Goal: Information Seeking & Learning: Learn about a topic

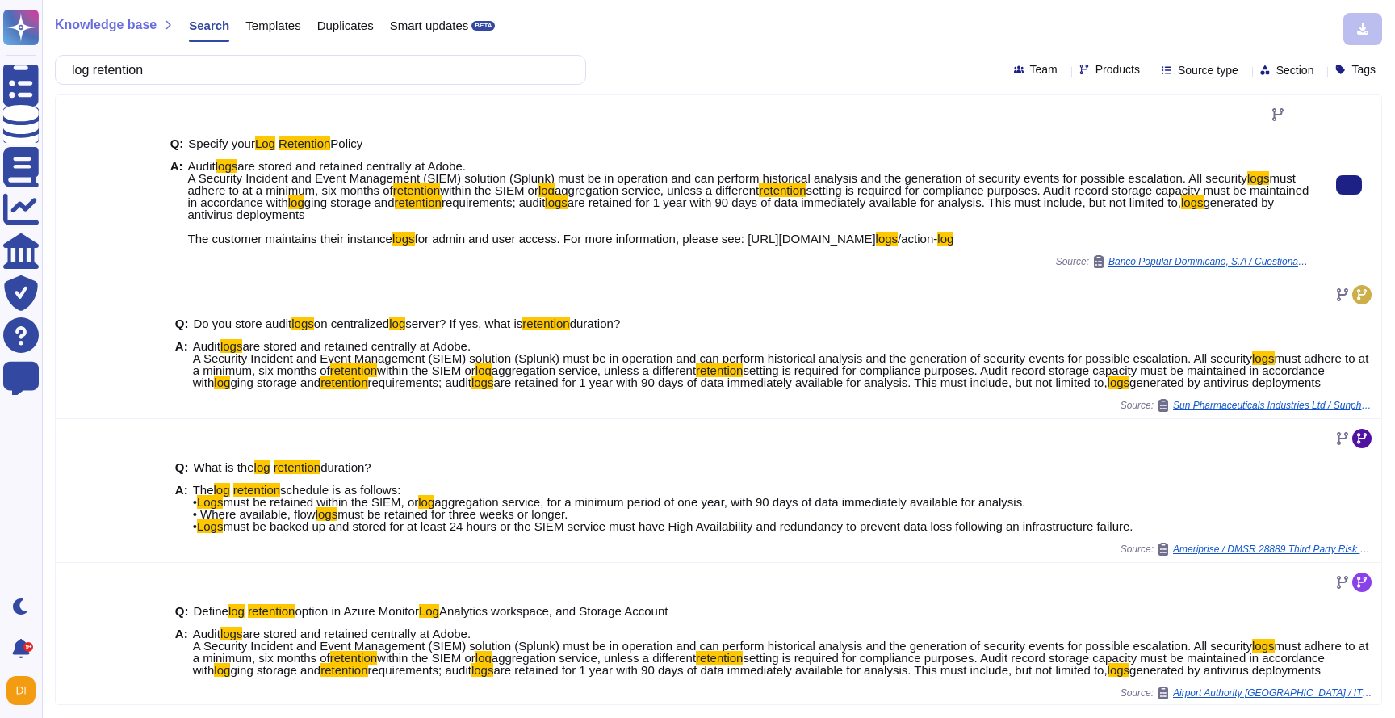
click at [188, 180] on span "are stored and retained centrally at Adobe. A Security Incident and Event Manag…" at bounding box center [717, 172] width 1059 height 26
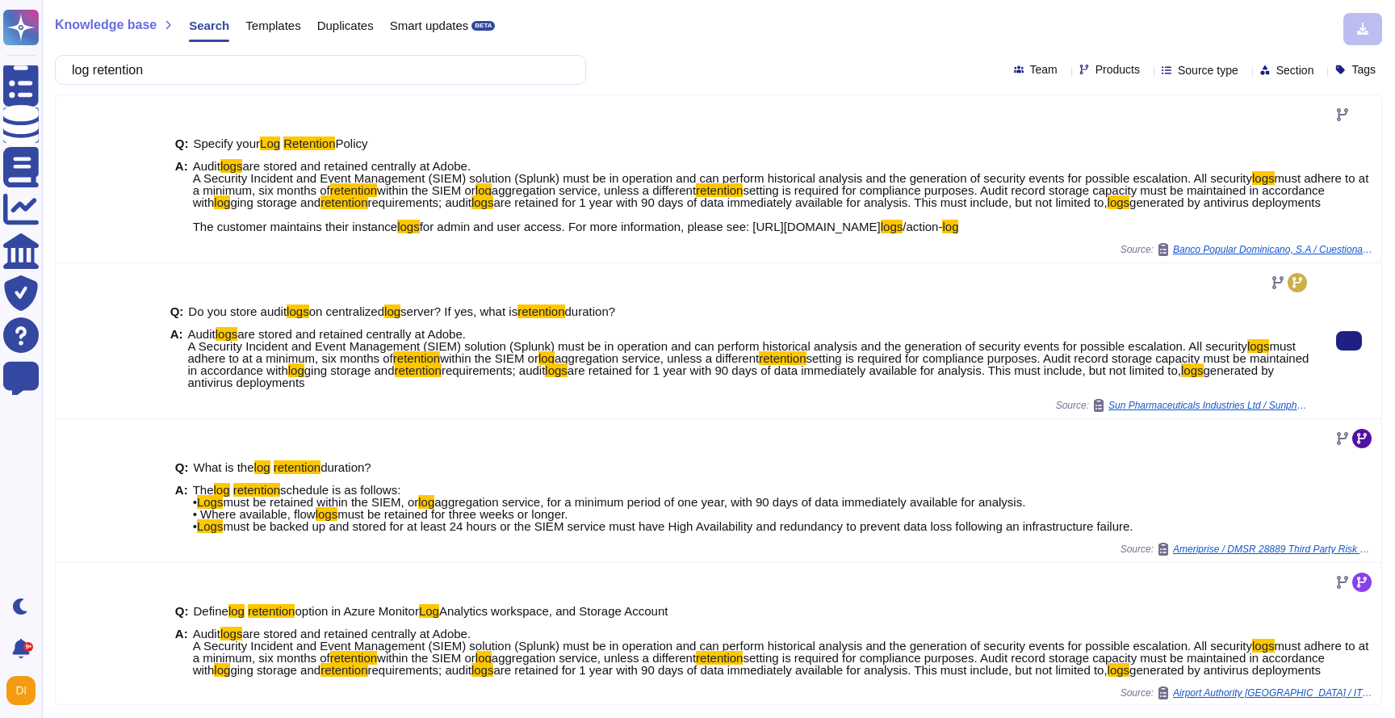
click at [228, 363] on span "must adhere to at a minimum, six months of" at bounding box center [741, 352] width 1107 height 26
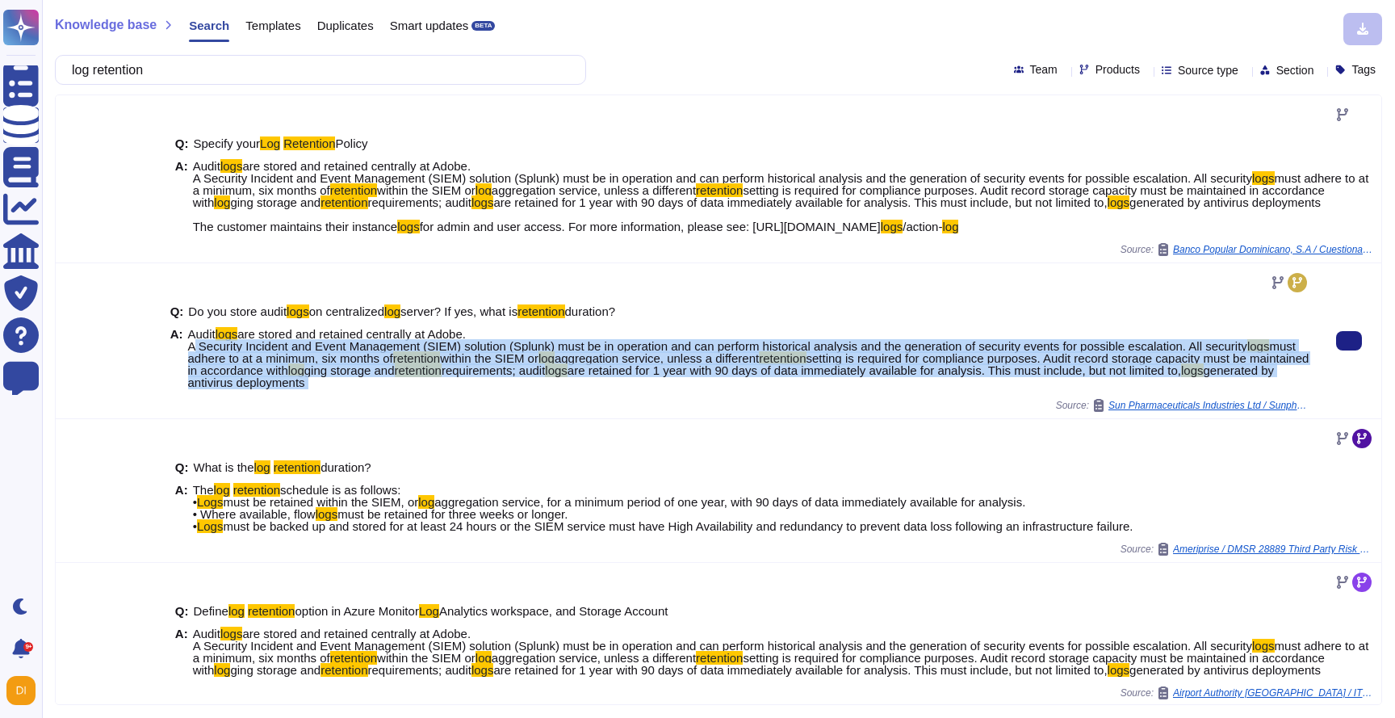
click at [228, 363] on span "must adhere to at a minimum, six months of" at bounding box center [741, 352] width 1107 height 26
copy span "A Security Incident and Event Management (SIEM) solution (Splunk) must be in op…"
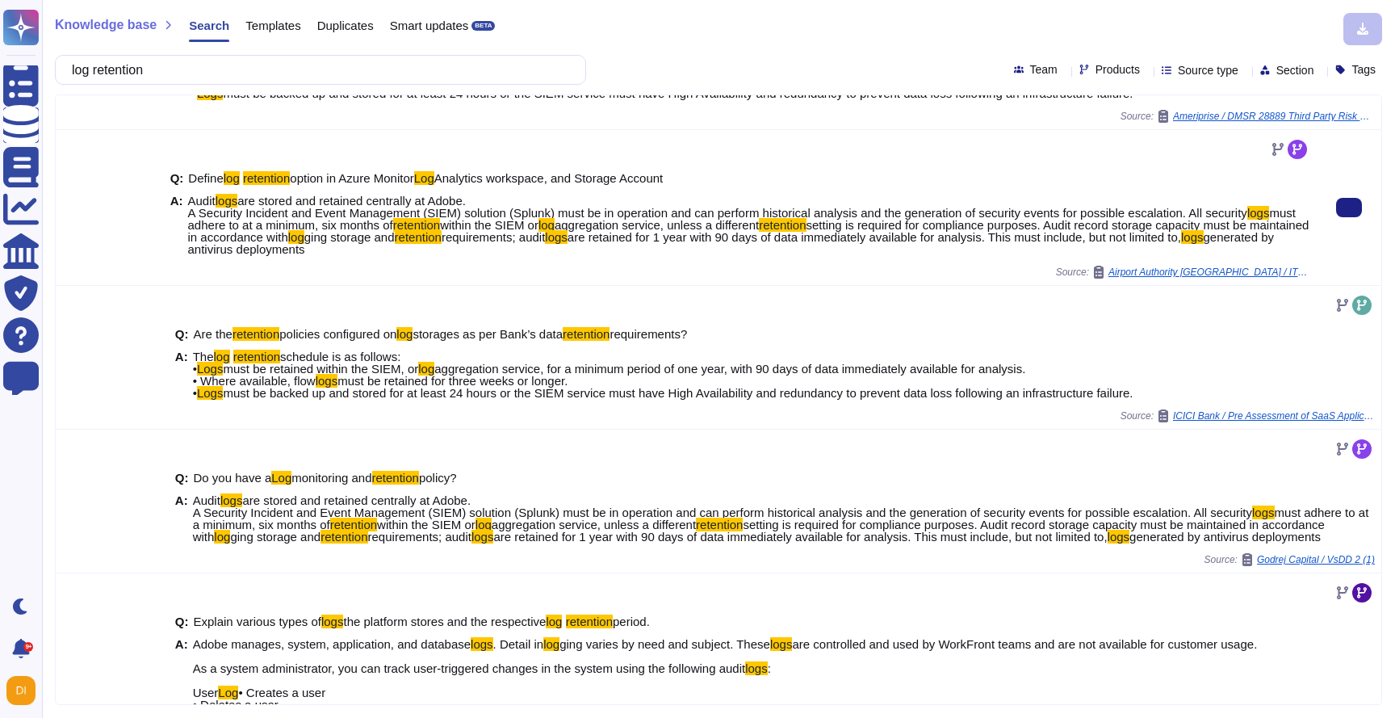
scroll to position [434, 0]
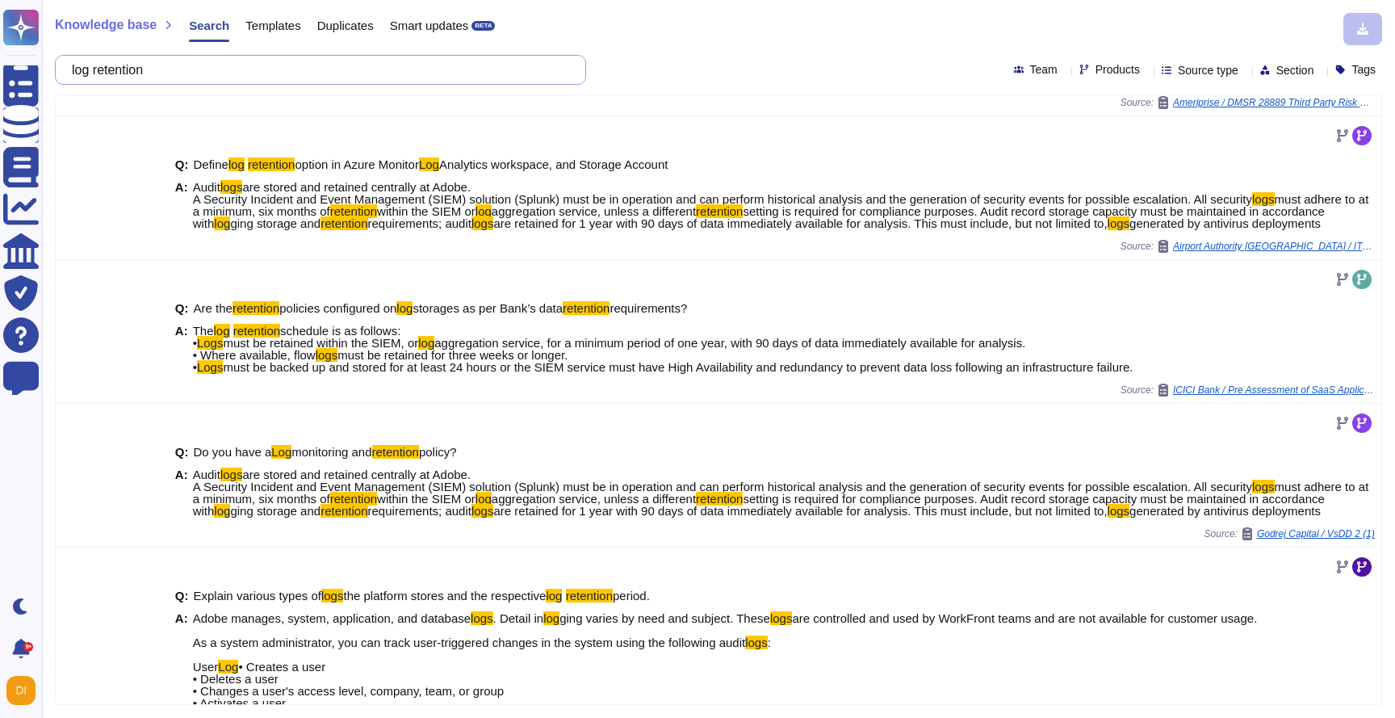
click at [403, 68] on input "log retention" at bounding box center [316, 70] width 505 height 28
click at [403, 67] on input "log retention" at bounding box center [316, 70] width 505 height 28
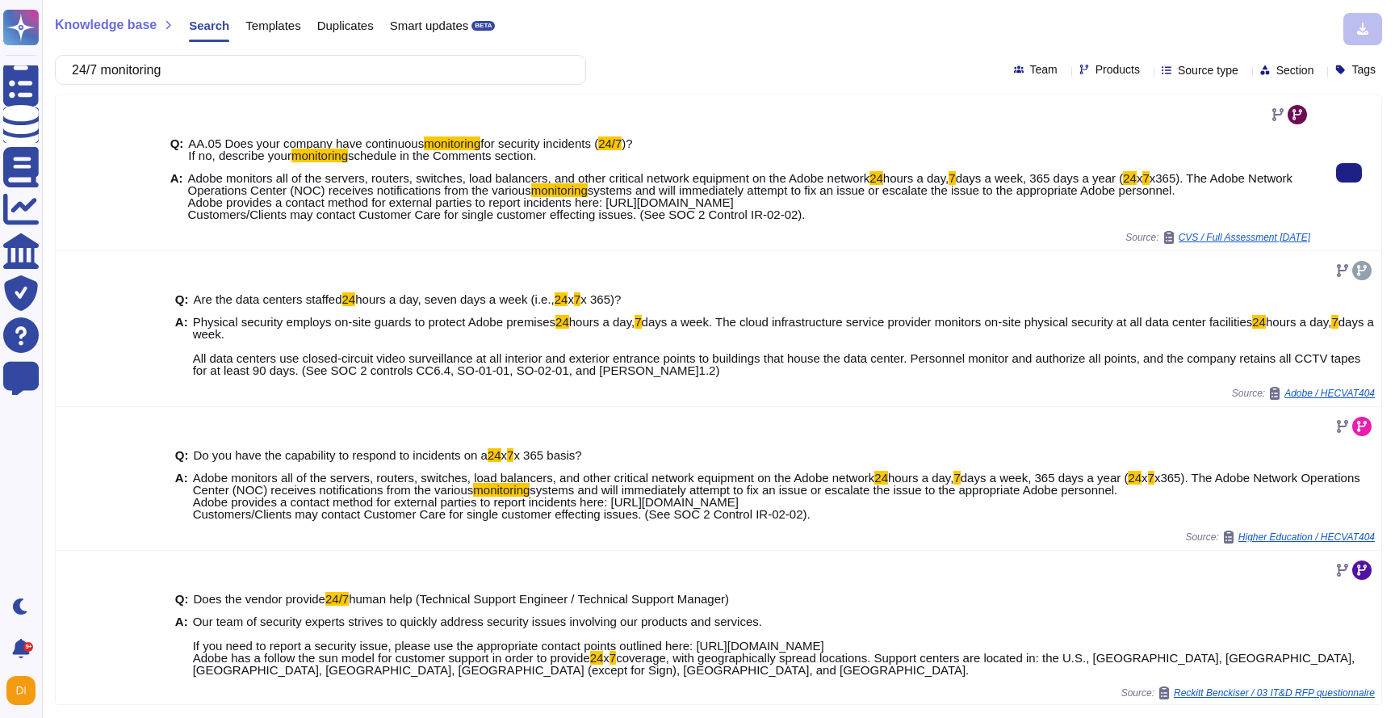
click at [508, 182] on span "x365). The Adobe Network Operations Center (NOC) receives notifications from th…" at bounding box center [740, 184] width 1105 height 26
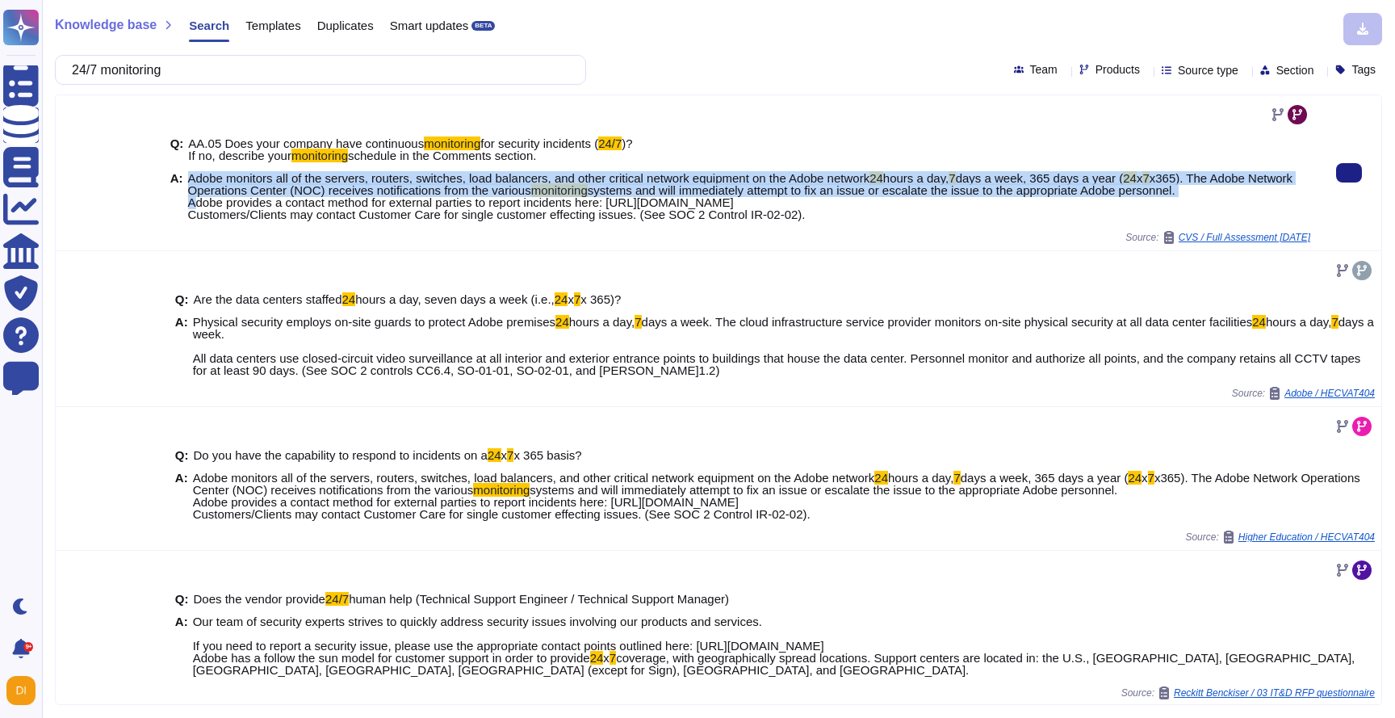
click at [508, 182] on span "x365). The Adobe Network Operations Center (NOC) receives notifications from th…" at bounding box center [740, 184] width 1105 height 26
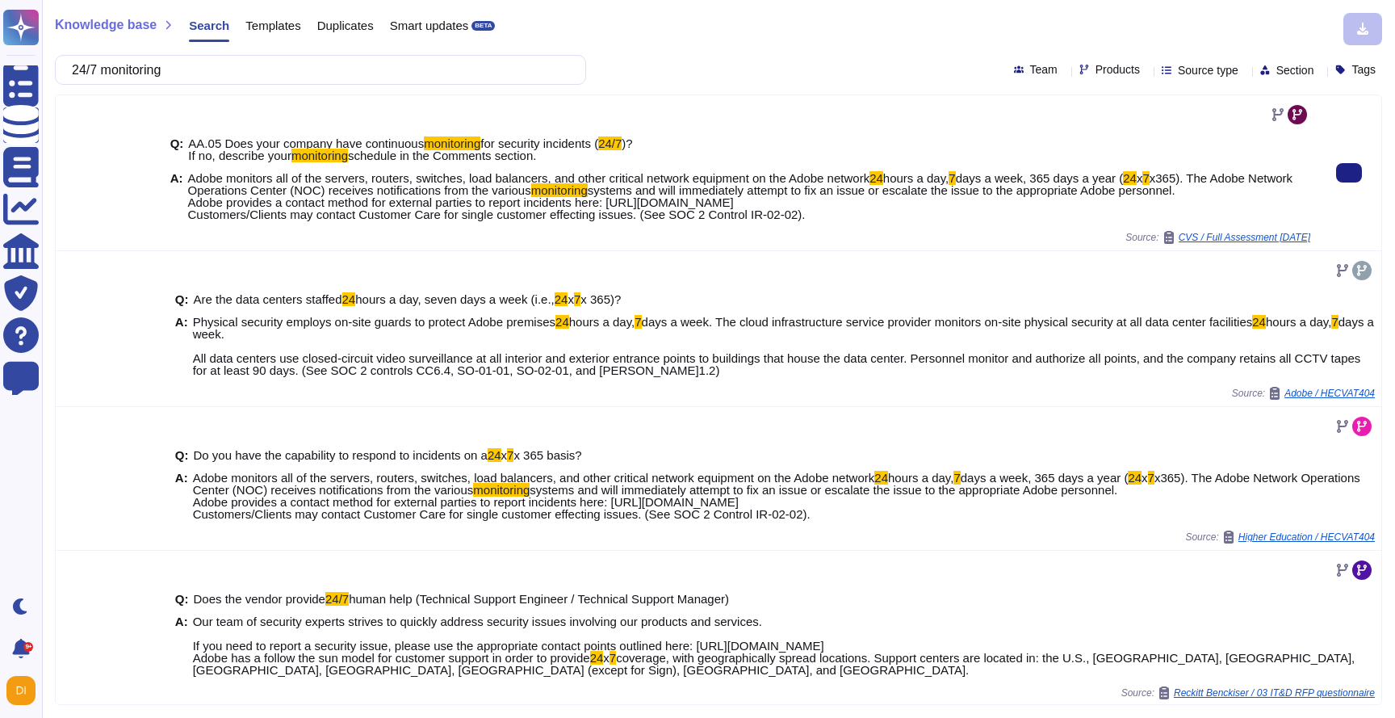
click at [509, 180] on span "Adobe monitors all of the servers, routers, switches, load balancers, and other…" at bounding box center [529, 178] width 682 height 14
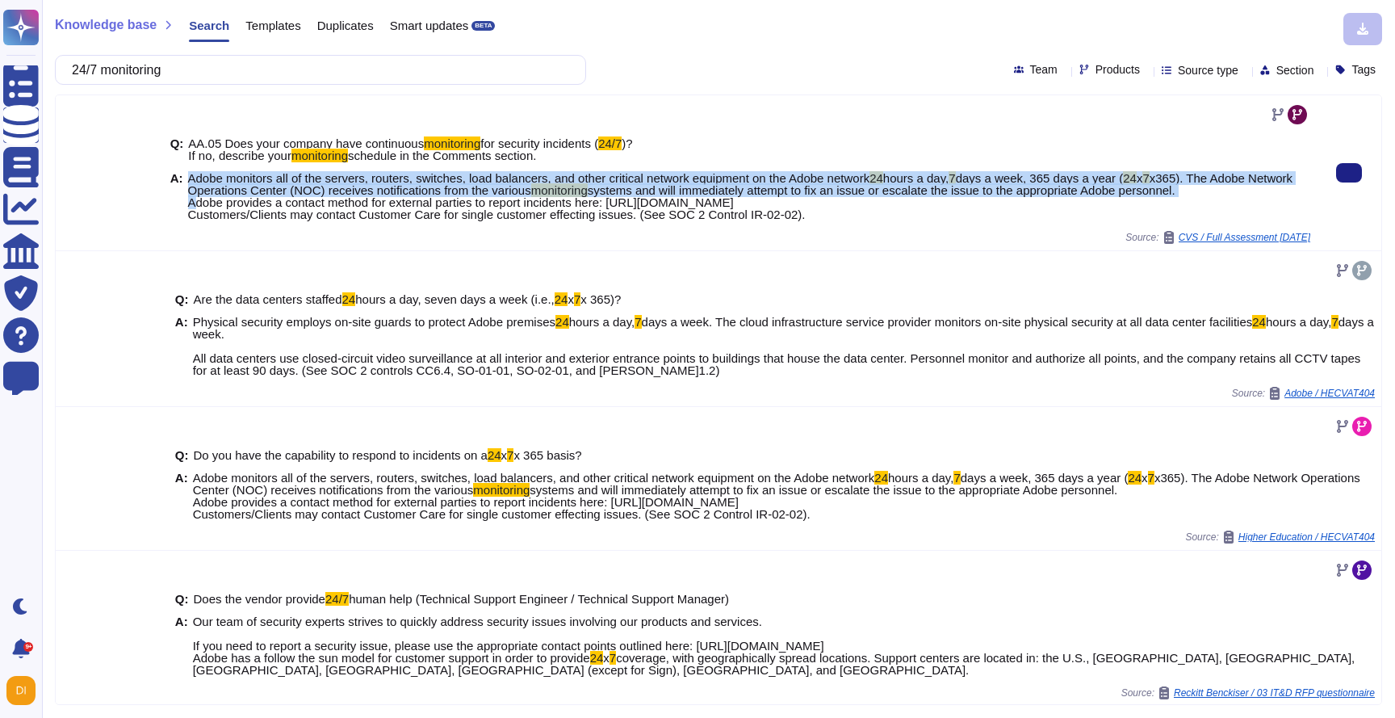
click at [509, 180] on span "Adobe monitors all of the servers, routers, switches, load balancers, and other…" at bounding box center [529, 178] width 682 height 14
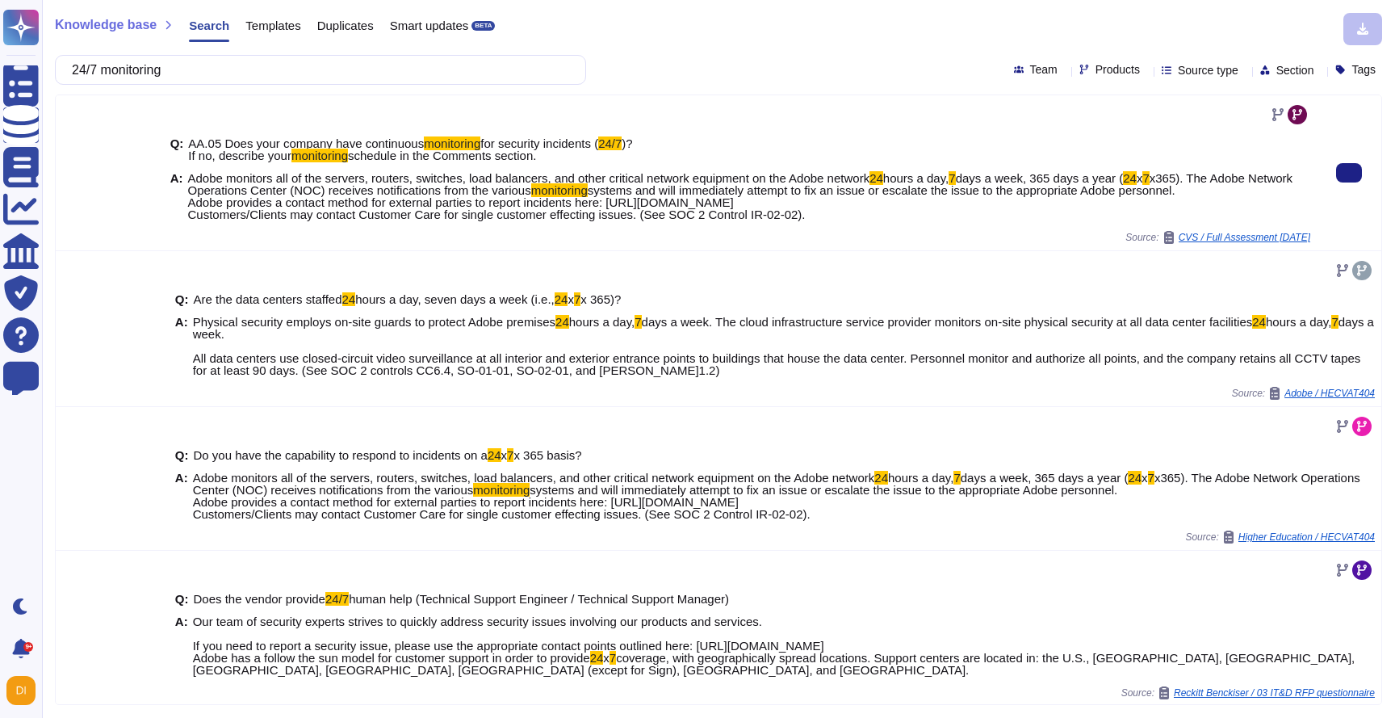
click at [445, 201] on span "systems and will immediately attempt to fix an issue or escalate the issue to t…" at bounding box center [681, 202] width 987 height 38
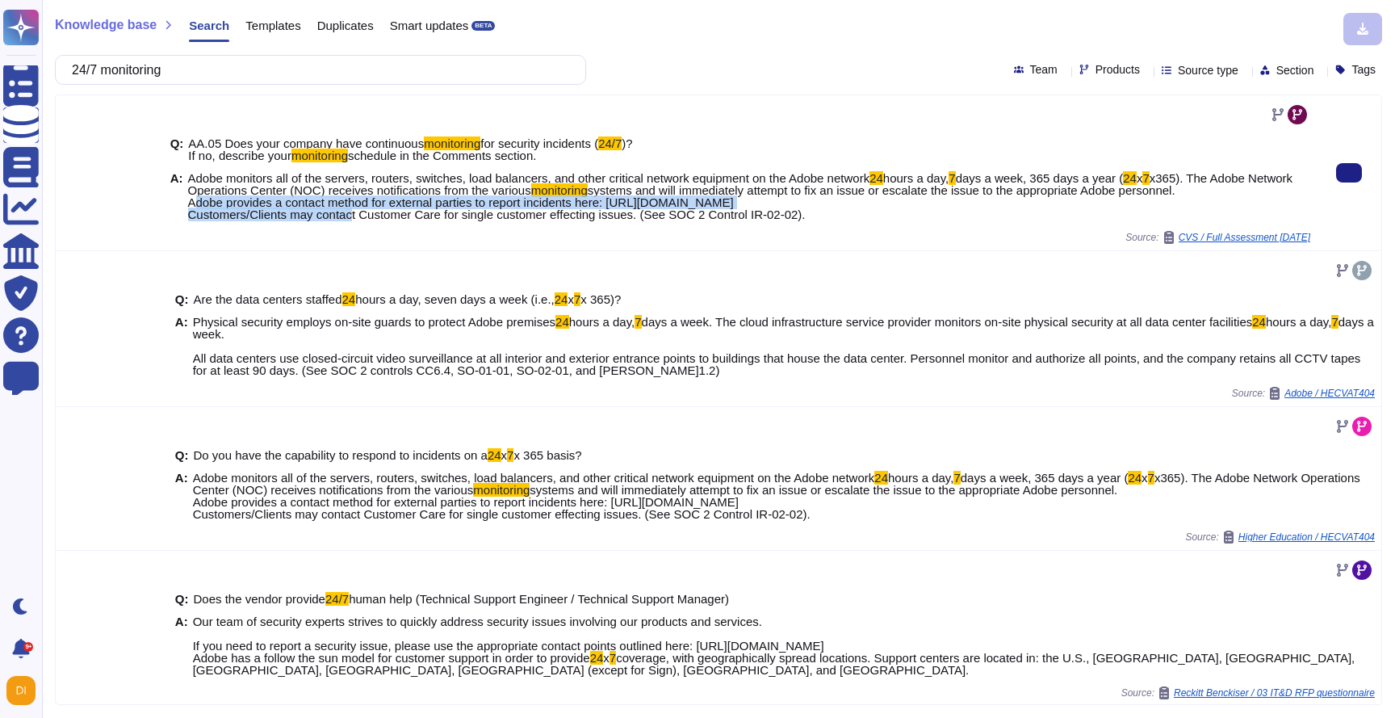
click at [445, 201] on span "systems and will immediately attempt to fix an issue or escalate the issue to t…" at bounding box center [681, 202] width 987 height 38
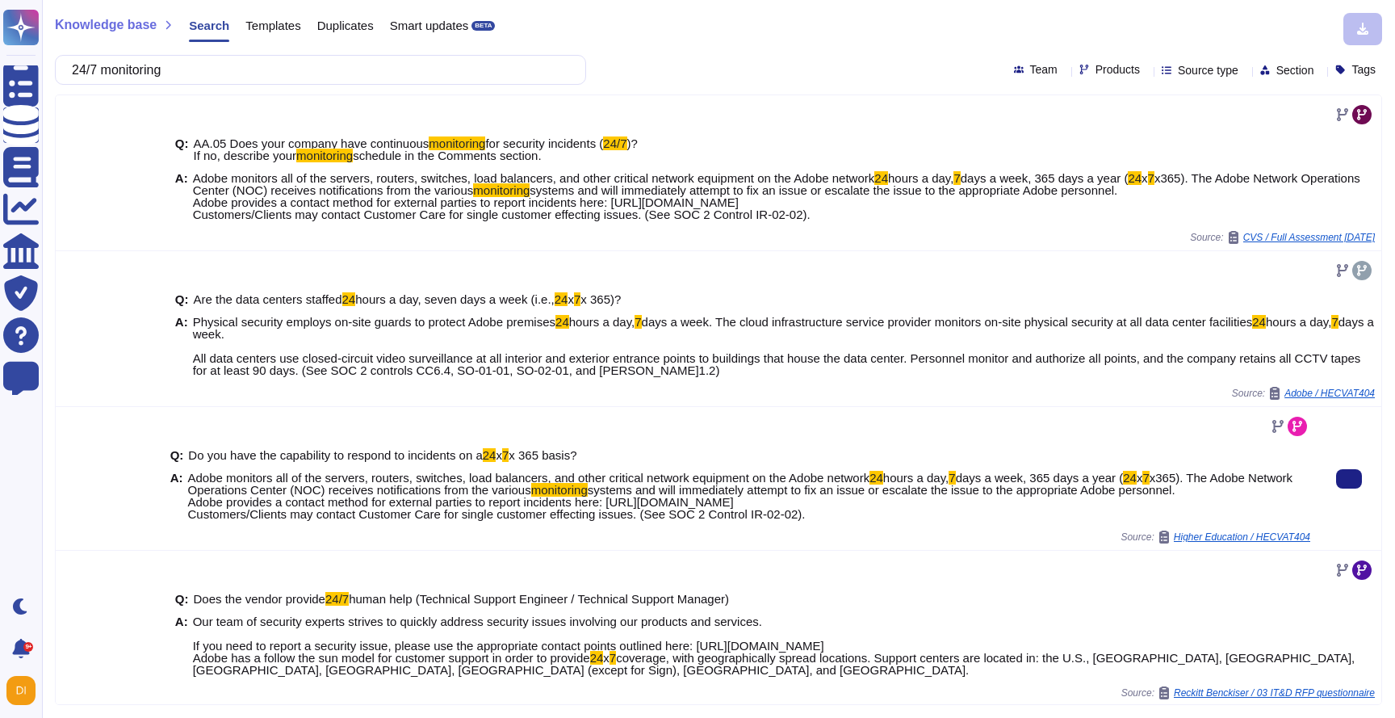
click at [248, 499] on span "systems and will immediately attempt to fix an issue or escalate the issue to t…" at bounding box center [681, 502] width 987 height 38
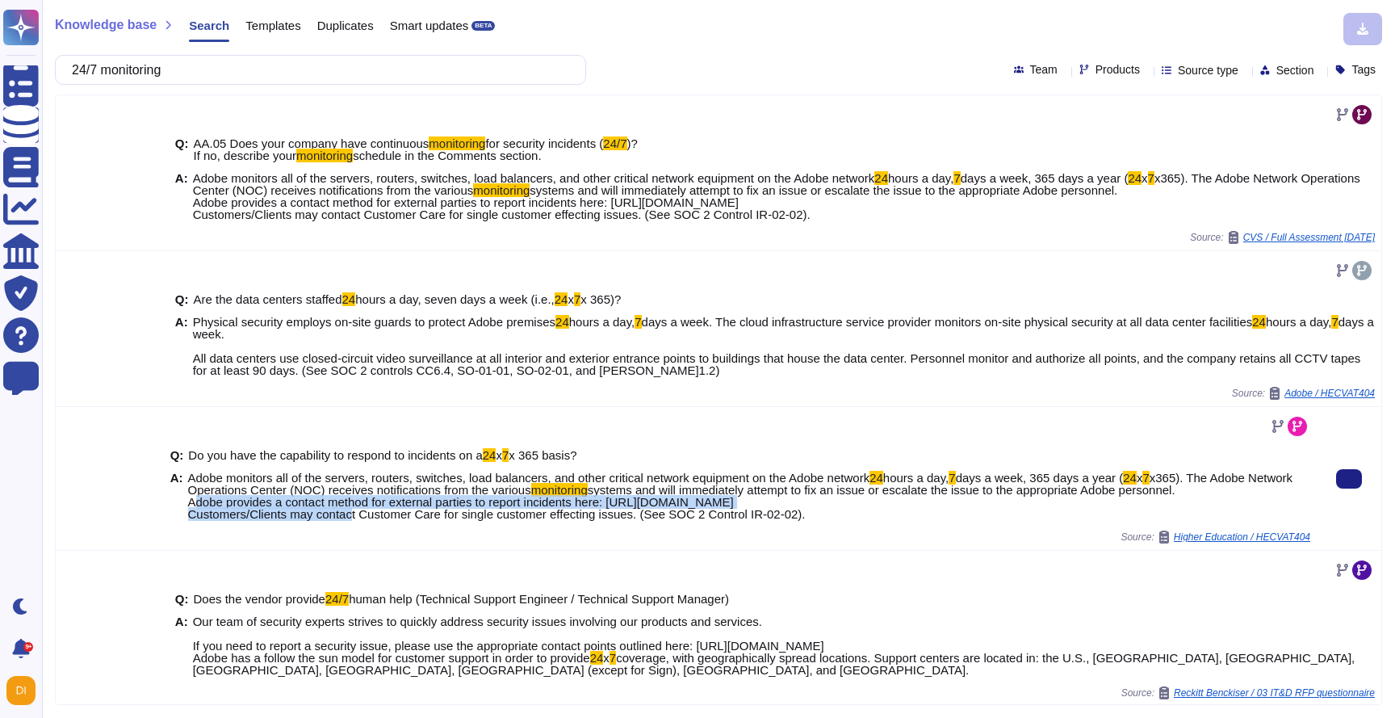
click at [248, 499] on span "systems and will immediately attempt to fix an issue or escalate the issue to t…" at bounding box center [681, 502] width 987 height 38
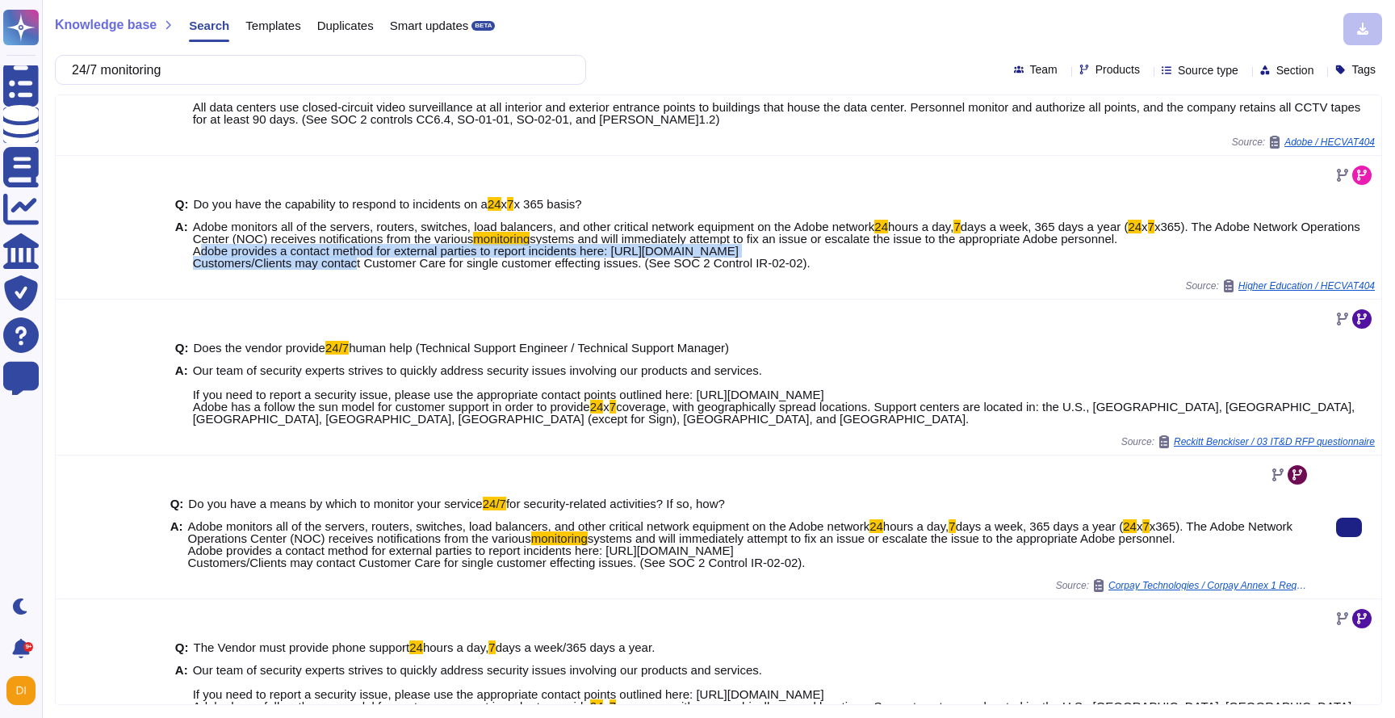
scroll to position [421, 0]
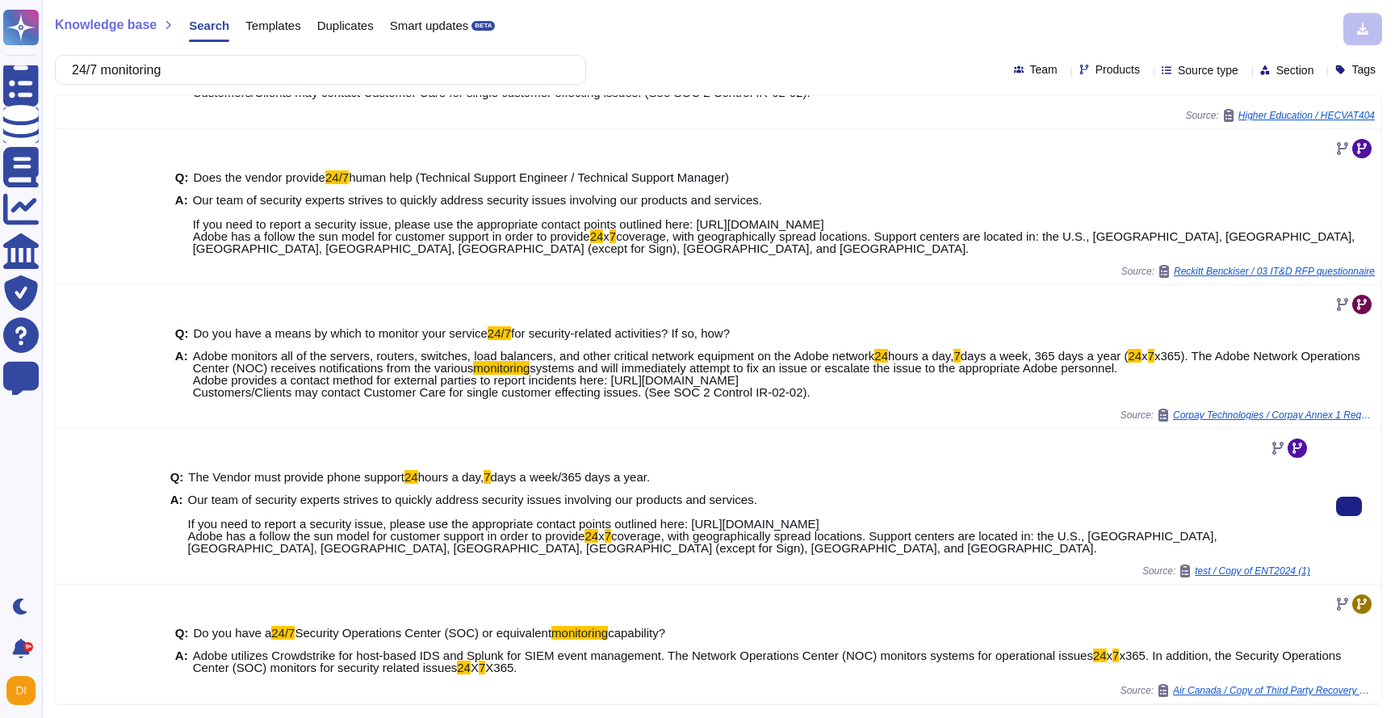
click at [301, 526] on span "Our team of security experts strives to quickly address security issues involvi…" at bounding box center [503, 517] width 631 height 50
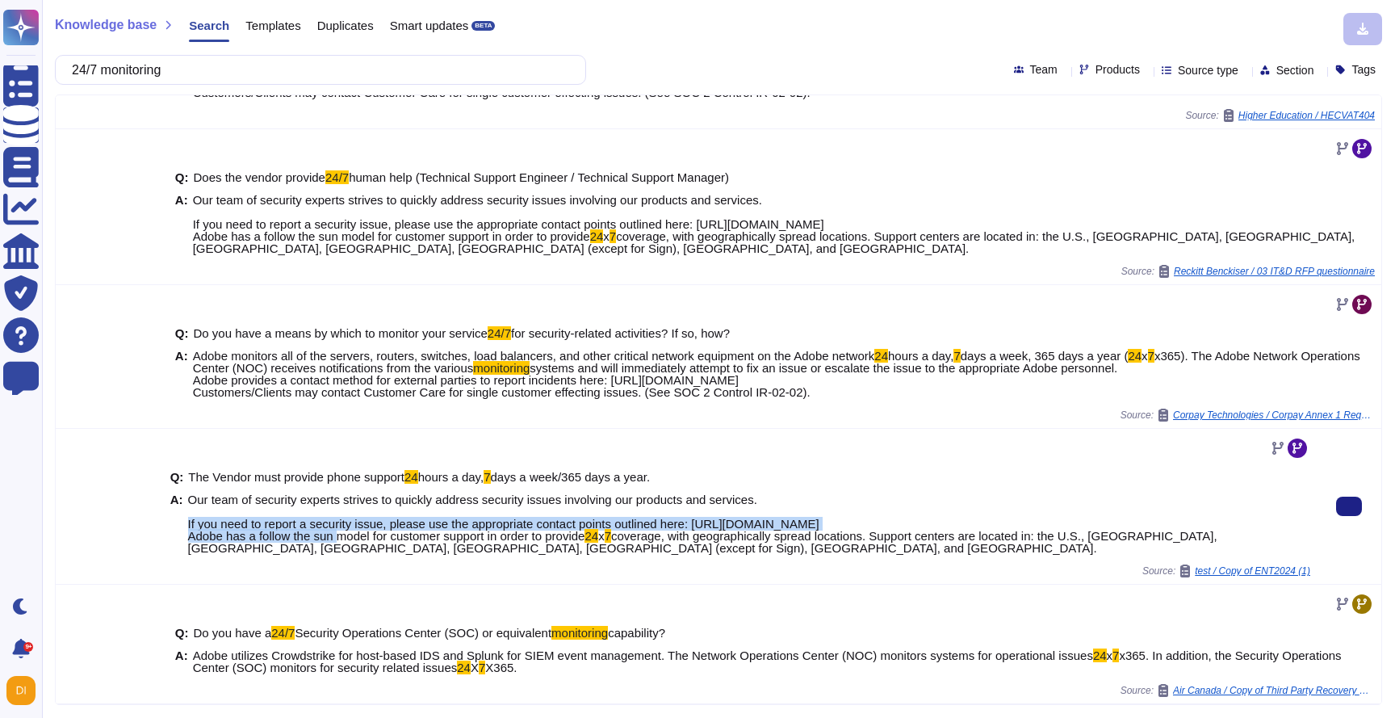
click at [301, 526] on span "Our team of security experts strives to quickly address security issues involvi…" at bounding box center [503, 517] width 631 height 50
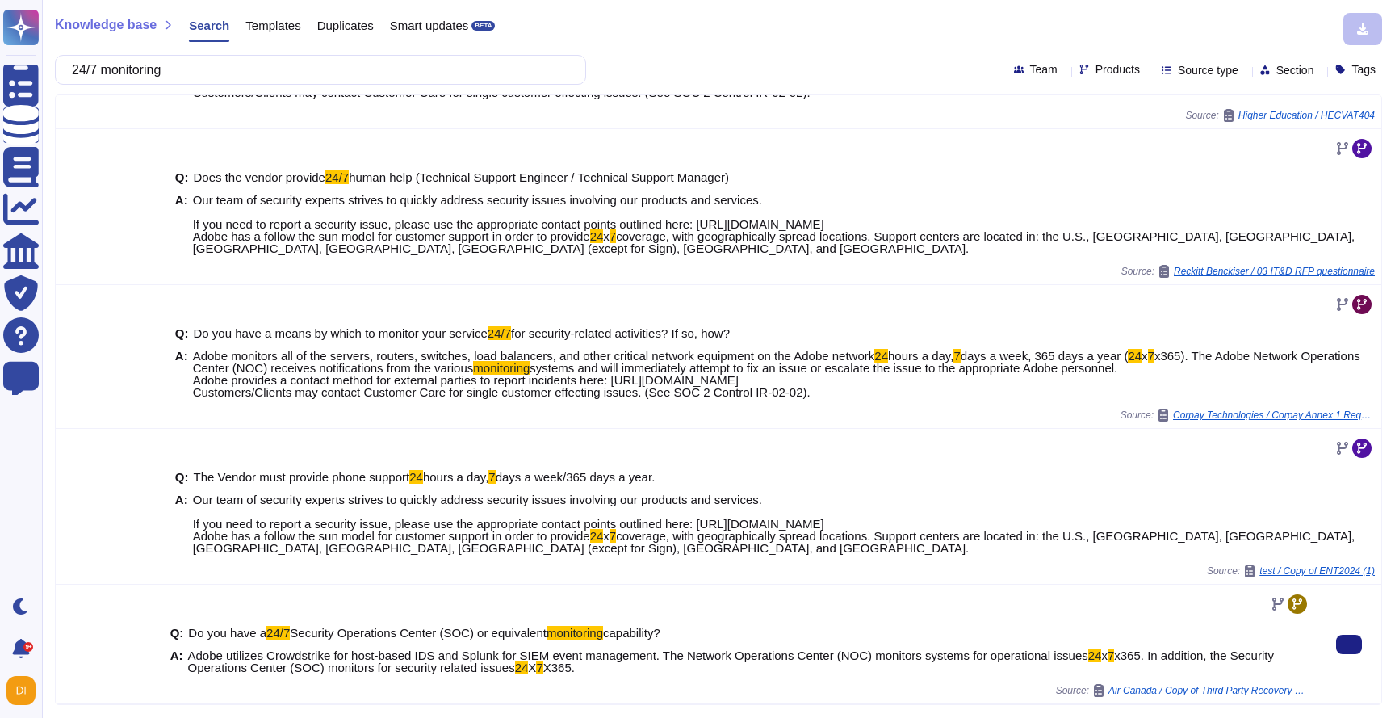
click at [308, 663] on span "x365. In addition, the Security Operations Center (SOC) monitors for security r…" at bounding box center [731, 661] width 1086 height 26
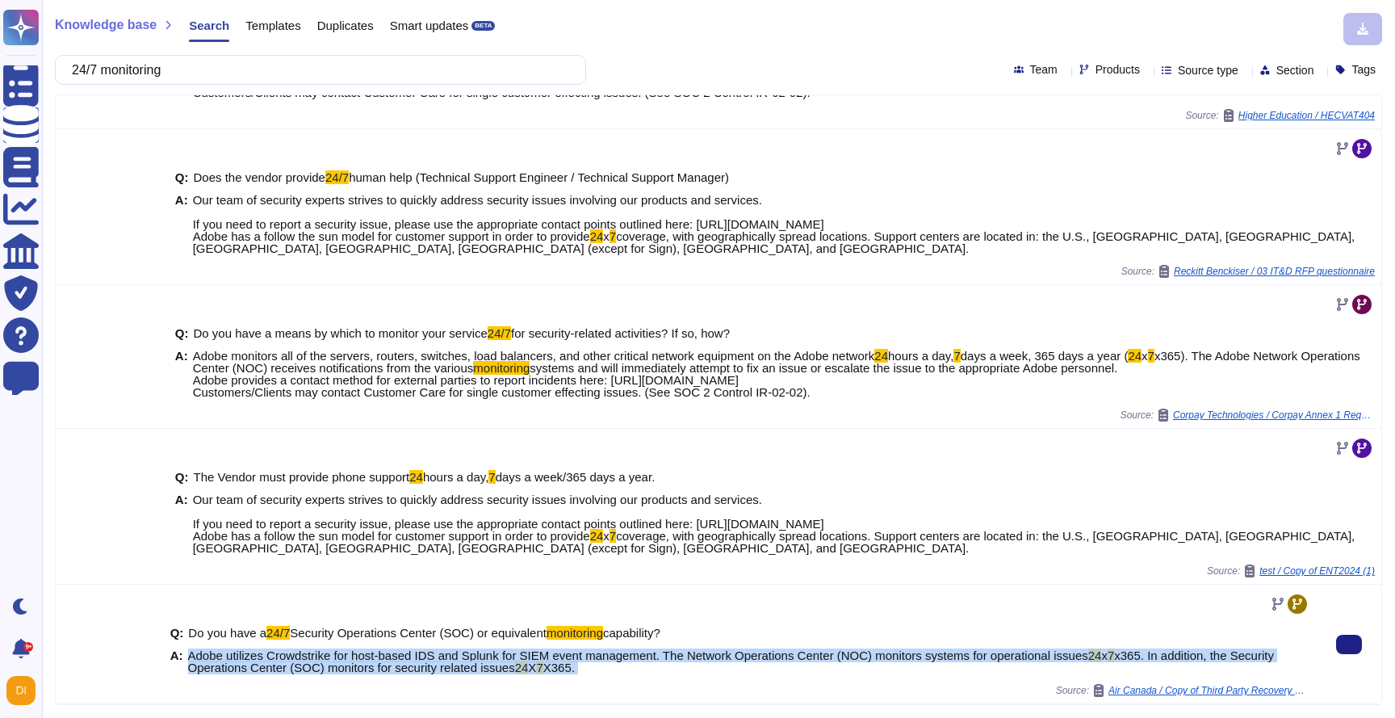
click at [308, 663] on span "x365. In addition, the Security Operations Center (SOC) monitors for security r…" at bounding box center [731, 661] width 1086 height 26
copy span "Adobe utilizes Crowdstrike for host-based IDS and Splunk for SIEM event managem…"
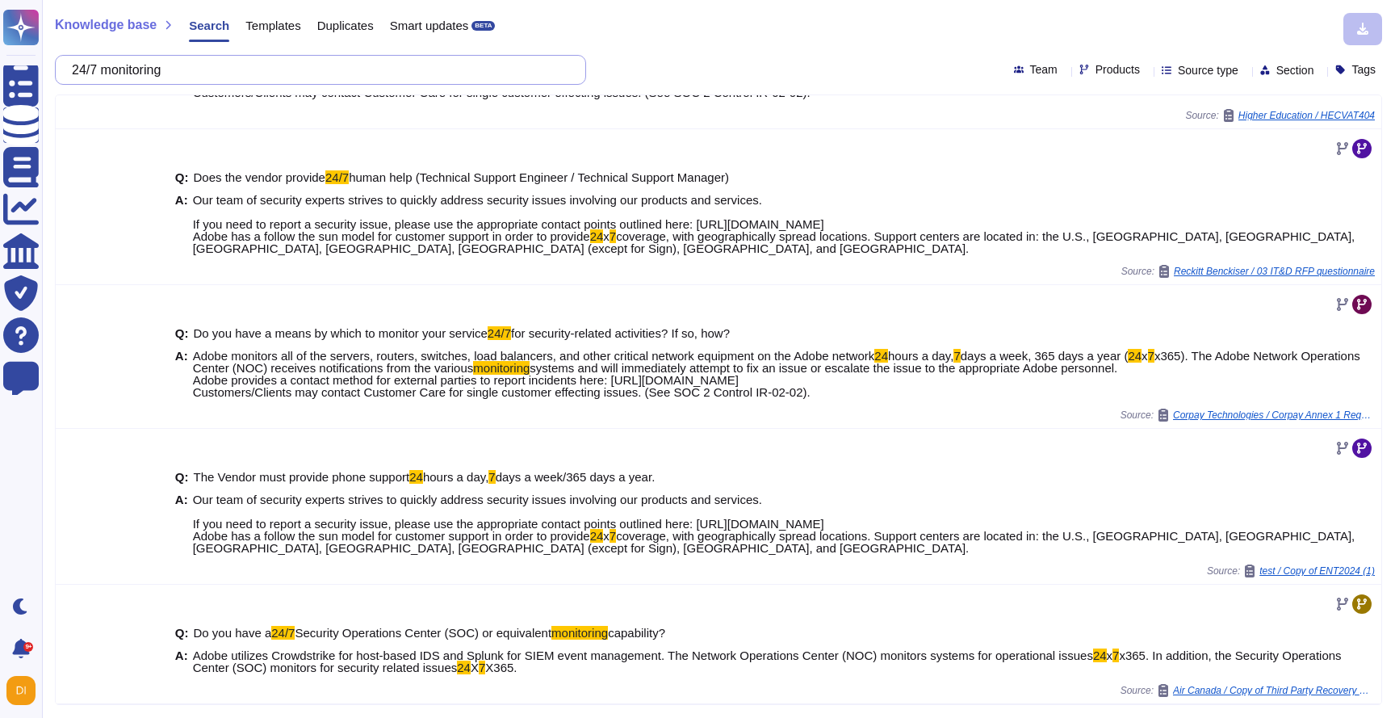
click at [253, 72] on input "24/7 monitoring" at bounding box center [316, 70] width 505 height 28
click at [253, 71] on input "24/7 monitoring" at bounding box center [316, 70] width 505 height 28
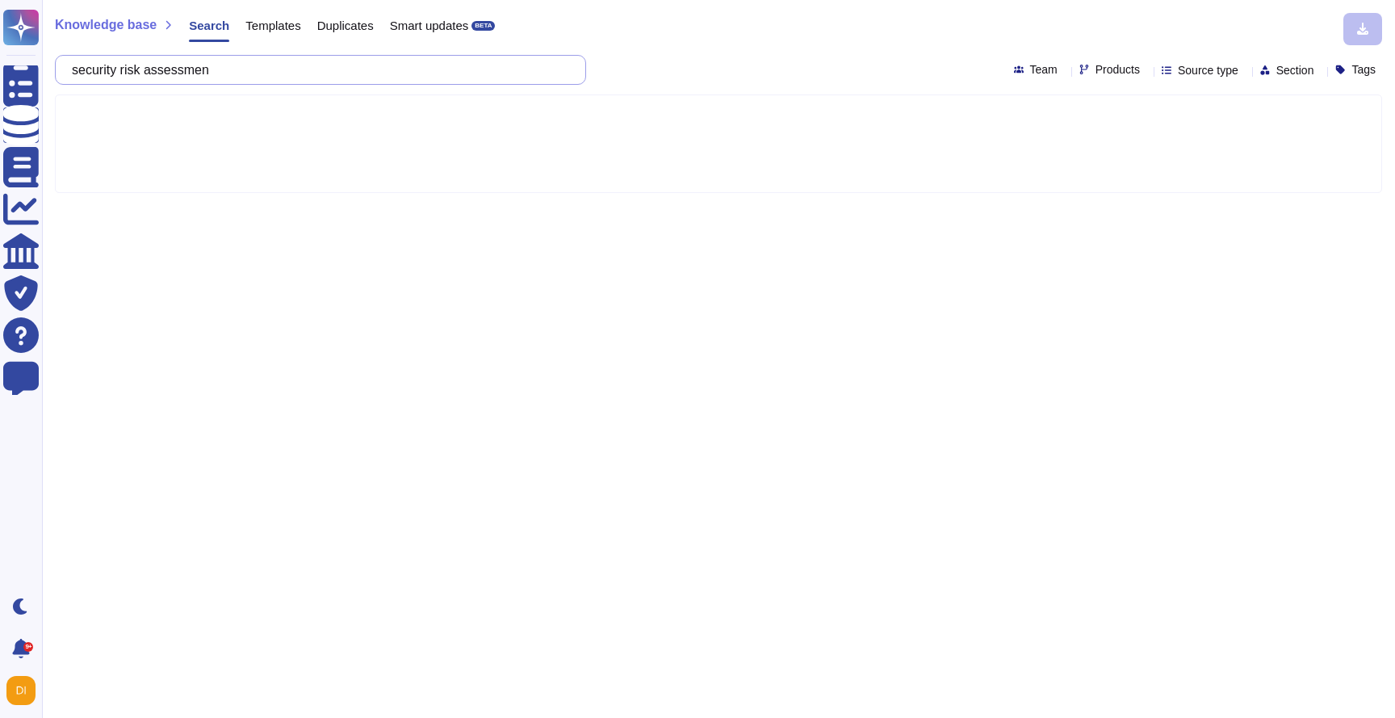
type input "security risk assessment"
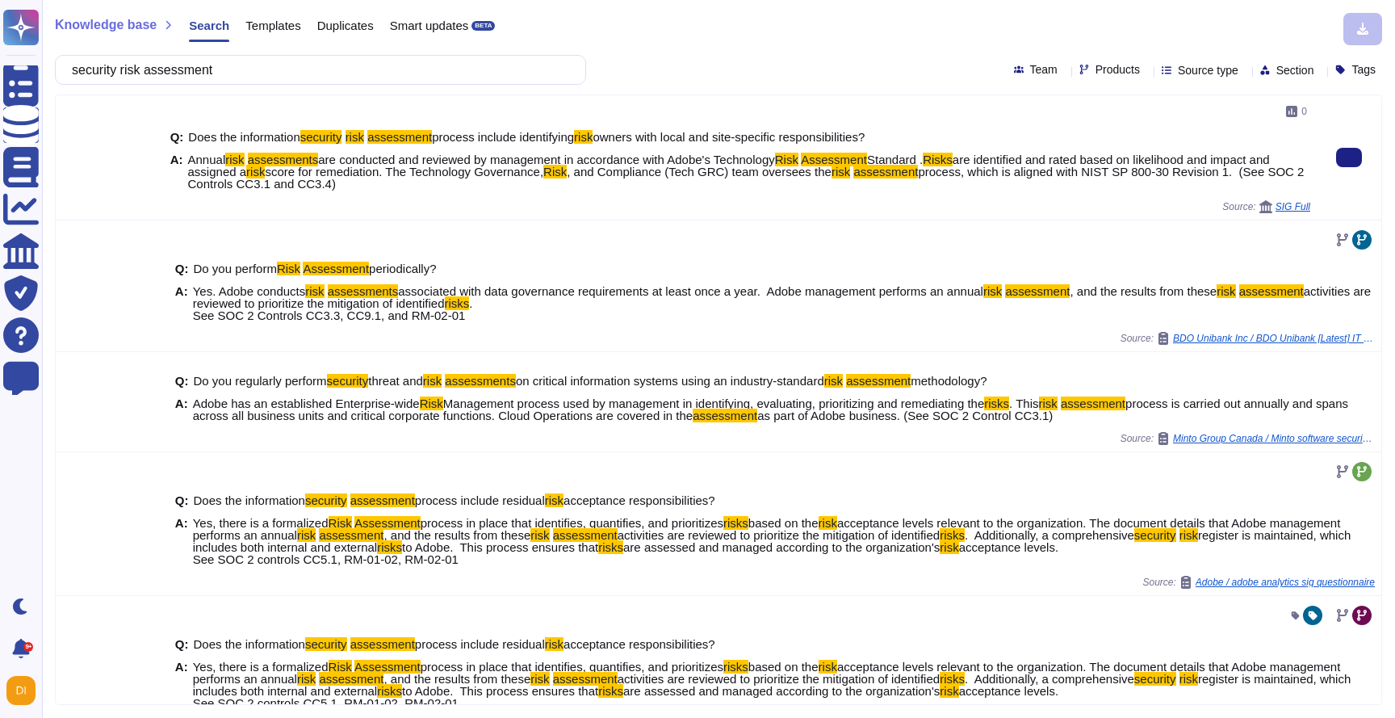
click at [353, 179] on span "process, which is aligned with NIST SP 800-30 Revision 1. (See SOC 2 Controls C…" at bounding box center [746, 178] width 1116 height 26
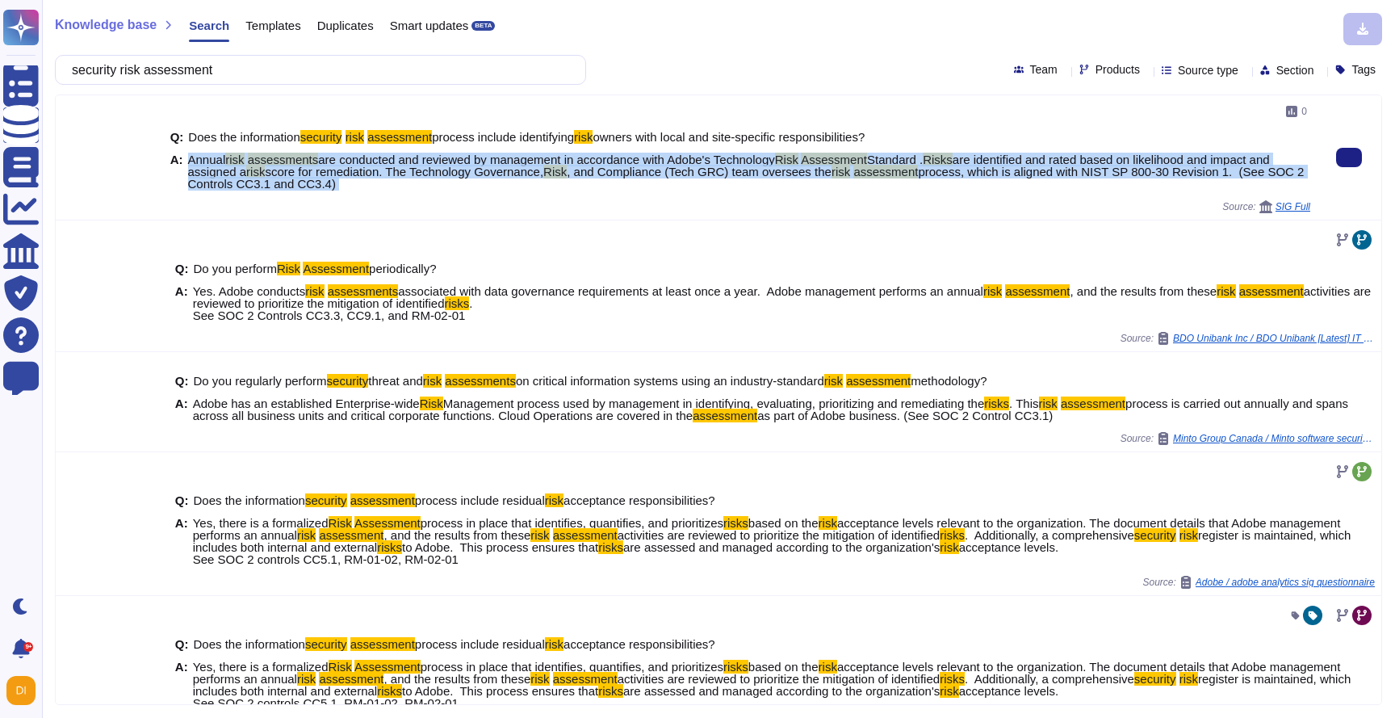
click at [353, 179] on span "process, which is aligned with NIST SP 800-30 Revision 1. (See SOC 2 Controls C…" at bounding box center [746, 178] width 1116 height 26
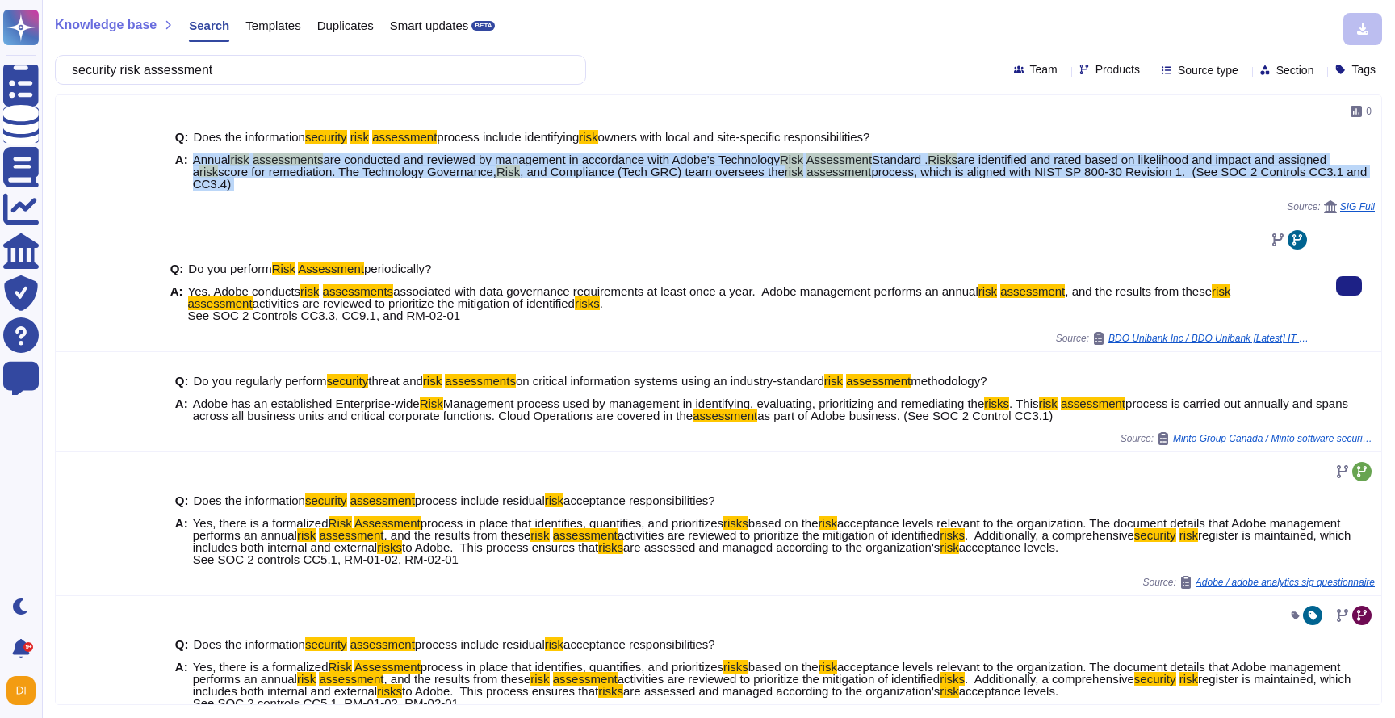
copy span "Annual risk assessments are conducted and reviewed by management in accordance …"
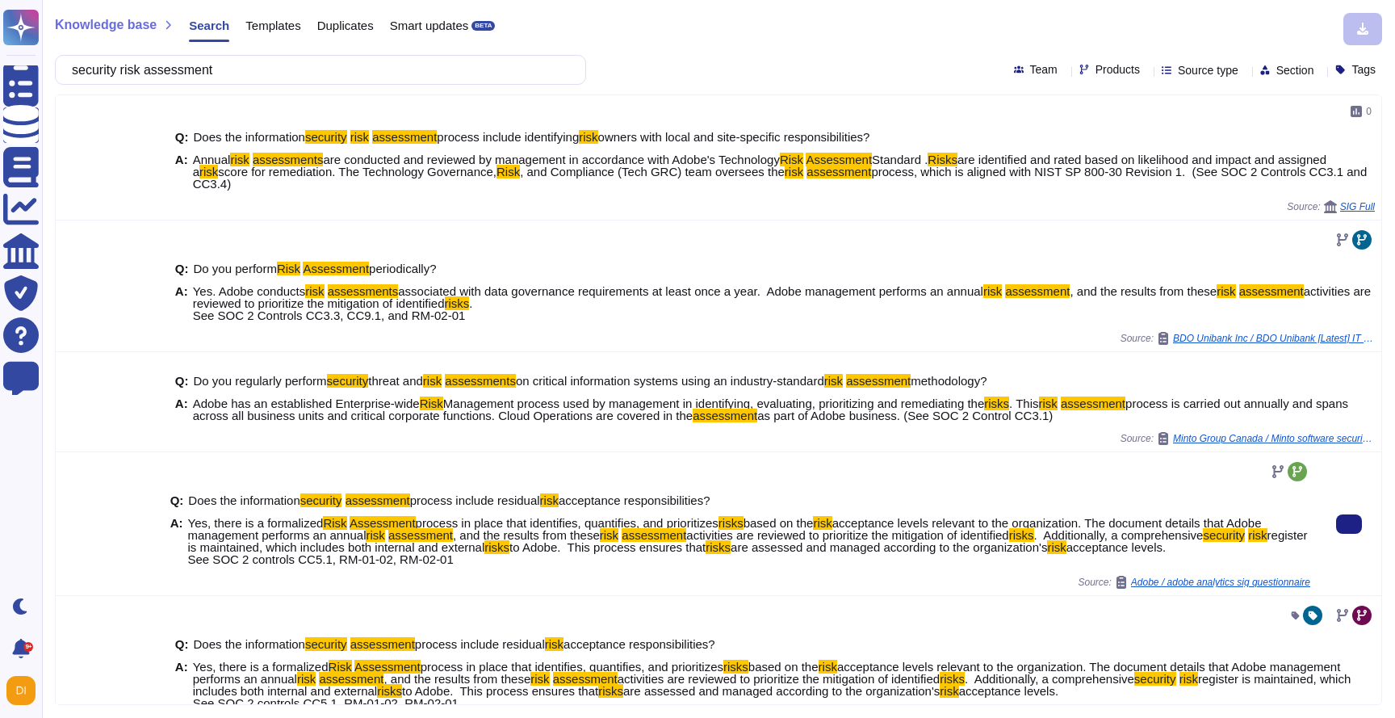
click at [453, 536] on mark "assessment" at bounding box center [420, 535] width 65 height 14
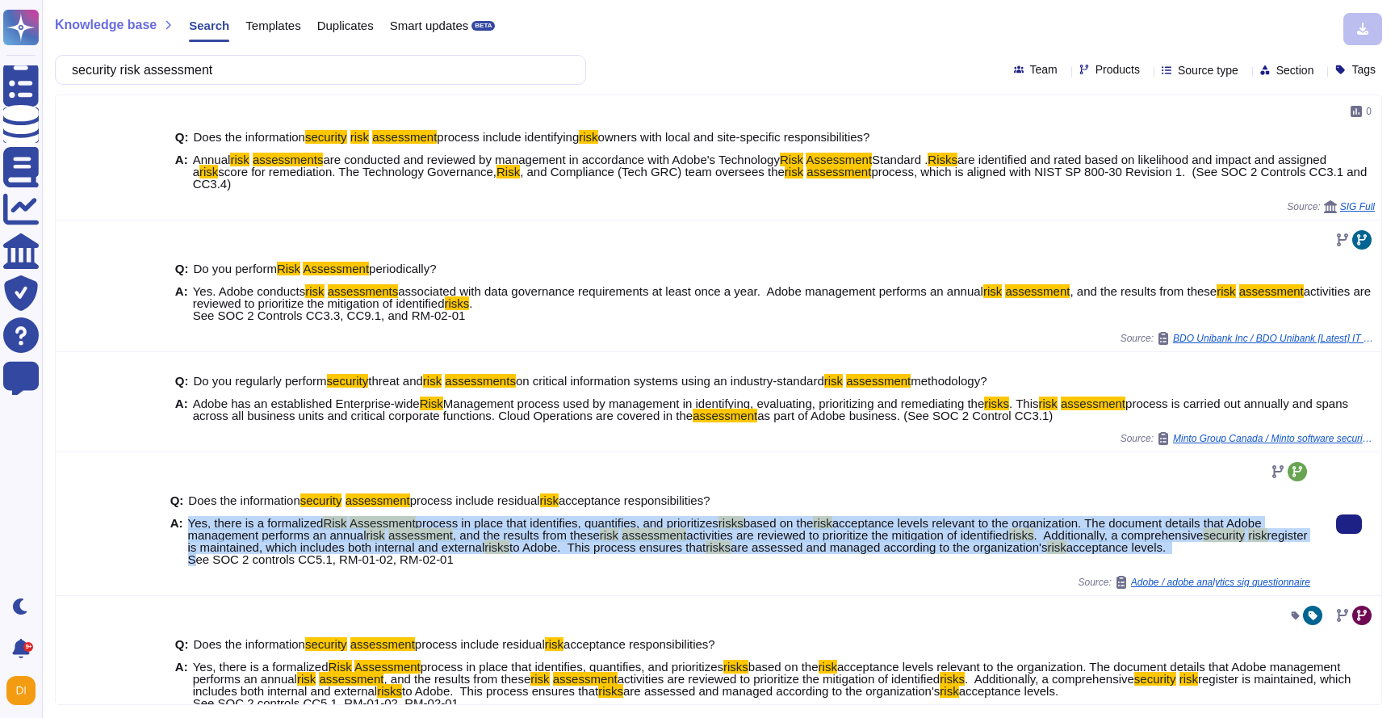
click at [453, 536] on mark "assessment" at bounding box center [420, 535] width 65 height 14
click at [452, 554] on span "Yes, there is a formalized Risk Assessment process in place that identifies, qu…" at bounding box center [749, 541] width 1122 height 48
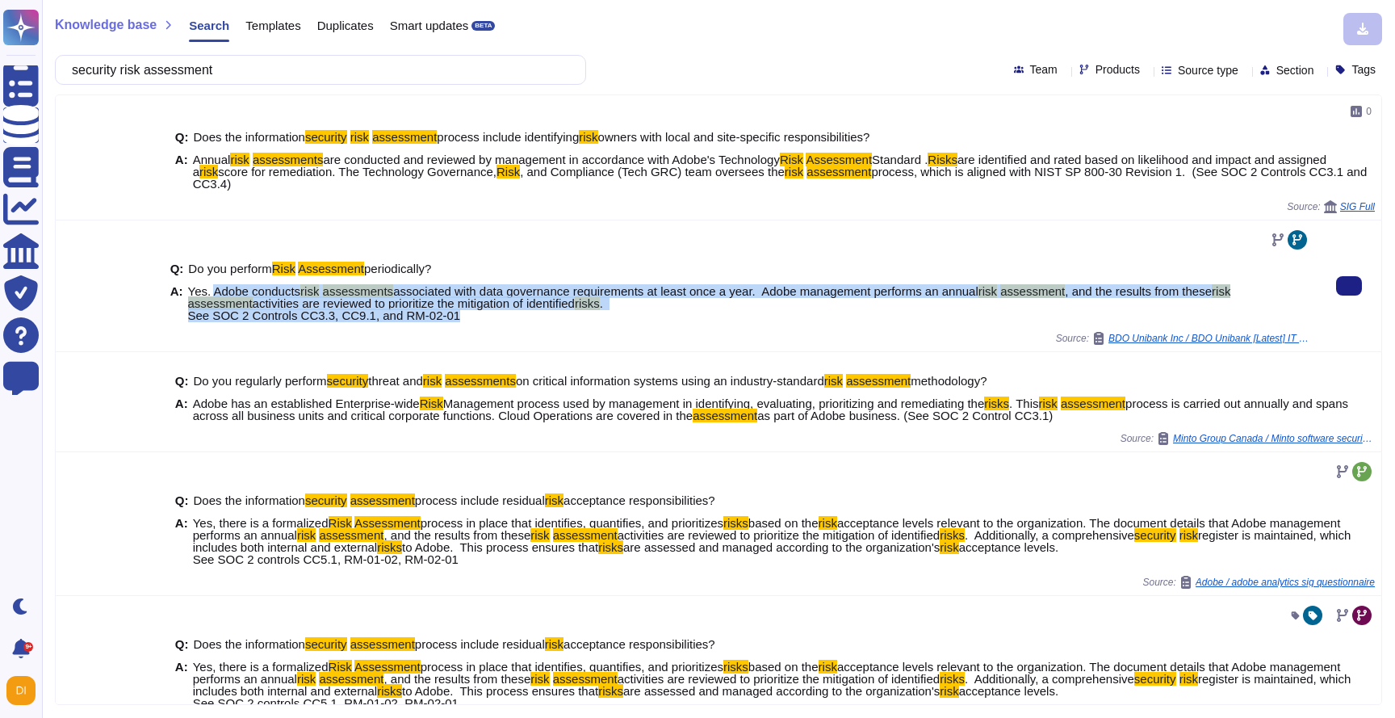
drag, startPoint x: 215, startPoint y: 295, endPoint x: 467, endPoint y: 316, distance: 252.7
click at [467, 316] on span "Yes. Adobe conducts risk assessments associated with data governance requiremen…" at bounding box center [749, 303] width 1122 height 36
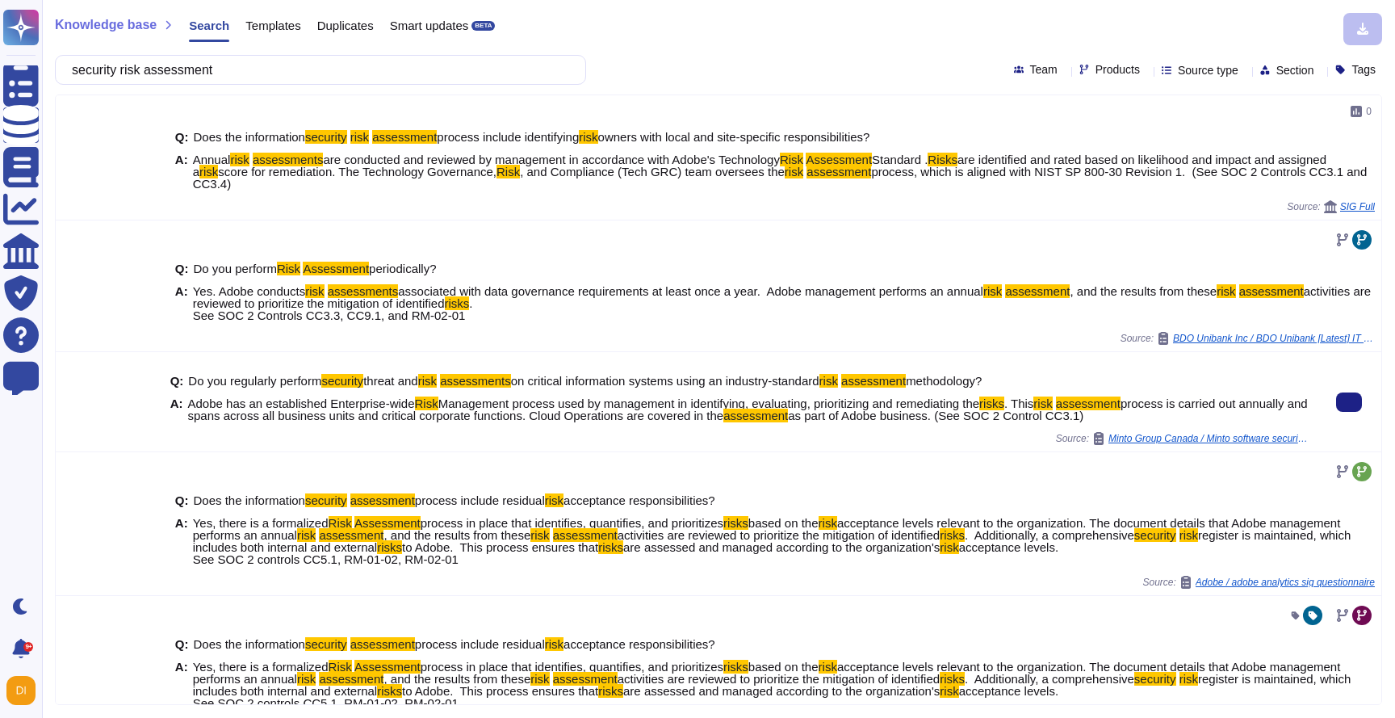
click at [281, 399] on span "Adobe has an established Enterprise-wide" at bounding box center [301, 403] width 227 height 14
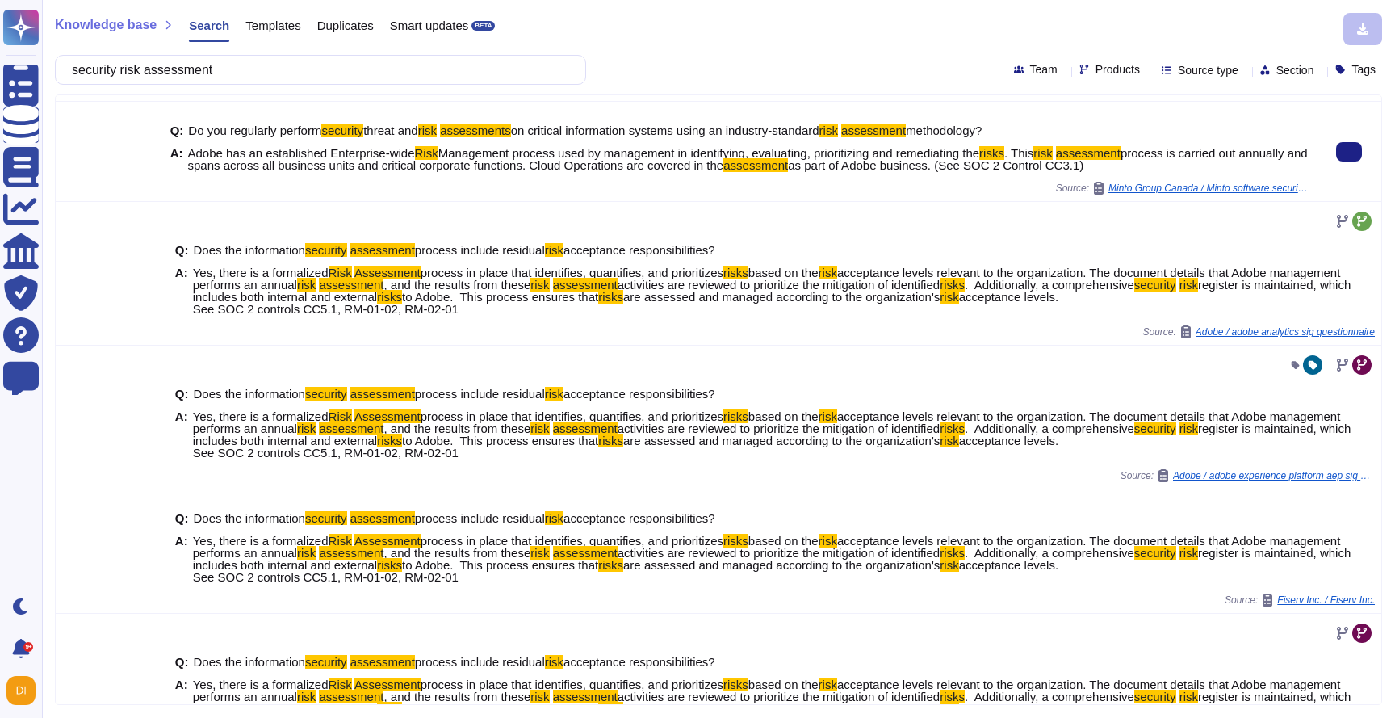
scroll to position [303, 0]
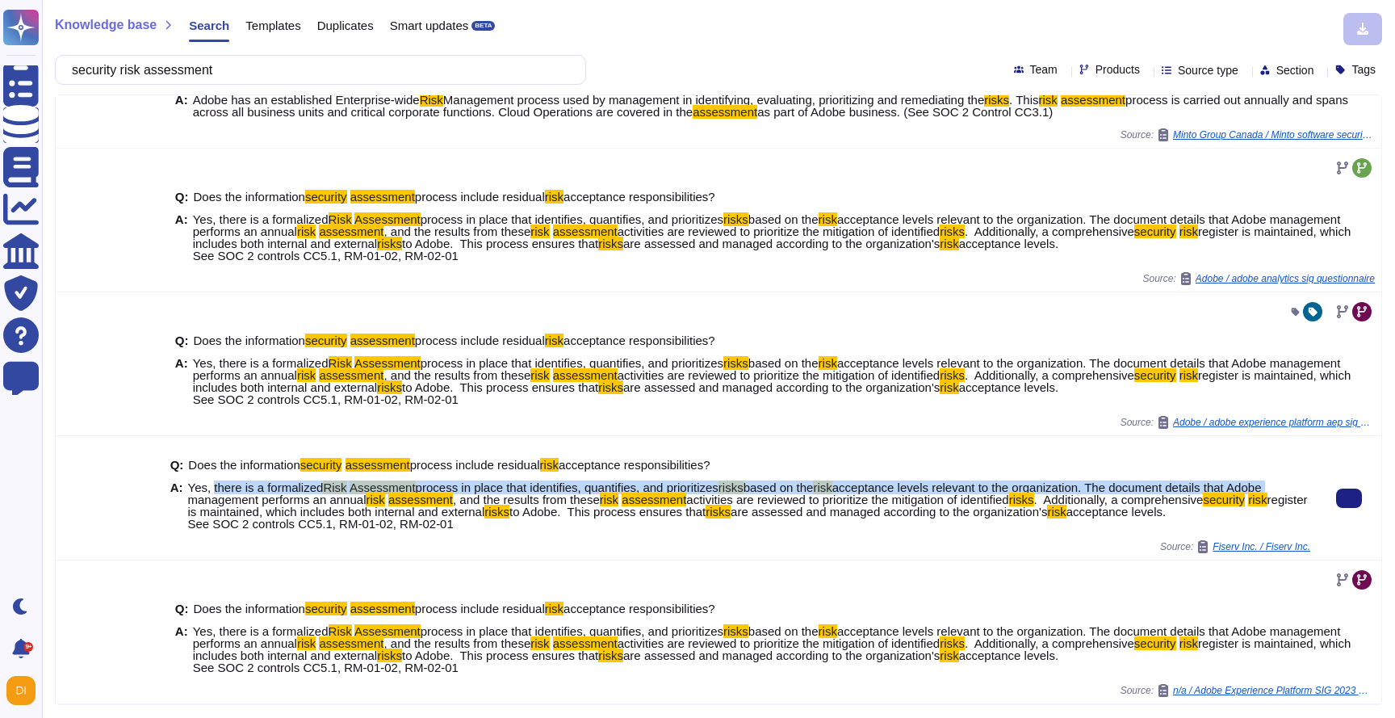
drag, startPoint x: 216, startPoint y: 492, endPoint x: 225, endPoint y: 496, distance: 10.5
click at [225, 500] on span "acceptance levels relevant to the organization. The document details that Adobe…" at bounding box center [724, 493] width 1073 height 26
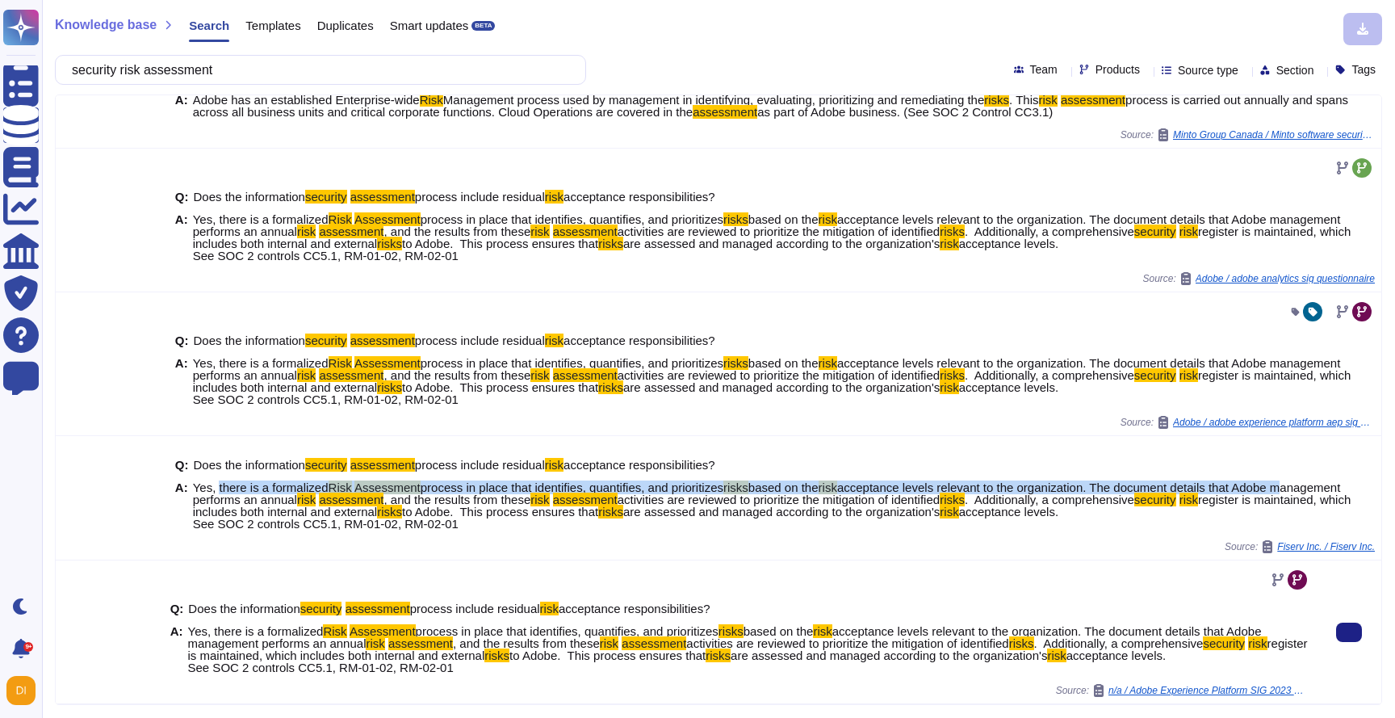
scroll to position [316, 0]
drag, startPoint x: 217, startPoint y: 621, endPoint x: 471, endPoint y: 668, distance: 257.9
click at [471, 669] on span "Yes, there is a formalized Risk Assessment process in place that identifies, qu…" at bounding box center [749, 649] width 1122 height 48
click at [471, 668] on span "Yes, there is a formalized Risk Assessment process in place that identifies, qu…" at bounding box center [749, 649] width 1122 height 48
drag, startPoint x: 211, startPoint y: 621, endPoint x: 471, endPoint y: 679, distance: 266.3
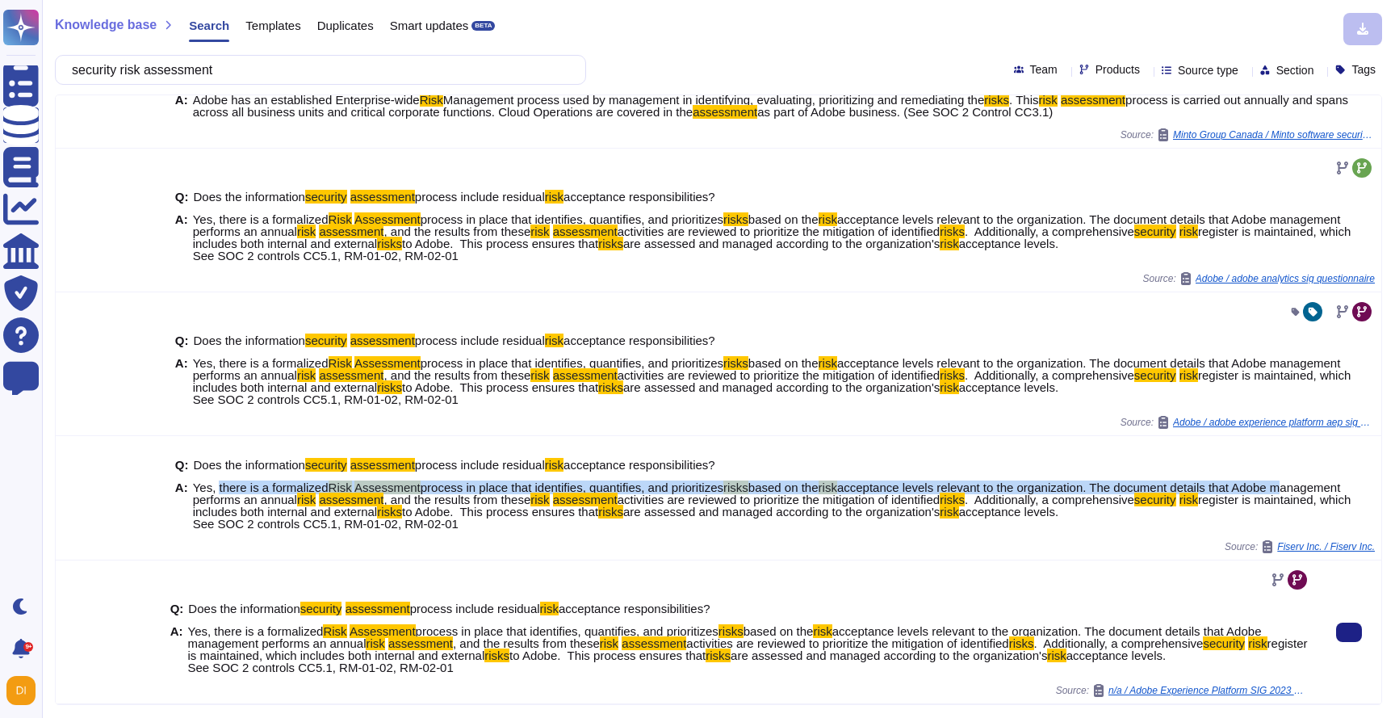
click at [471, 679] on div "Q: Does the information security assessment process include residual risk accep…" at bounding box center [740, 637] width 1140 height 91
copy span "there is a formalized Risk Assessment process in place that identifies, quantif…"
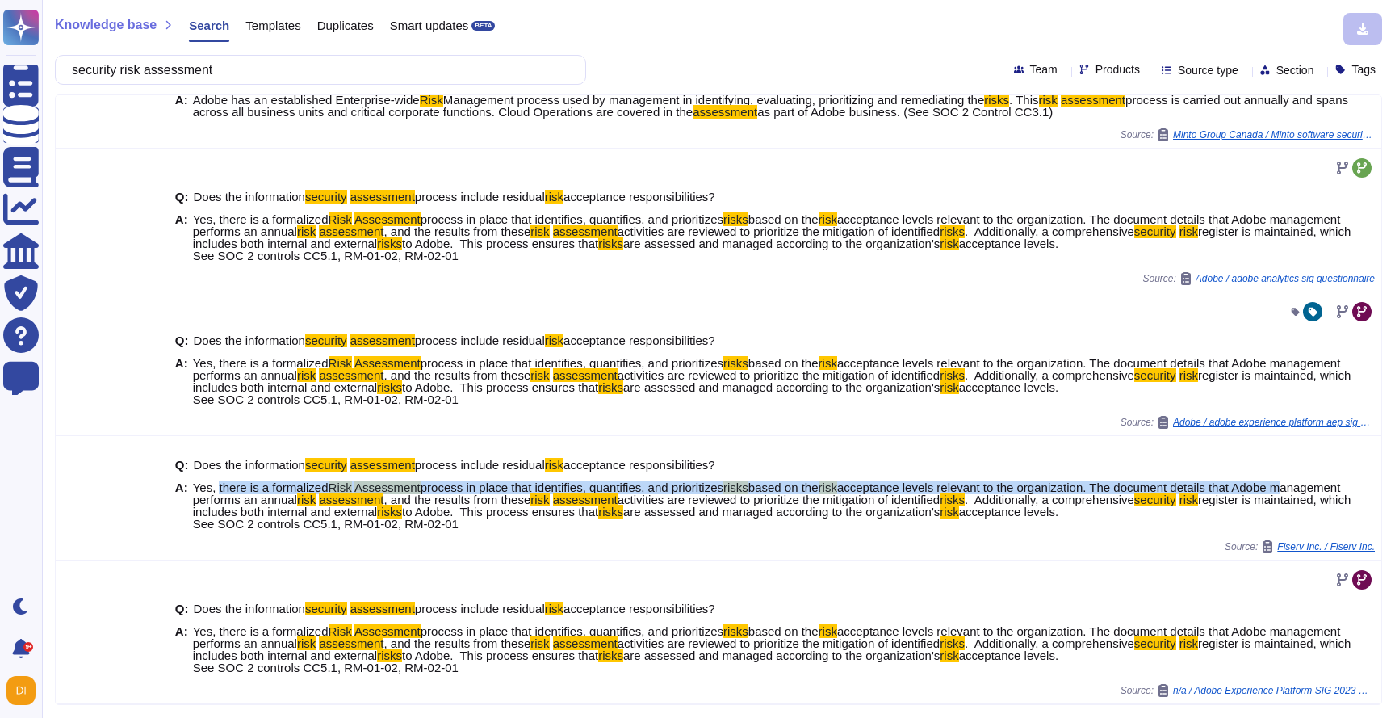
scroll to position [303, 0]
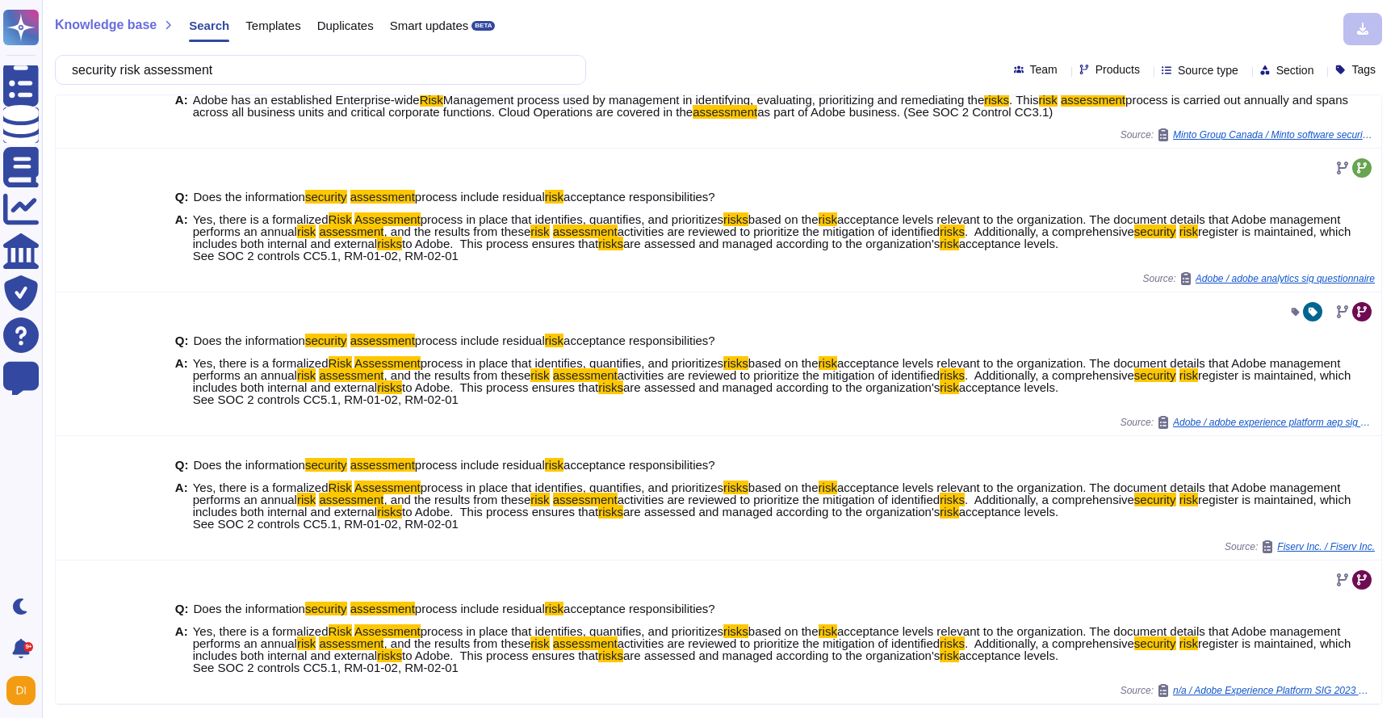
click at [445, 40] on div "Smart updates BETA" at bounding box center [435, 29] width 122 height 32
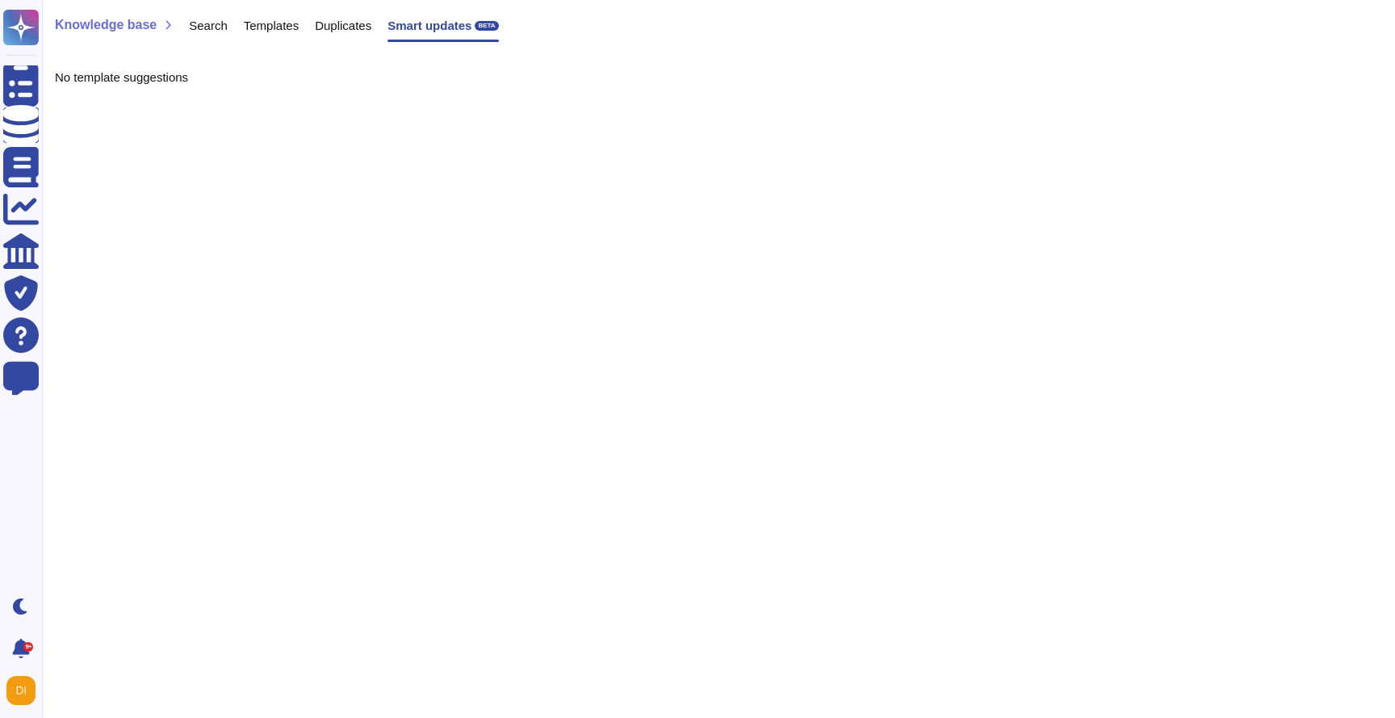
click at [220, 31] on span "Search" at bounding box center [208, 25] width 39 height 12
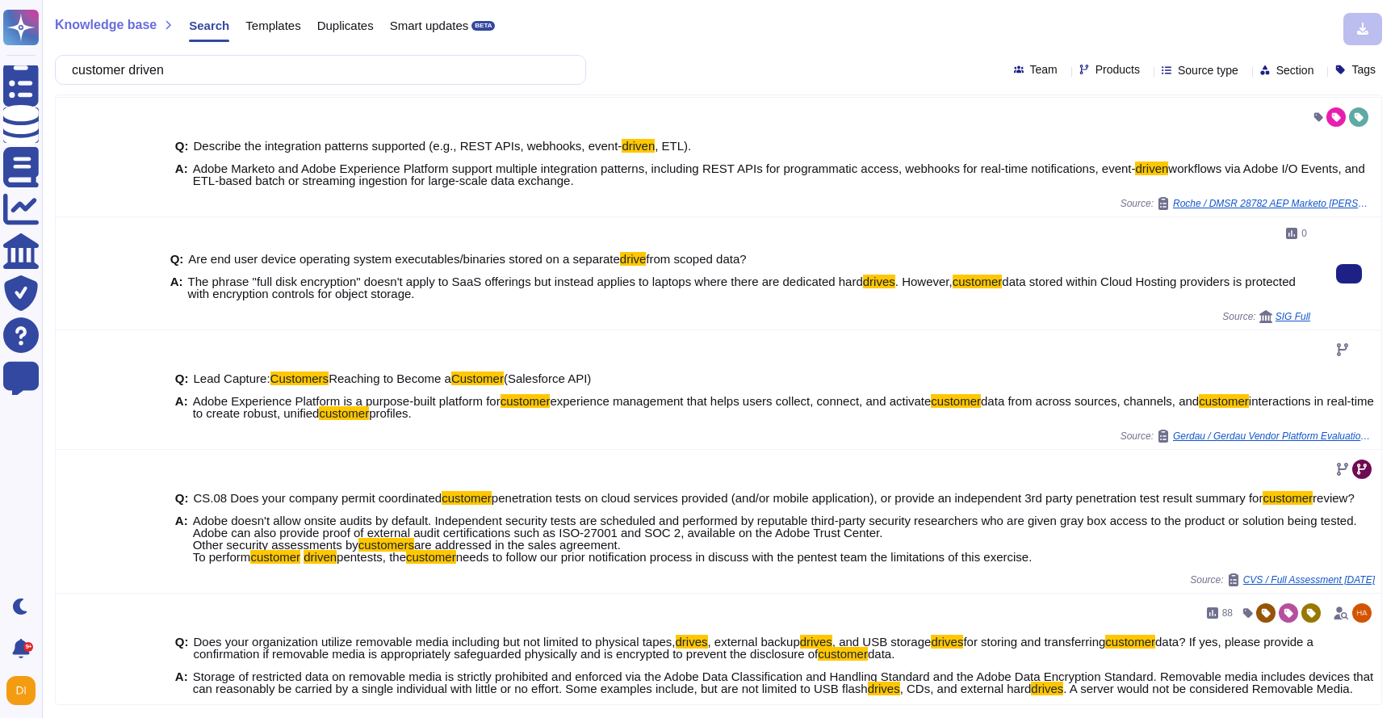
scroll to position [273, 0]
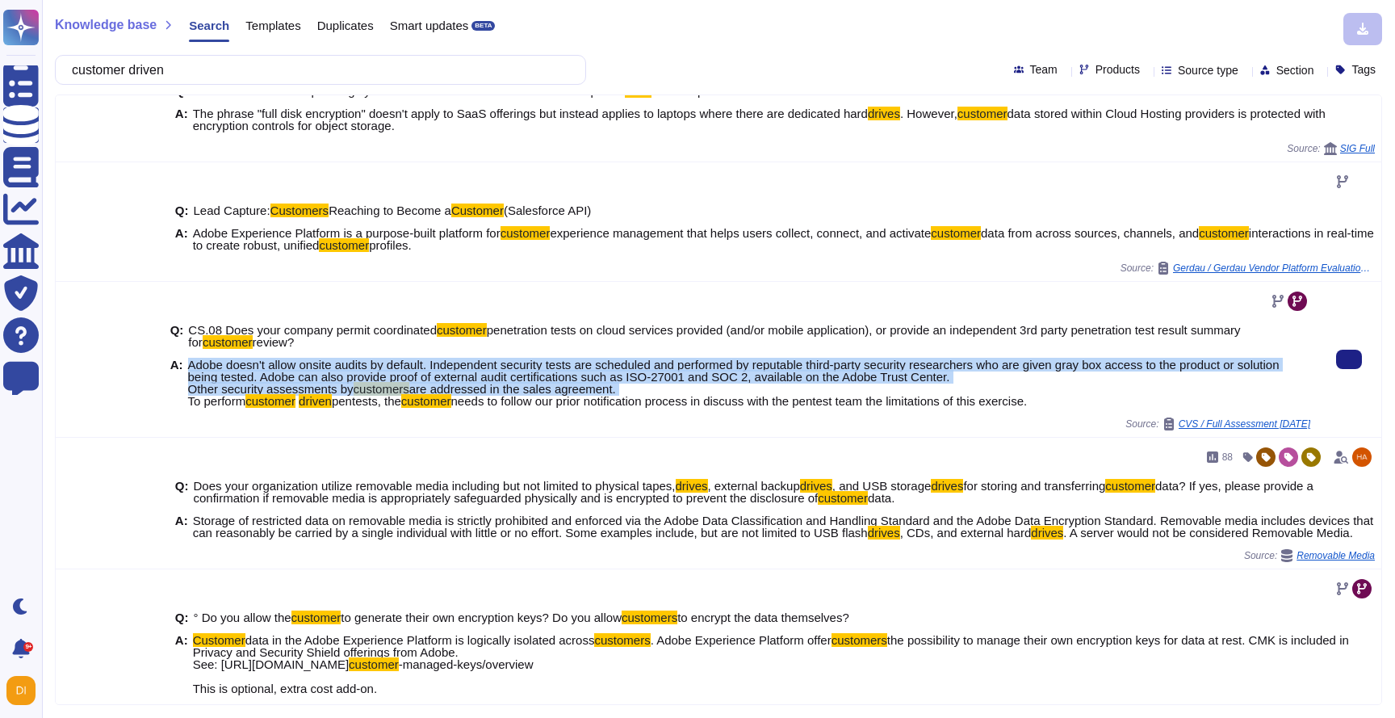
drag, startPoint x: 188, startPoint y: 379, endPoint x: 651, endPoint y: 400, distance: 462.9
click at [651, 400] on span "Adobe doesn't allow onsite audits by default. Independent security tests are sc…" at bounding box center [749, 382] width 1122 height 48
copy span "Adobe doesn't allow onsite audits by default. Independent security tests are sc…"
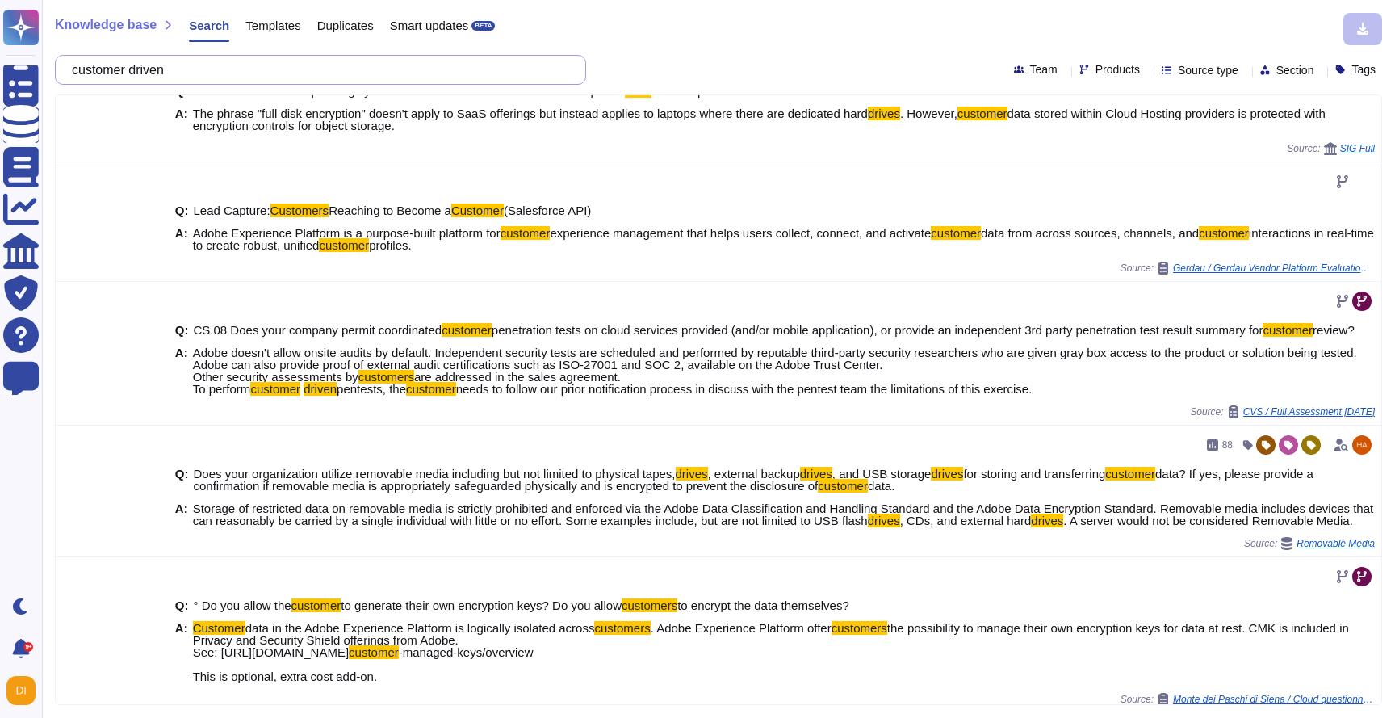
click at [362, 76] on input "customer driven" at bounding box center [316, 70] width 505 height 28
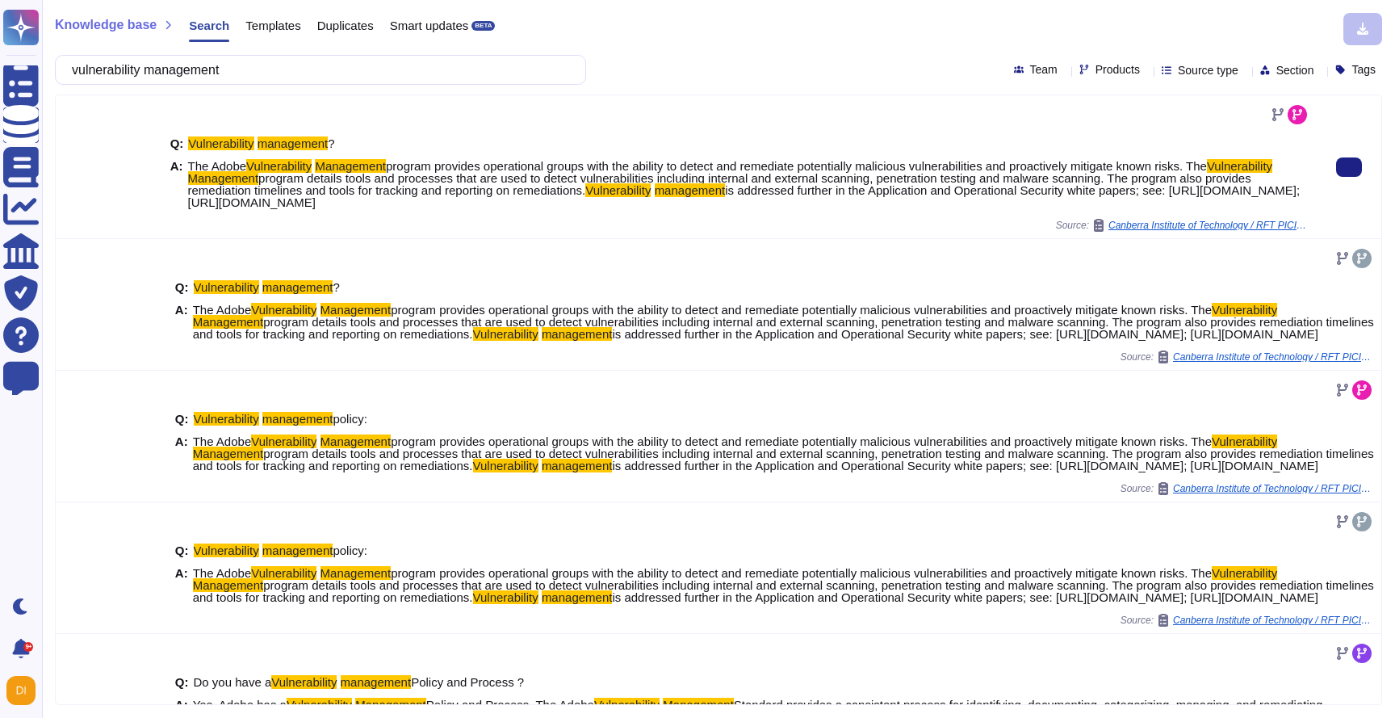
click at [259, 179] on mark "Management" at bounding box center [223, 178] width 71 height 14
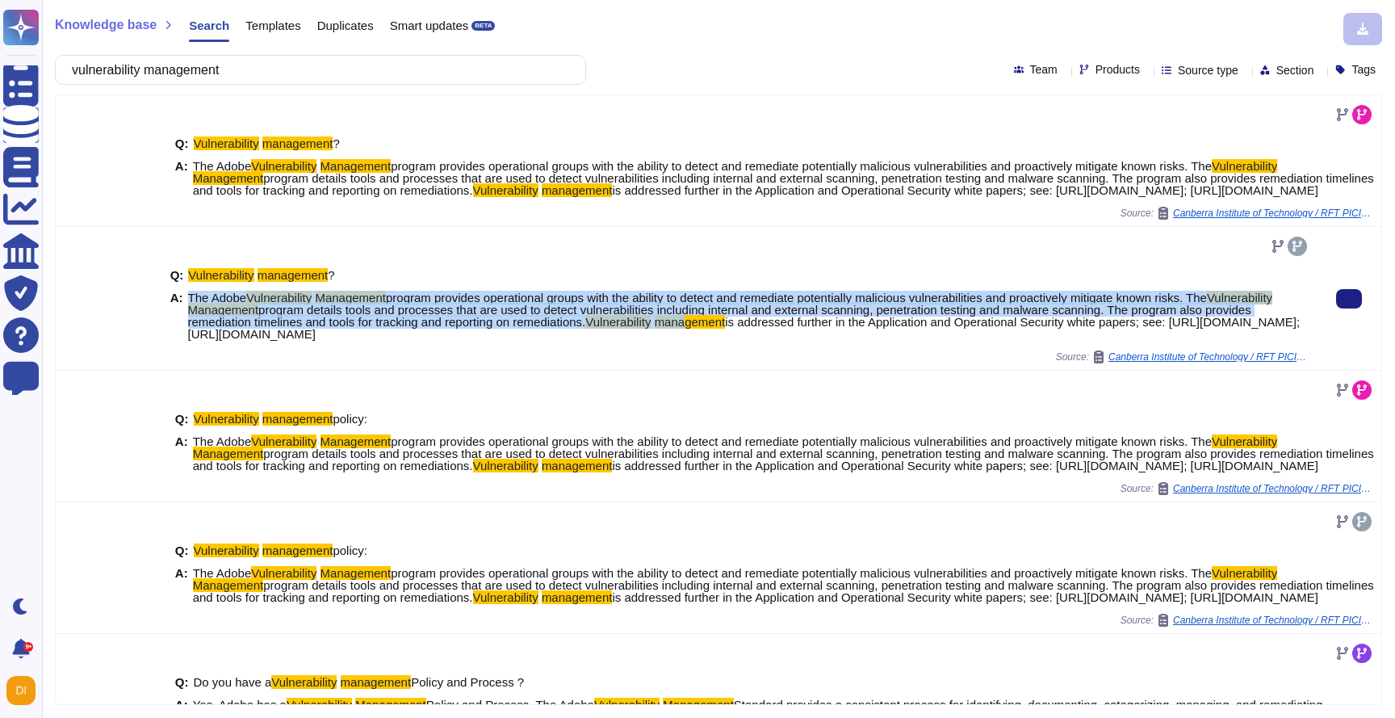
drag, startPoint x: 190, startPoint y: 325, endPoint x: 288, endPoint y: 354, distance: 102.7
click at [288, 340] on span "The Adobe Vulnerability Management program provides operational groups with the…" at bounding box center [749, 315] width 1122 height 48
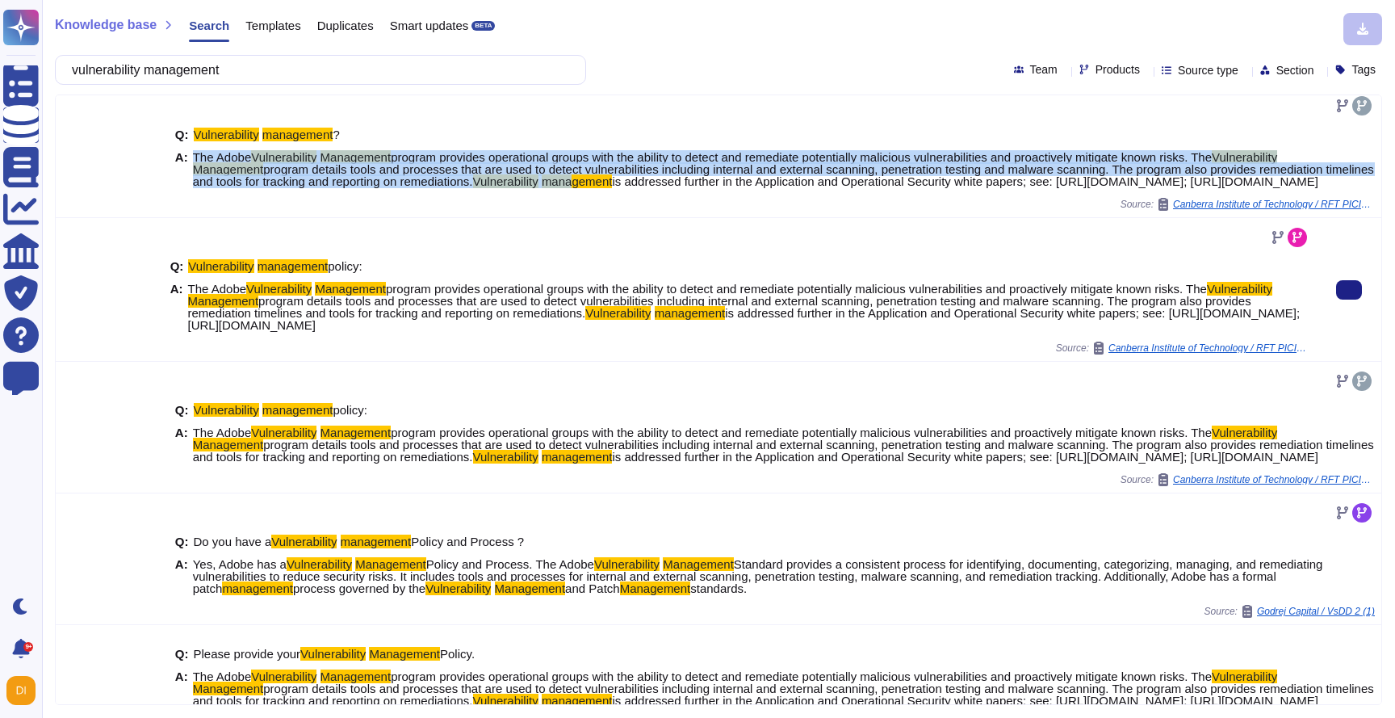
scroll to position [146, 0]
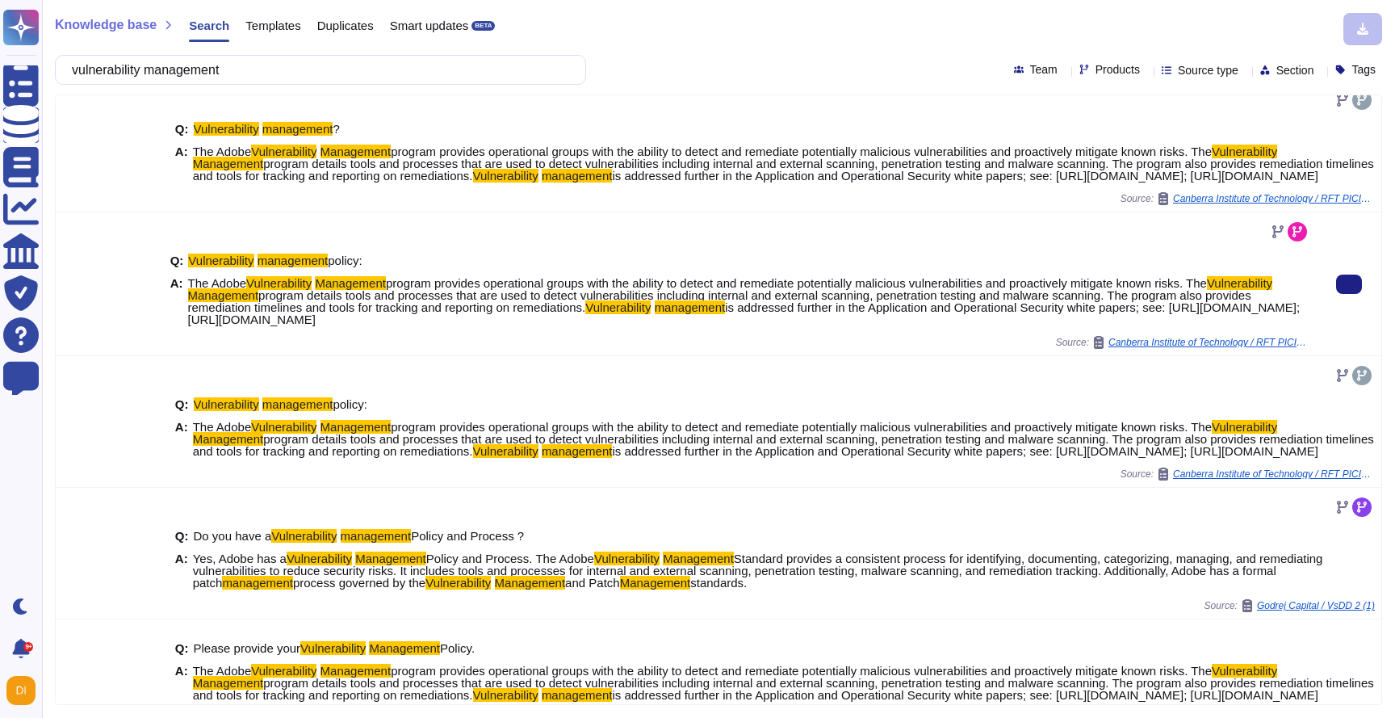
click at [409, 326] on span "is addressed further in the Application and Operational Security white papers; …" at bounding box center [744, 313] width 1112 height 26
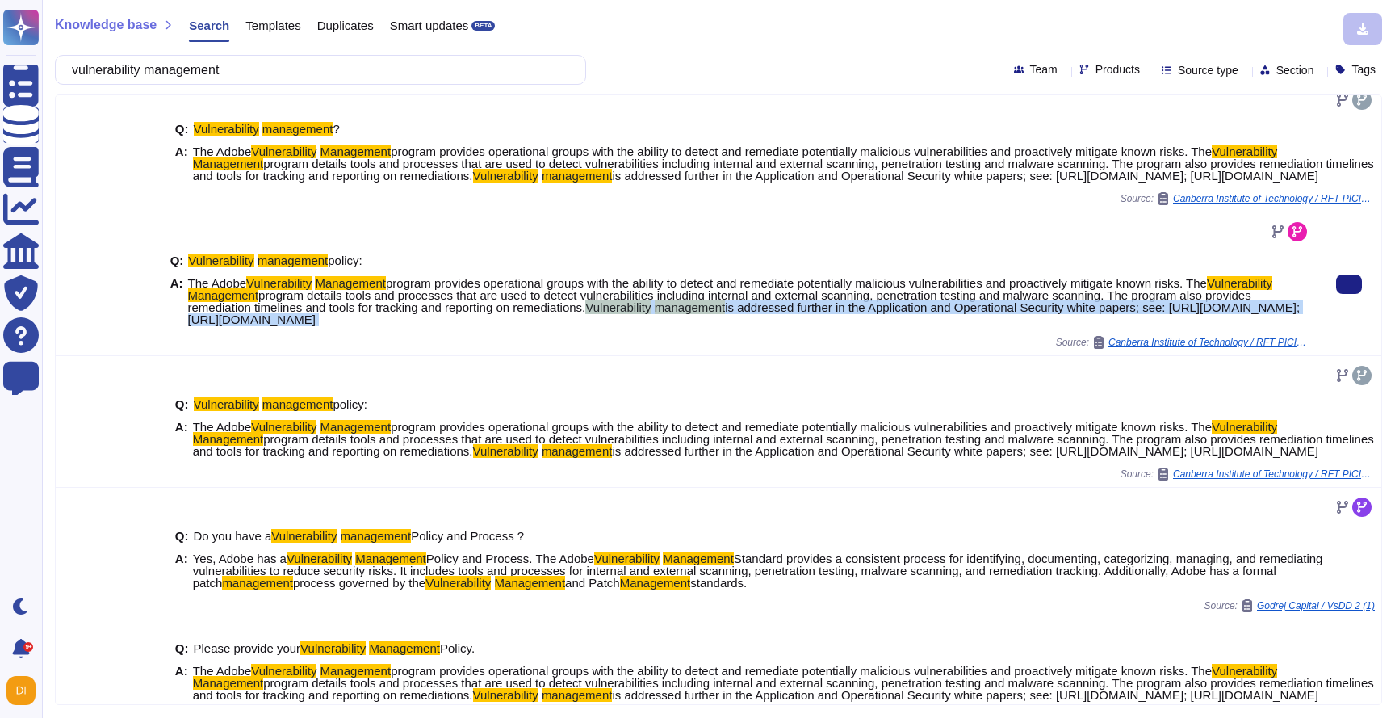
click at [409, 326] on span "is addressed further in the Application and Operational Security white papers; …" at bounding box center [744, 313] width 1112 height 26
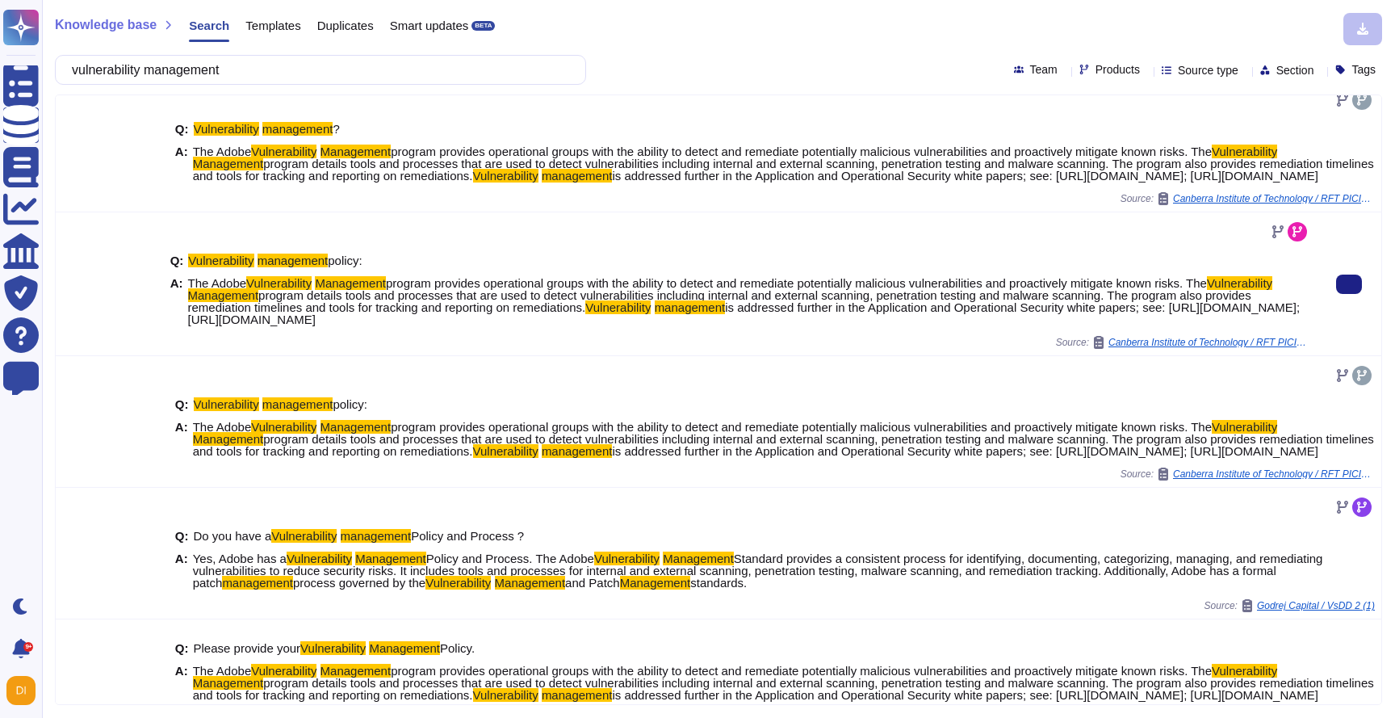
click at [351, 314] on span "program details tools and processes that are used to detect vulnerabilities inc…" at bounding box center [719, 301] width 1063 height 26
click at [1074, 325] on span "The Adobe Vulnerability Management program provides operational groups with the…" at bounding box center [749, 301] width 1122 height 48
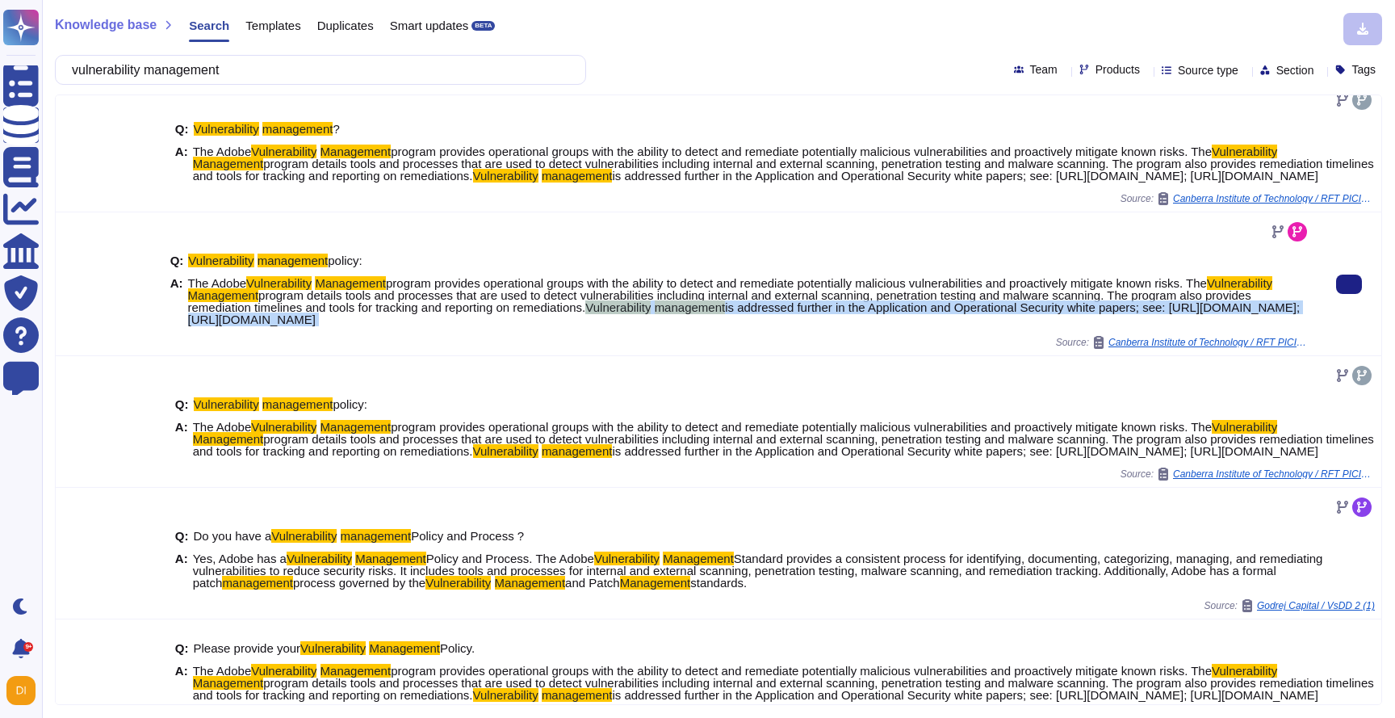
click at [1074, 325] on span "The Adobe Vulnerability Management program provides operational groups with the…" at bounding box center [749, 301] width 1122 height 48
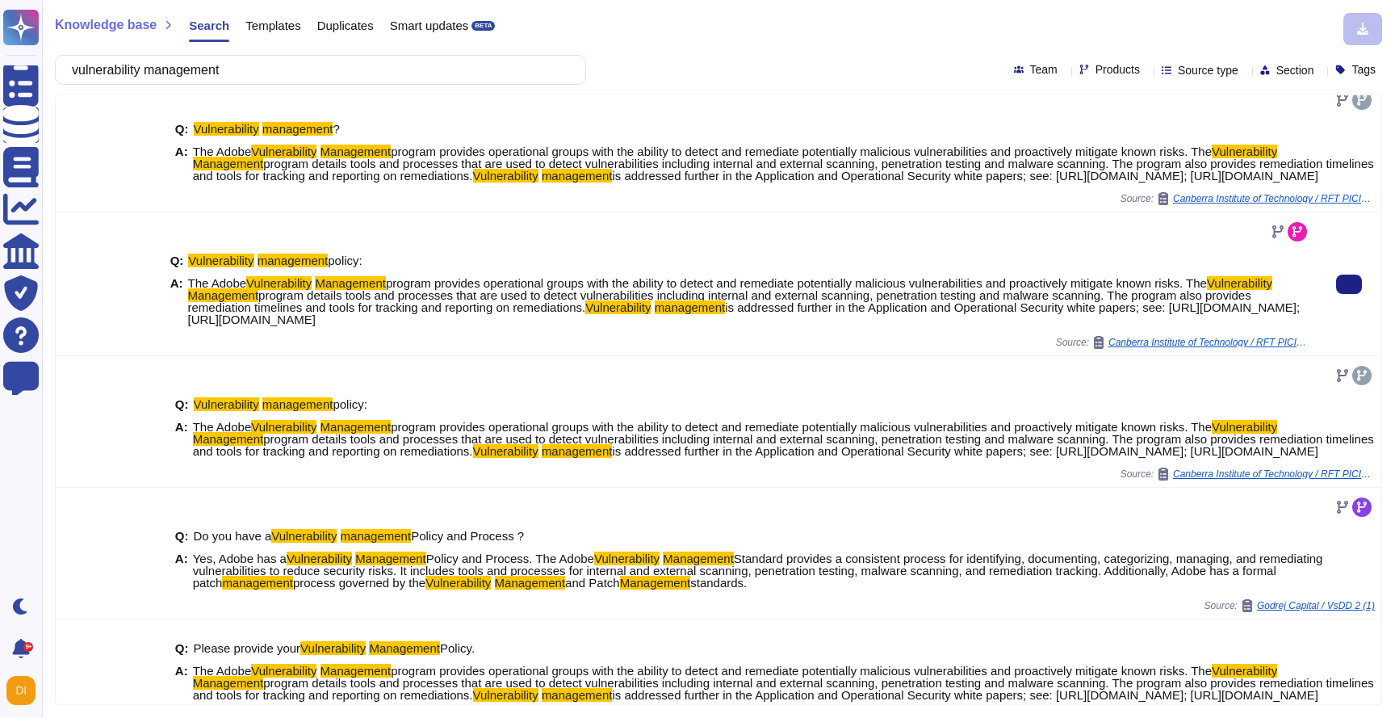
click at [1272, 325] on span "The Adobe Vulnerability Management program provides operational groups with the…" at bounding box center [749, 301] width 1122 height 48
click at [1347, 294] on button at bounding box center [1349, 283] width 26 height 19
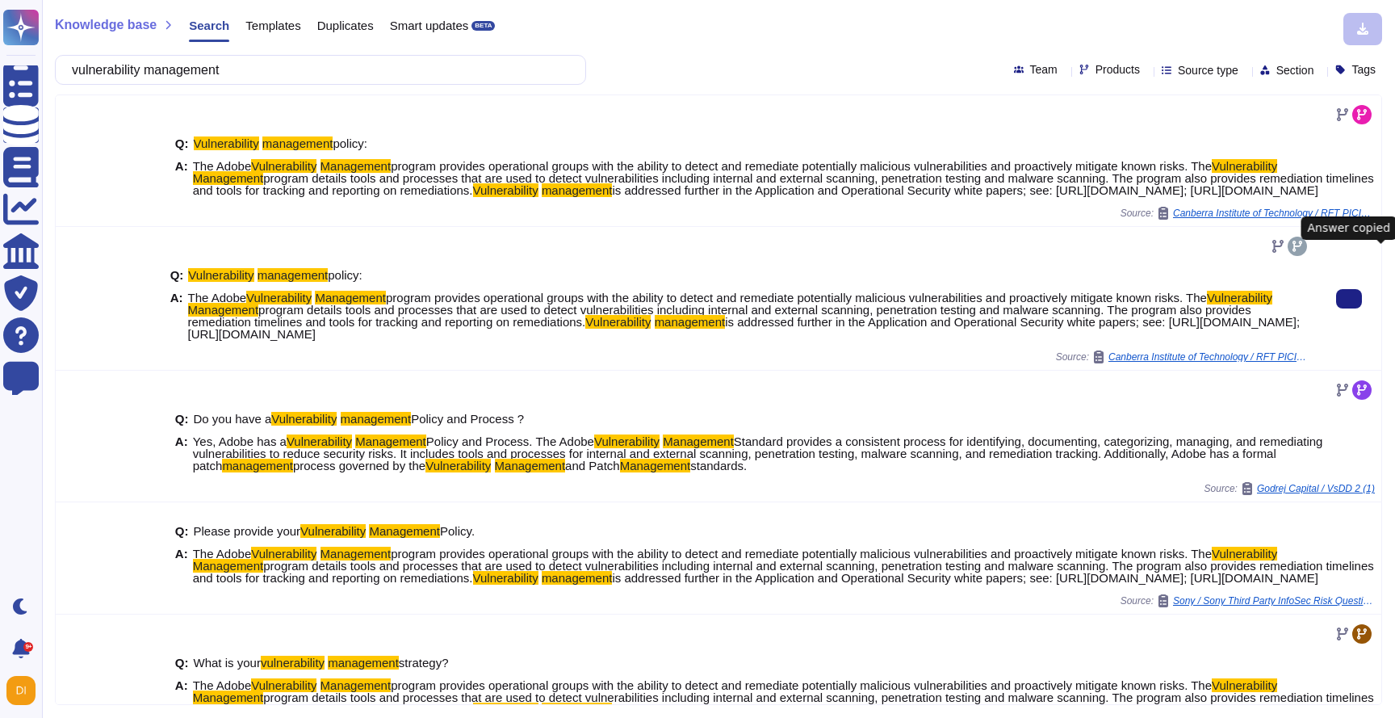
scroll to position [395, 0]
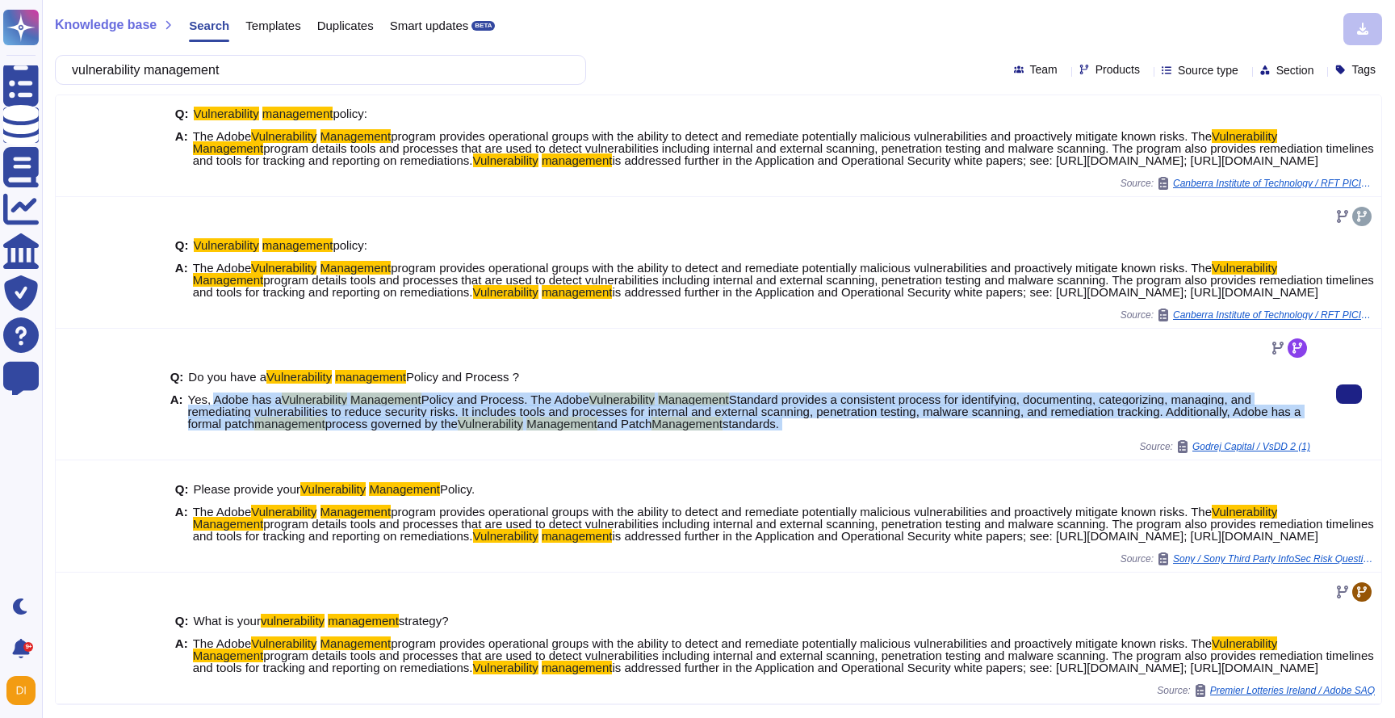
drag, startPoint x: 214, startPoint y: 397, endPoint x: 629, endPoint y: 436, distance: 416.7
click at [629, 436] on div "Q: Do you have a Vulnerability management Policy and Process ? A: Yes, Adobe ha…" at bounding box center [740, 394] width 1140 height 118
copy span "Adobe has a Vulnerability Management Policy and Process. The Adobe Vulnerabilit…"
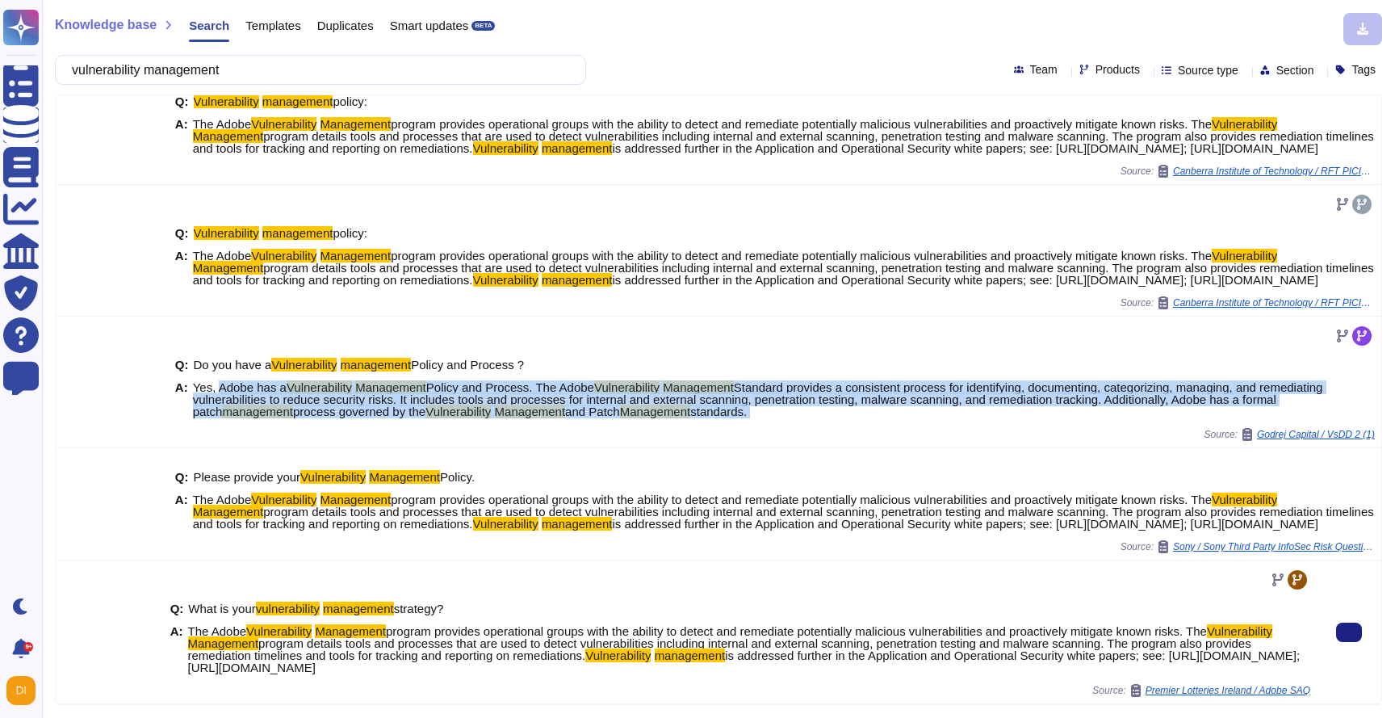
scroll to position [0, 0]
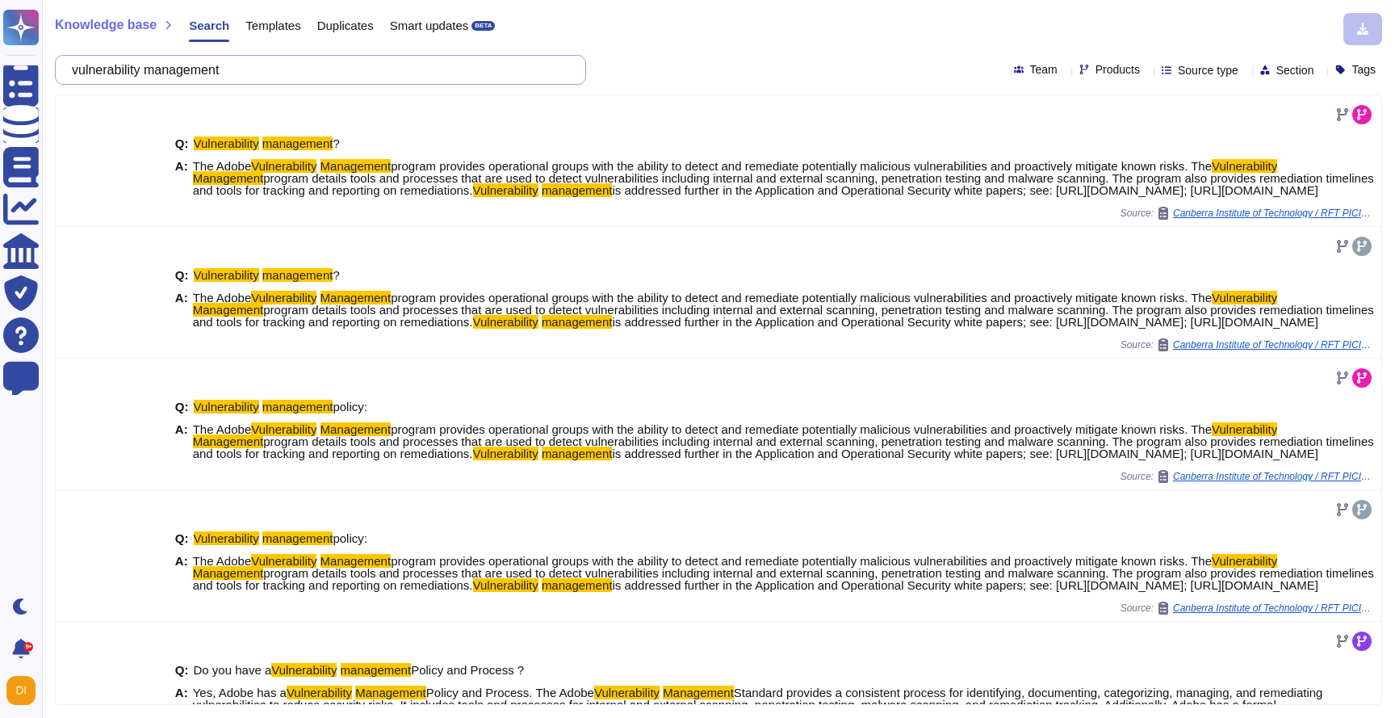
click at [201, 65] on input "vulnerability management" at bounding box center [316, 70] width 505 height 28
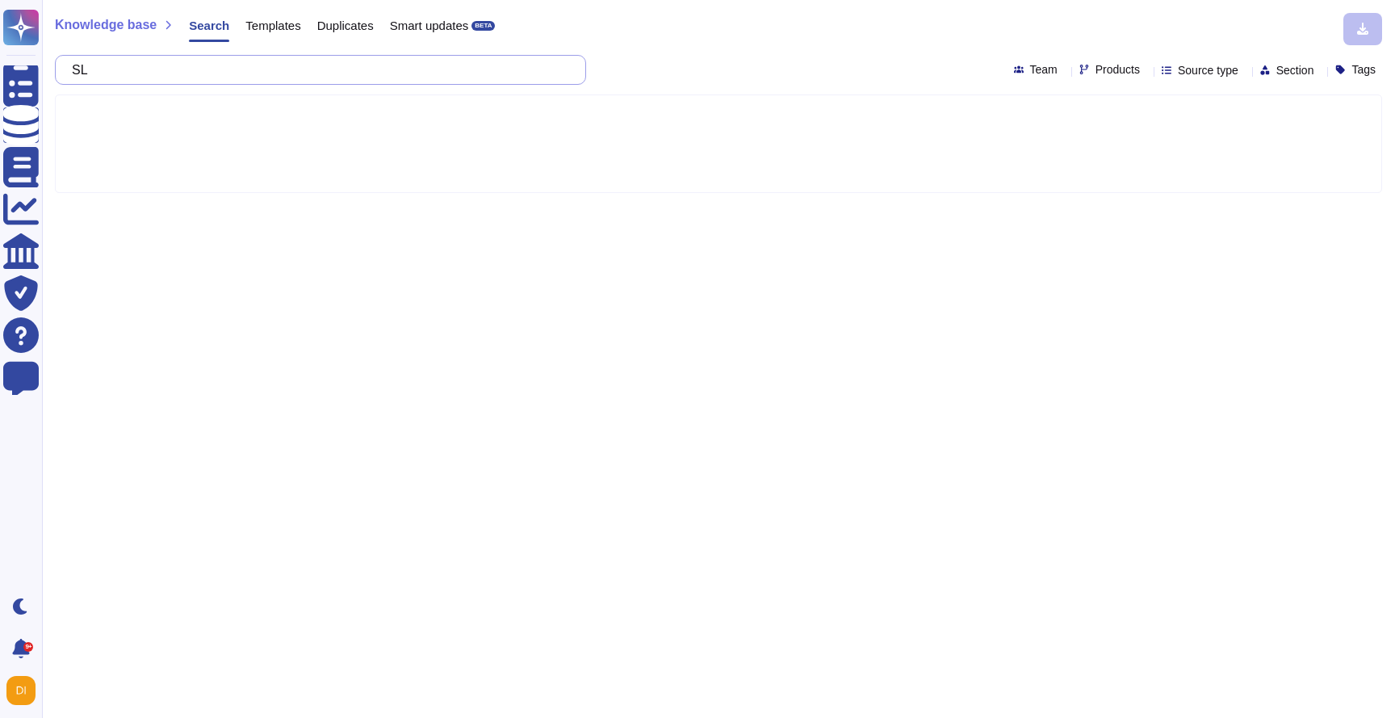
type input "SLA"
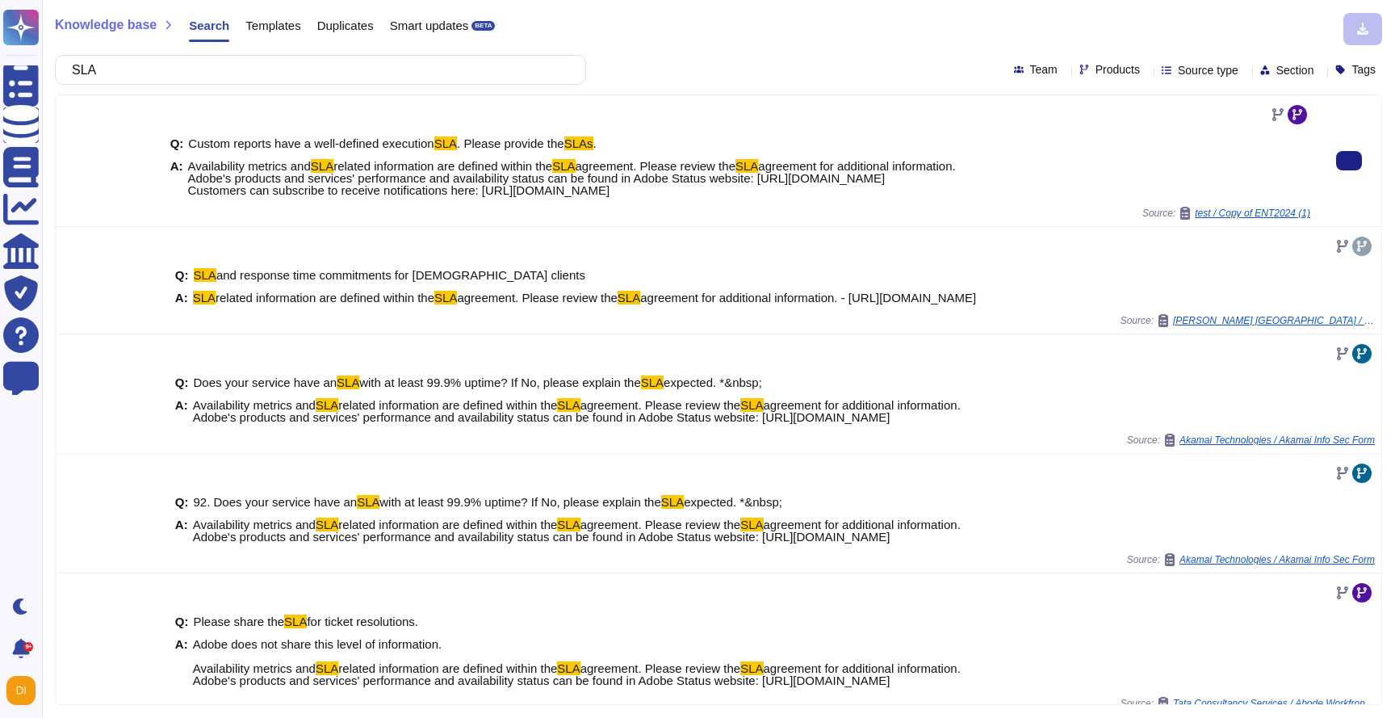
drag, startPoint x: 191, startPoint y: 165, endPoint x: 1000, endPoint y: 185, distance: 809.0
click at [1000, 186] on div "A: Availability metrics and SLA related information are defined within the SLA …" at bounding box center [740, 178] width 1140 height 36
click at [1372, 164] on div at bounding box center [1348, 160] width 65 height 131
click at [288, 63] on input "SLA" at bounding box center [316, 70] width 505 height 28
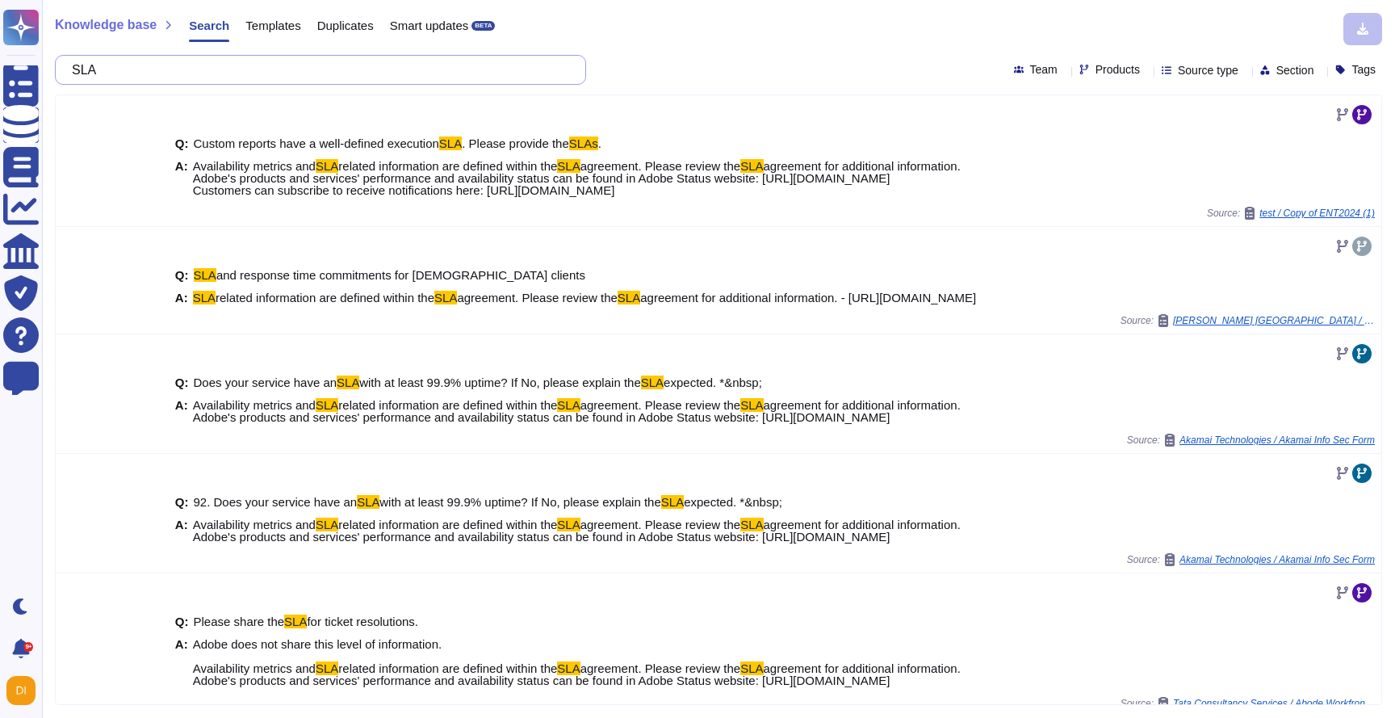
click at [288, 63] on input "SLA" at bounding box center [316, 70] width 505 height 28
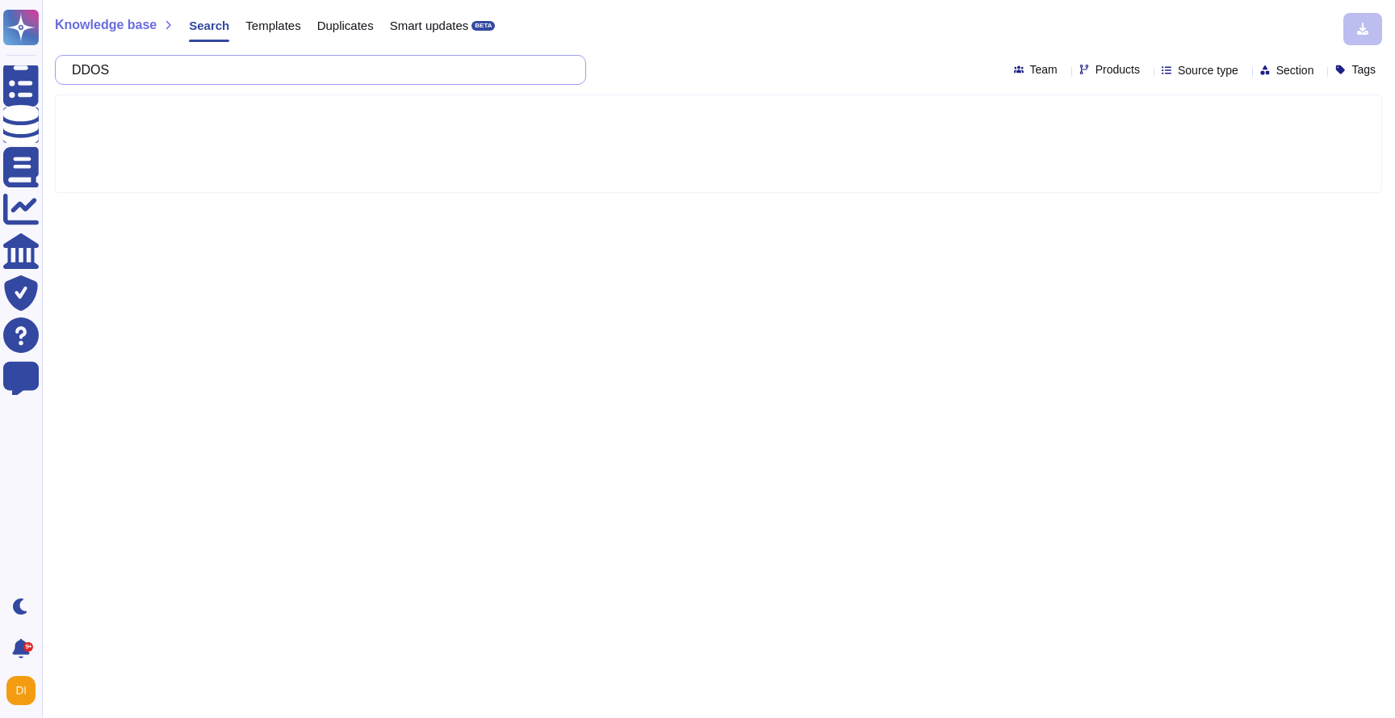
type input "DDOS"
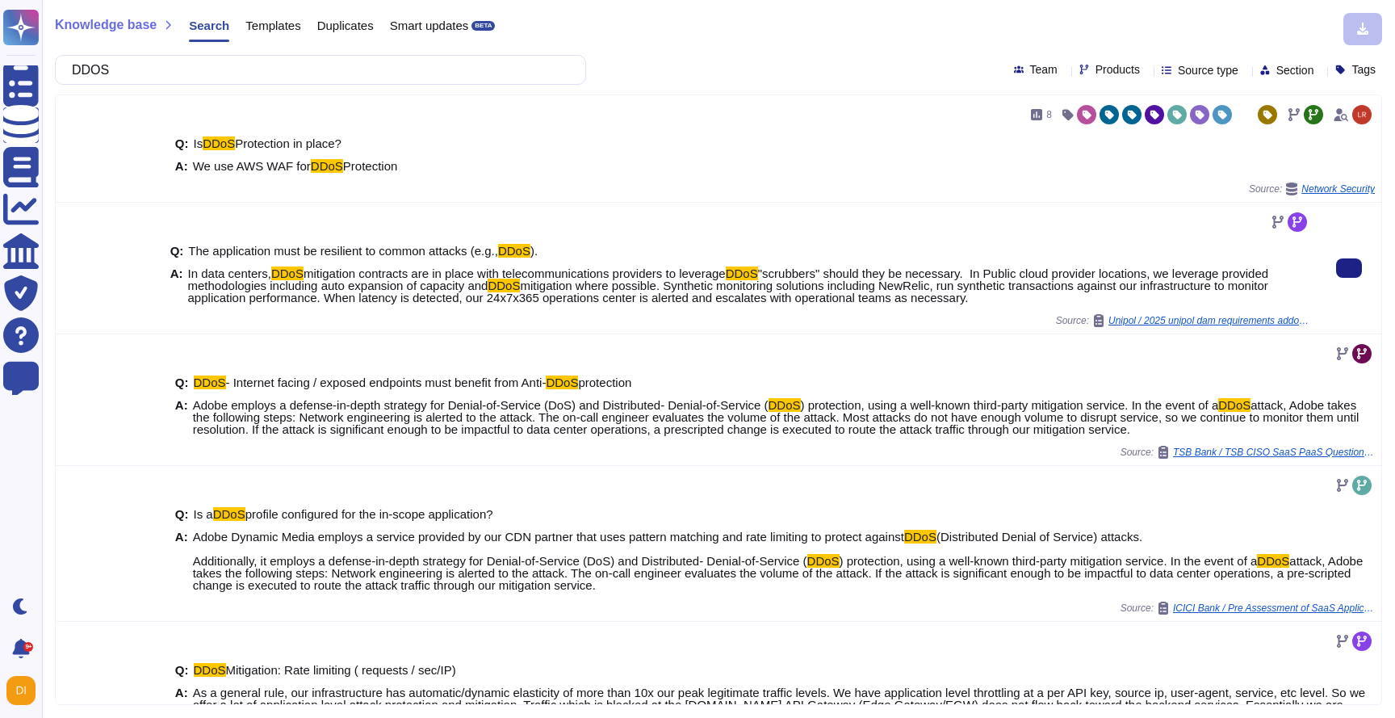
click at [374, 283] on span ""scrubbers" should they be necessary. In Public cloud provider locations, we le…" at bounding box center [728, 279] width 1081 height 26
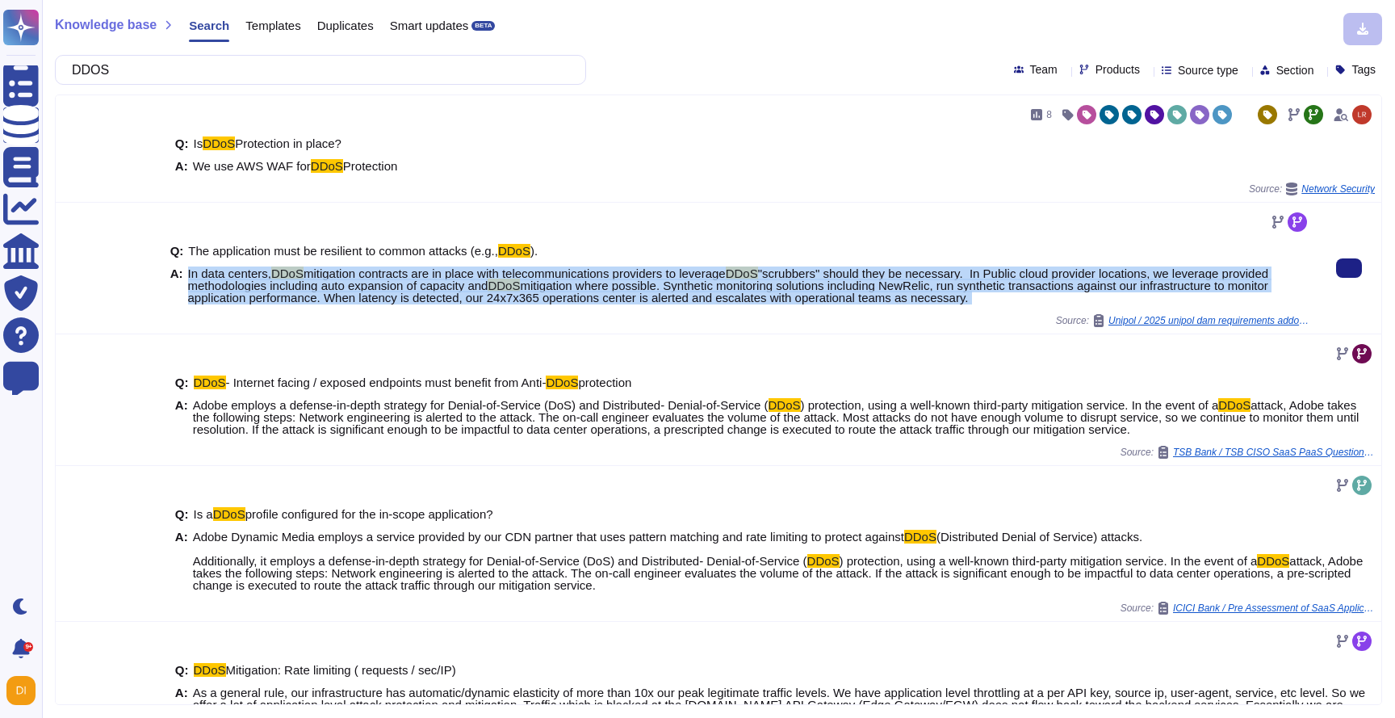
click at [374, 283] on span ""scrubbers" should they be necessary. In Public cloud provider locations, we le…" at bounding box center [728, 279] width 1081 height 26
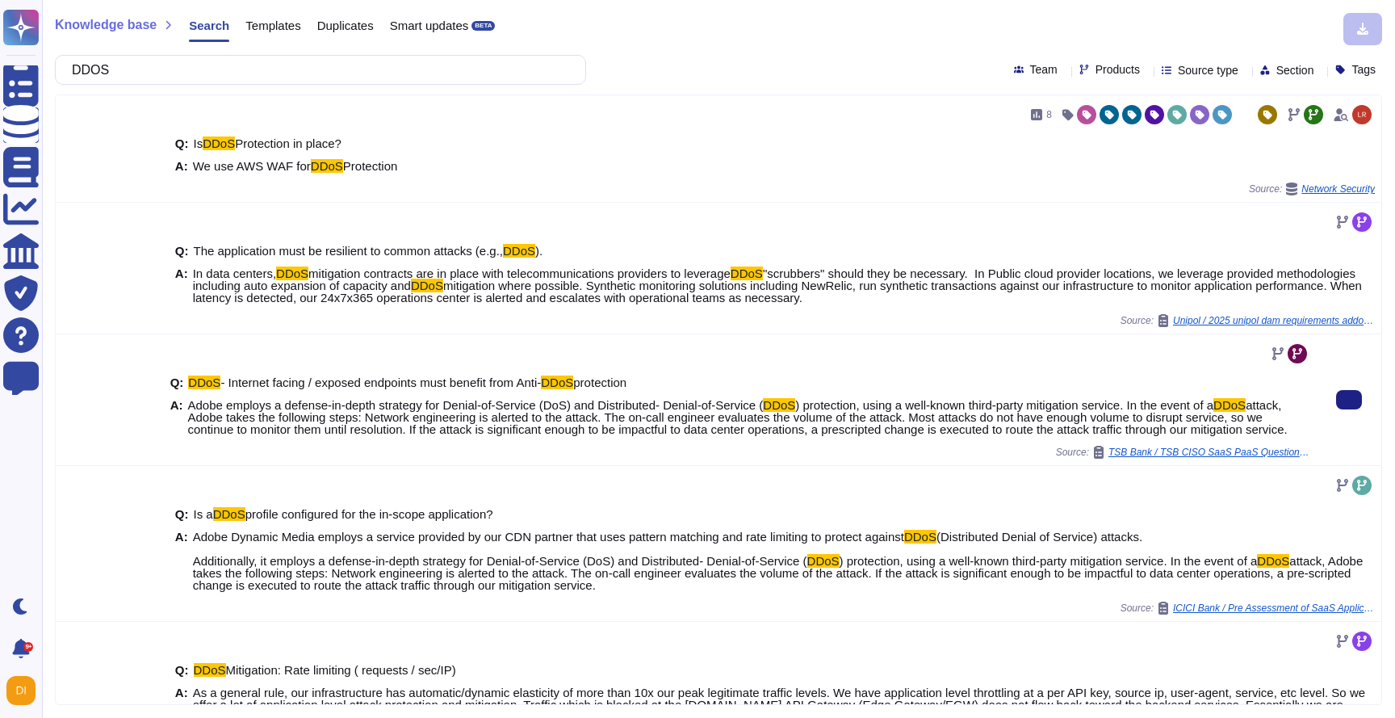
click at [628, 426] on span "attack, Adobe takes the following steps: Network engineering is alerted to the …" at bounding box center [737, 417] width 1099 height 38
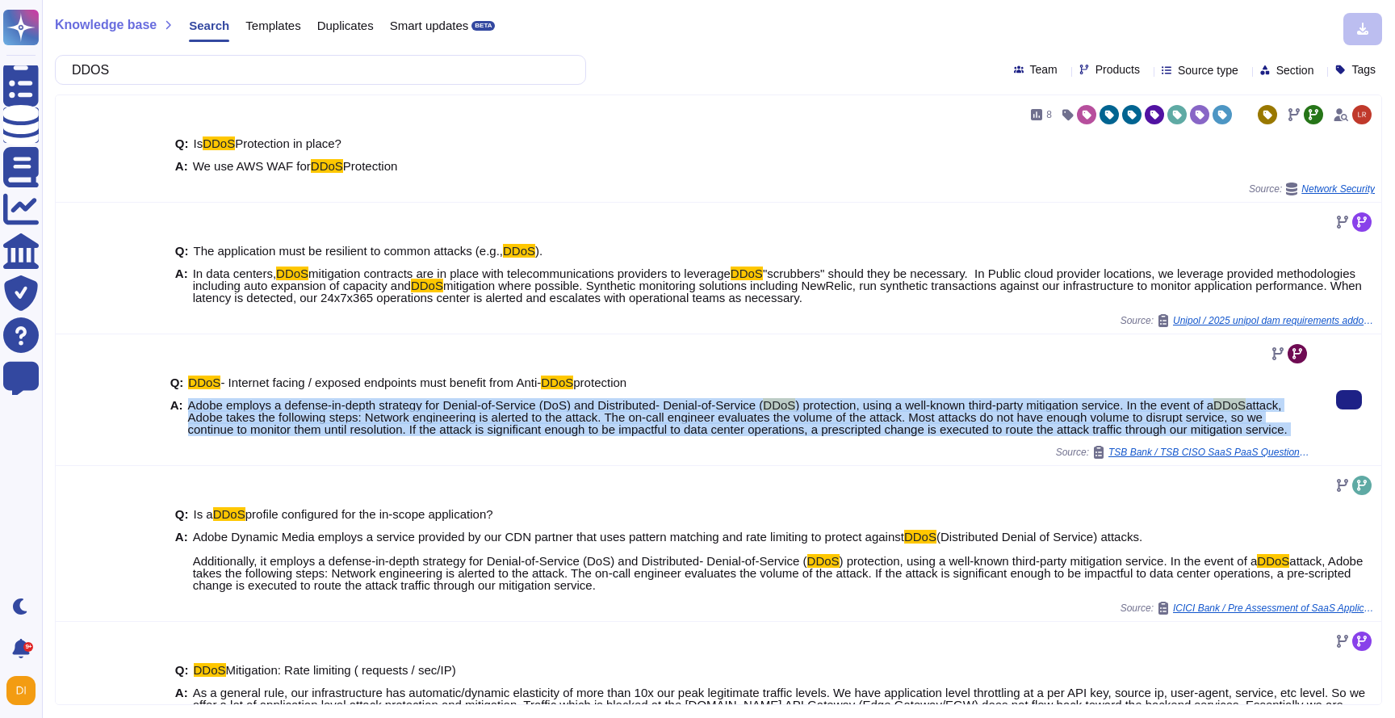
click at [628, 426] on span "attack, Adobe takes the following steps: Network engineering is alerted to the …" at bounding box center [737, 417] width 1099 height 38
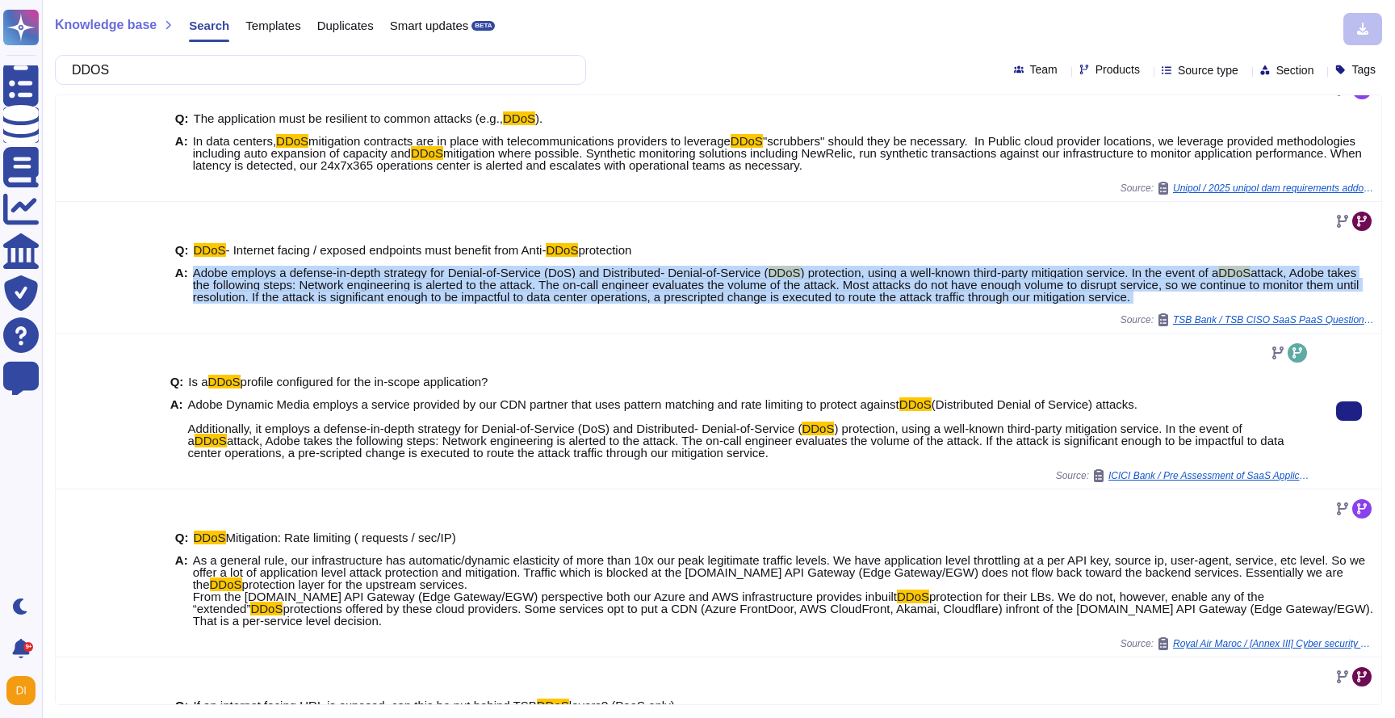
scroll to position [133, 0]
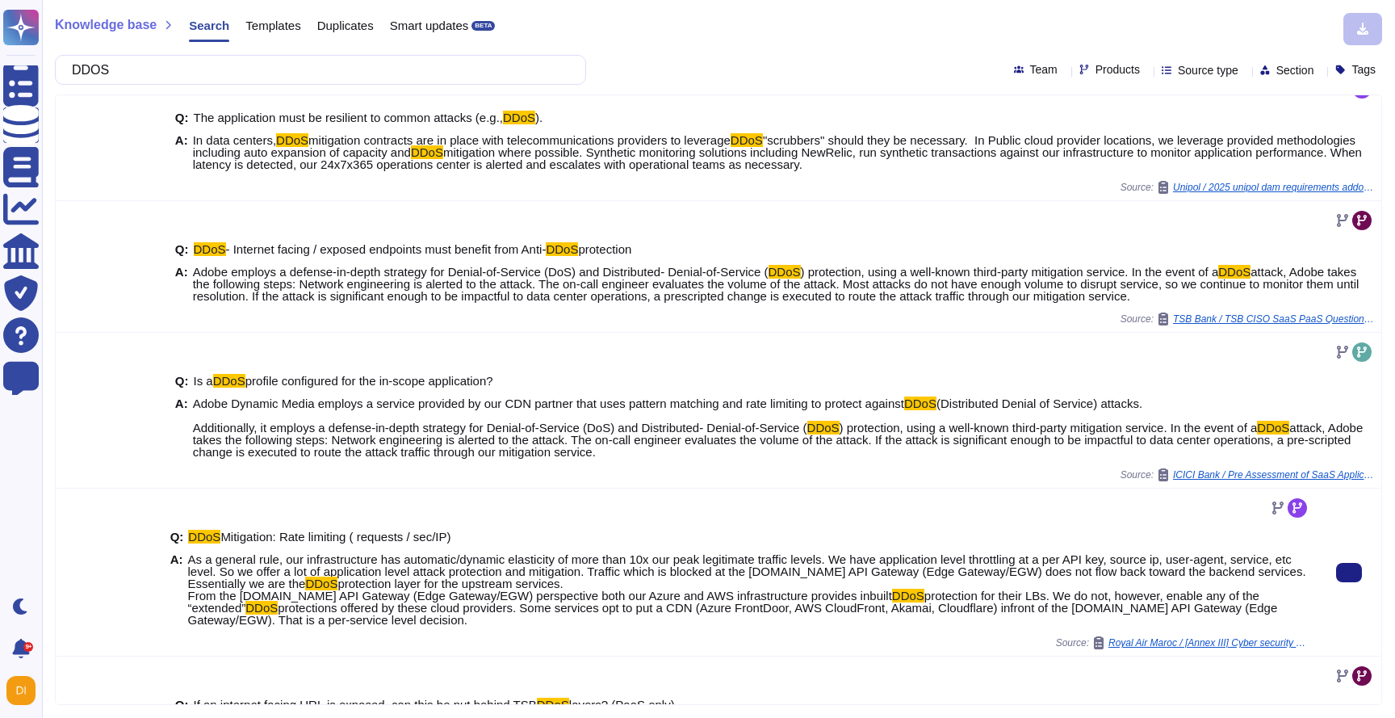
click at [509, 557] on span "As a general rule, our infrastructure has automatic/dynamic elasticity of more …" at bounding box center [747, 571] width 1118 height 38
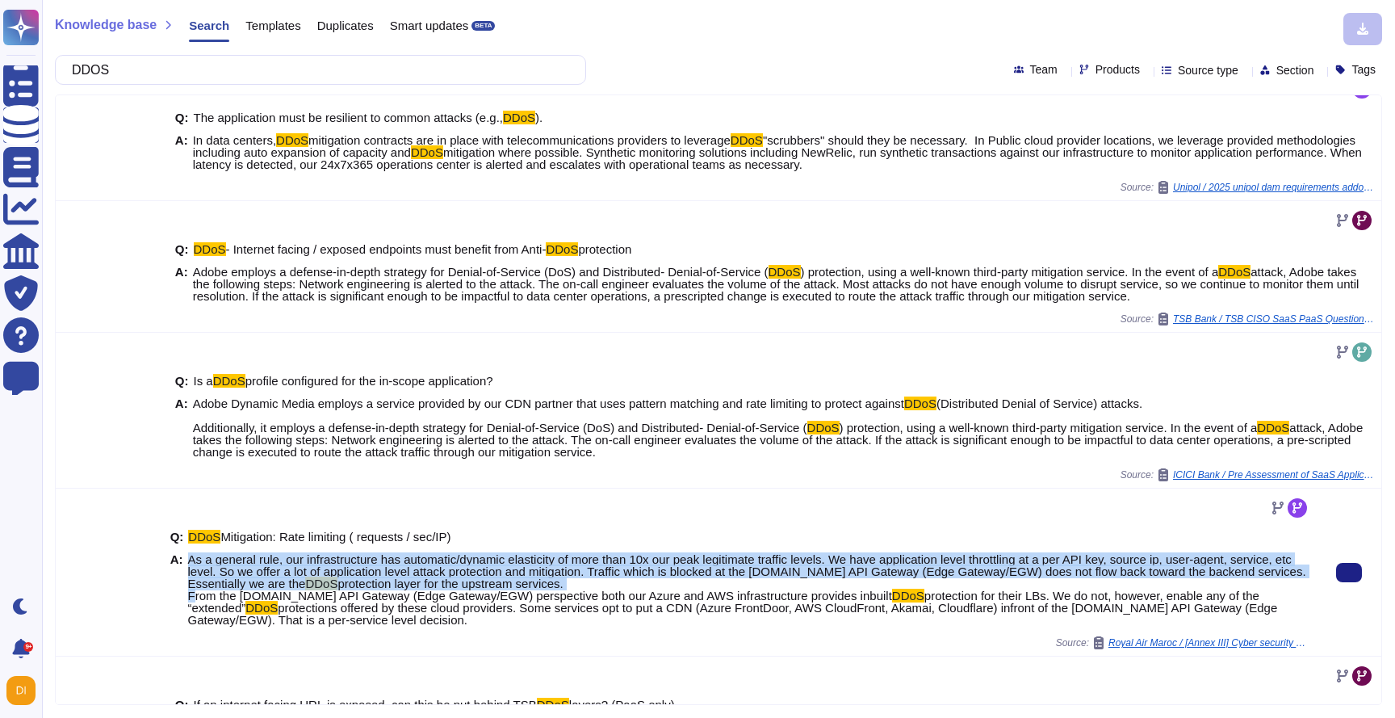
click at [509, 557] on span "As a general rule, our infrastructure has automatic/dynamic elasticity of more …" at bounding box center [747, 571] width 1118 height 38
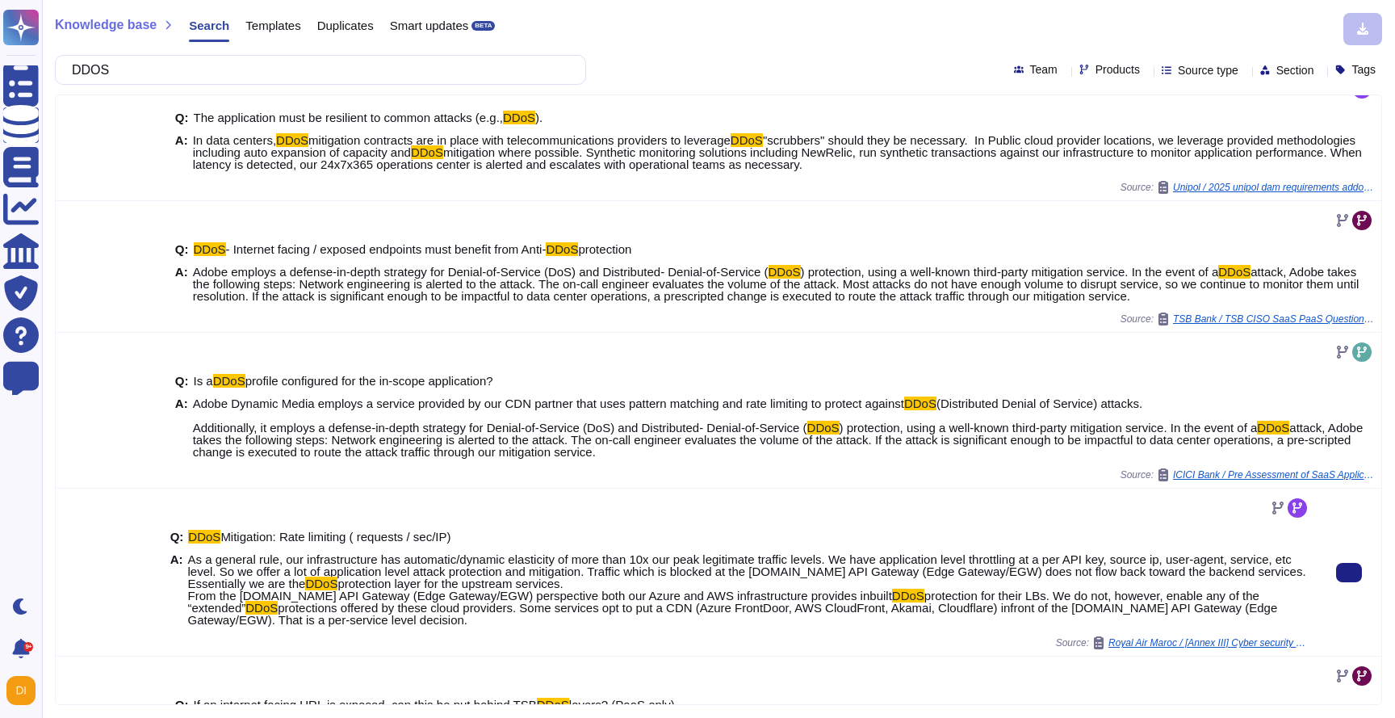
click at [521, 612] on span "protections offered by these cloud providers. Some services opt to put a CDN (A…" at bounding box center [733, 613] width 1090 height 26
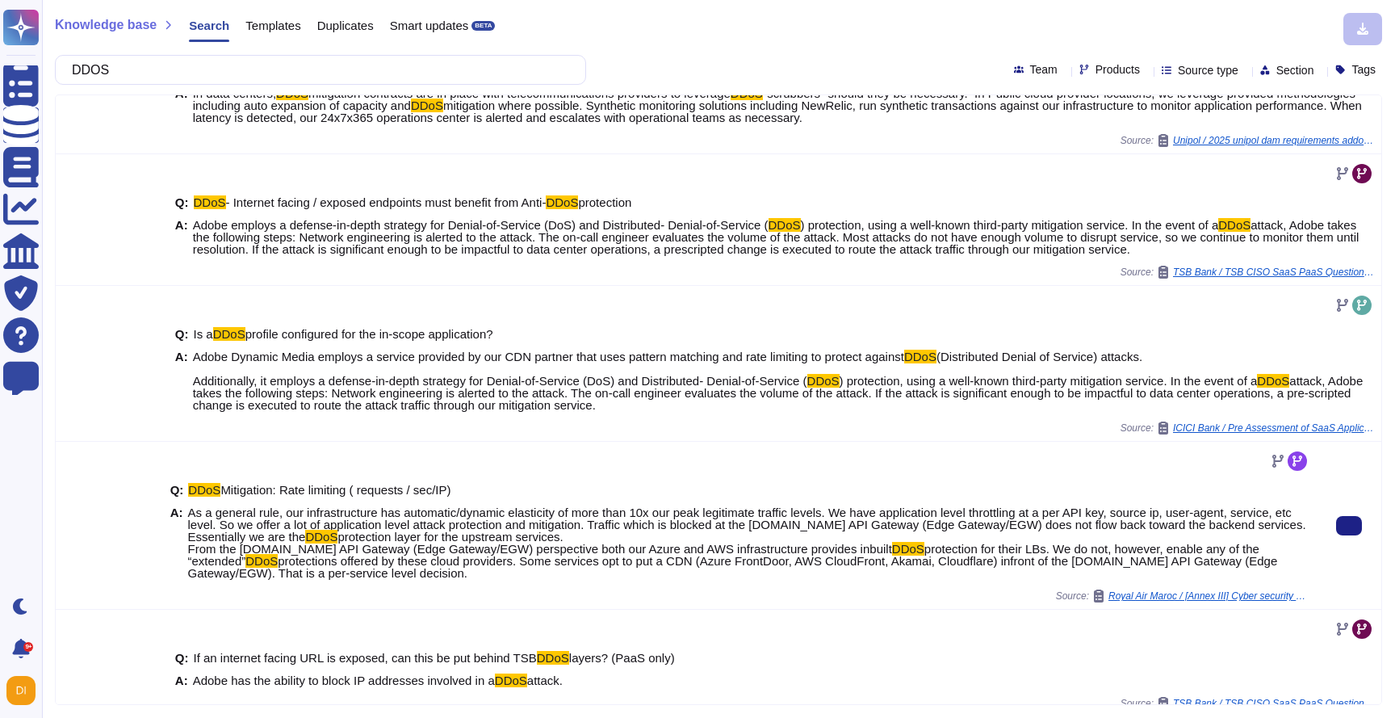
scroll to position [190, 0]
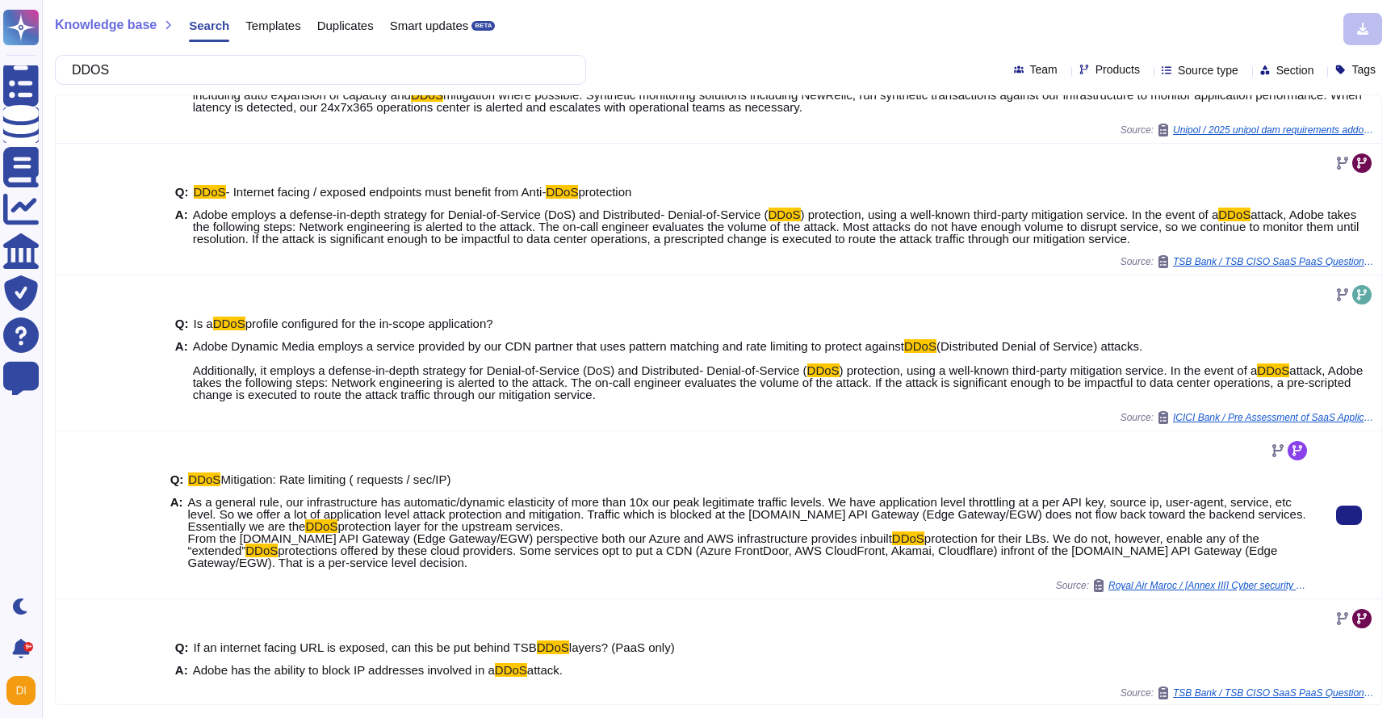
click at [604, 513] on span "As a general rule, our infrastructure has automatic/dynamic elasticity of more …" at bounding box center [747, 514] width 1118 height 38
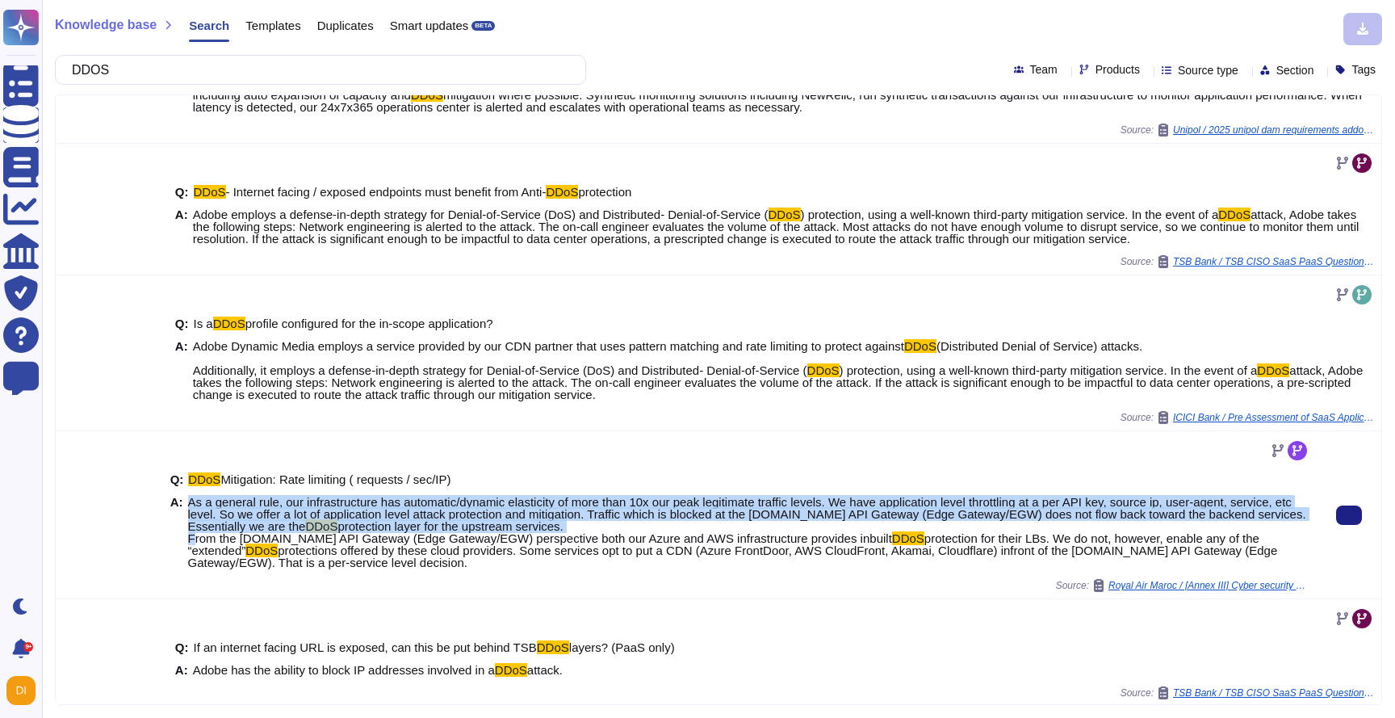
click at [604, 513] on span "As a general rule, our infrastructure has automatic/dynamic elasticity of more …" at bounding box center [747, 514] width 1118 height 38
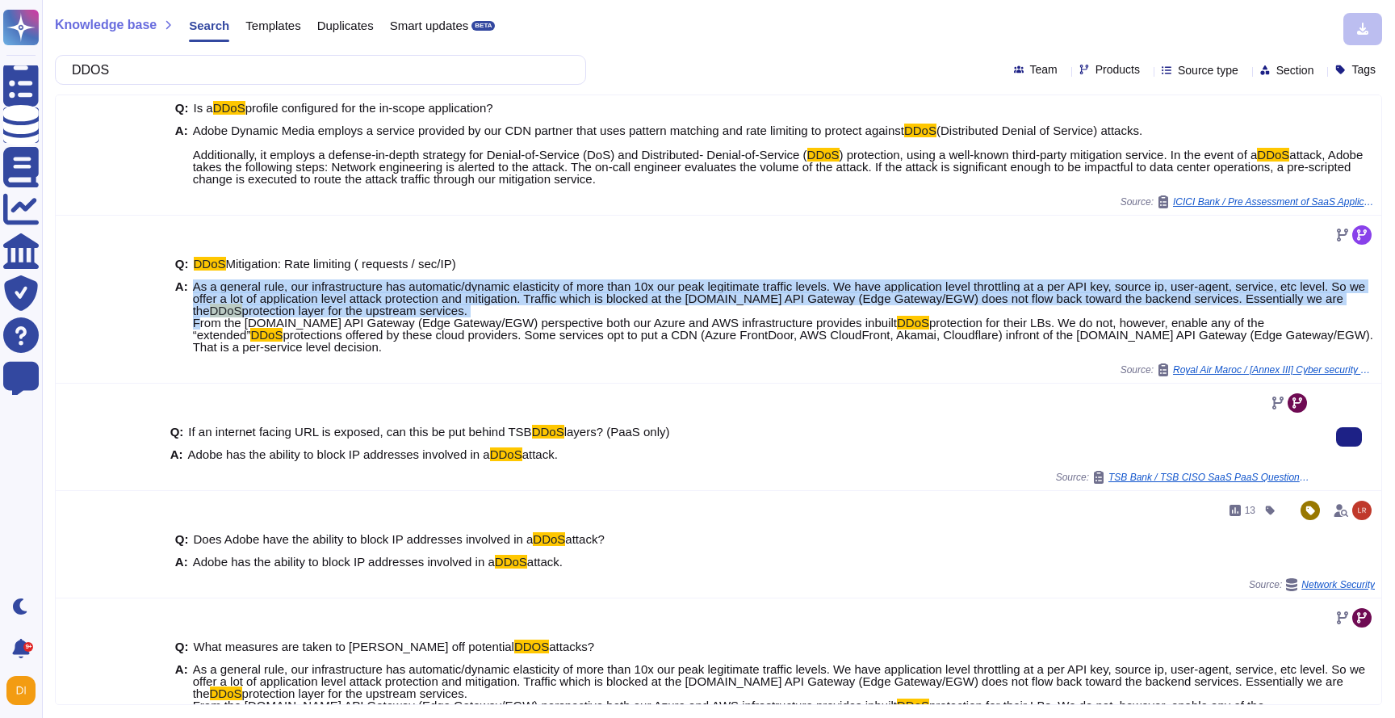
scroll to position [468, 0]
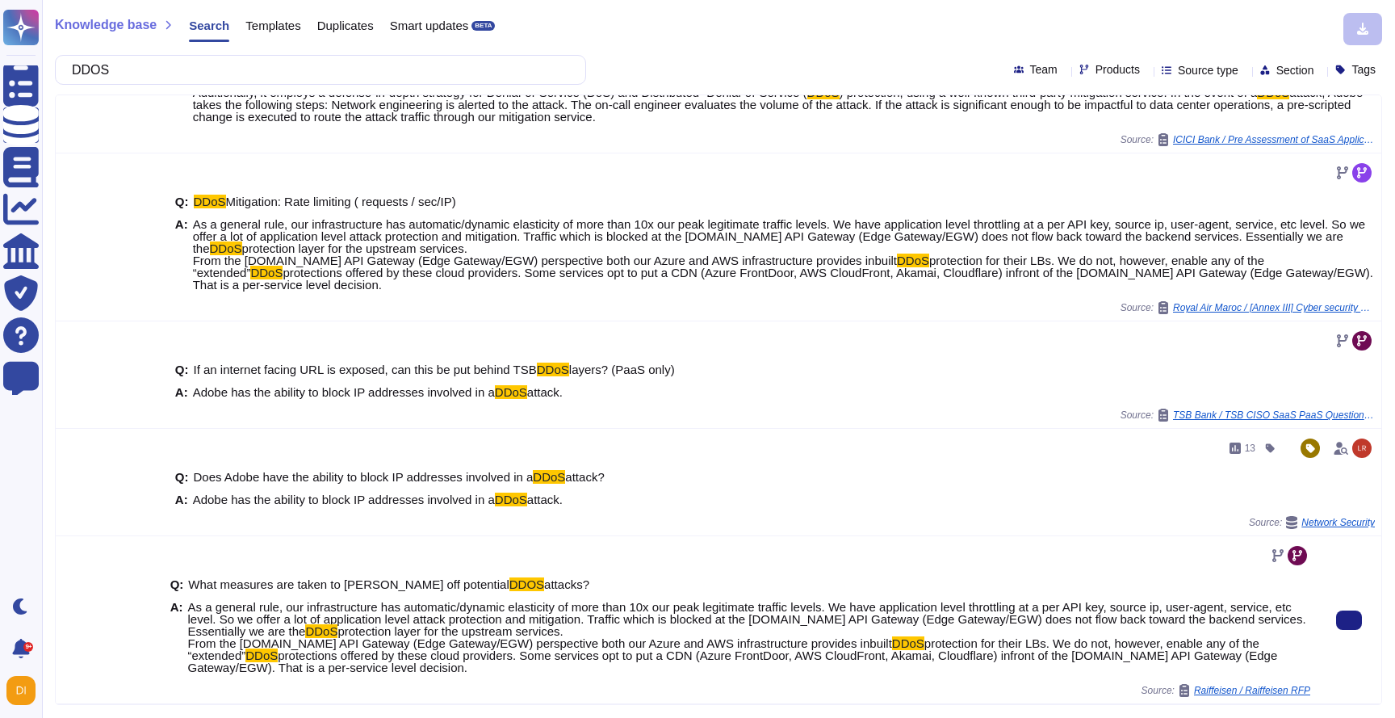
click at [526, 621] on span "As a general rule, our infrastructure has automatic/dynamic elasticity of more …" at bounding box center [747, 619] width 1118 height 38
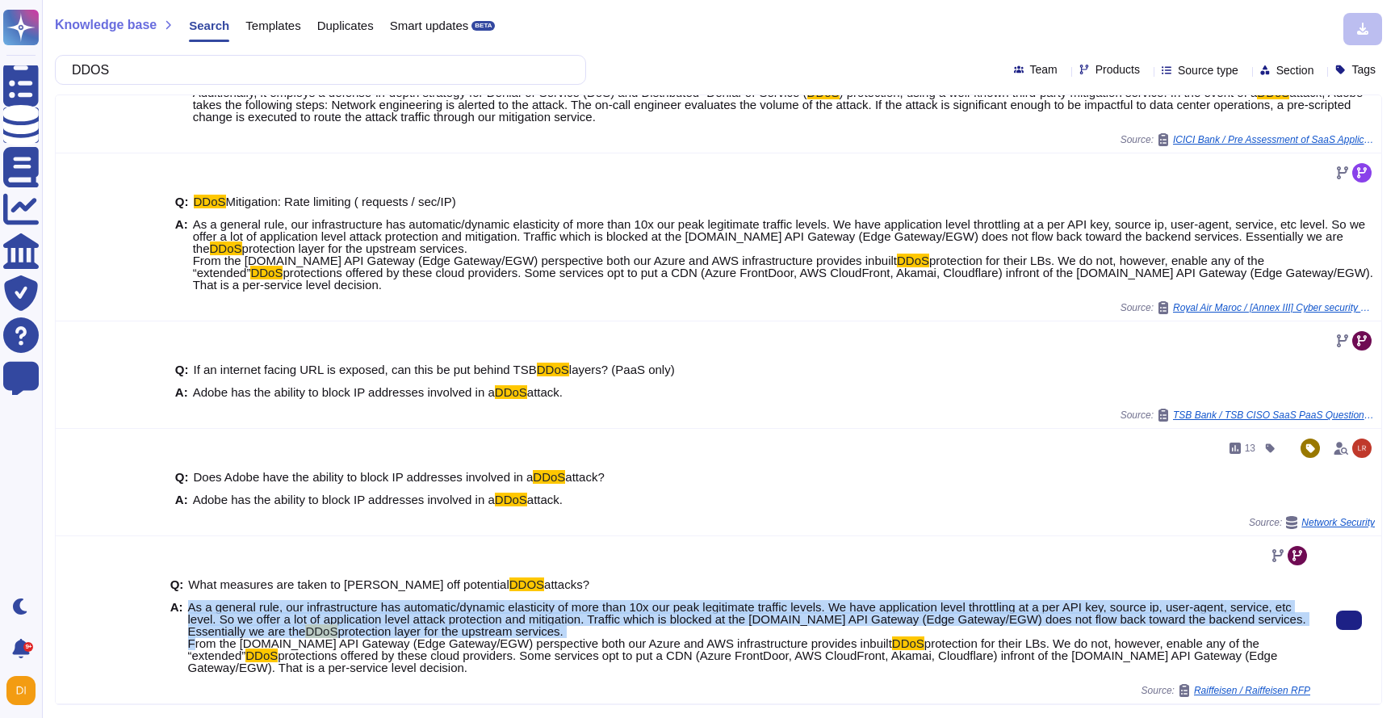
click at [526, 621] on span "As a general rule, our infrastructure has automatic/dynamic elasticity of more …" at bounding box center [747, 619] width 1118 height 38
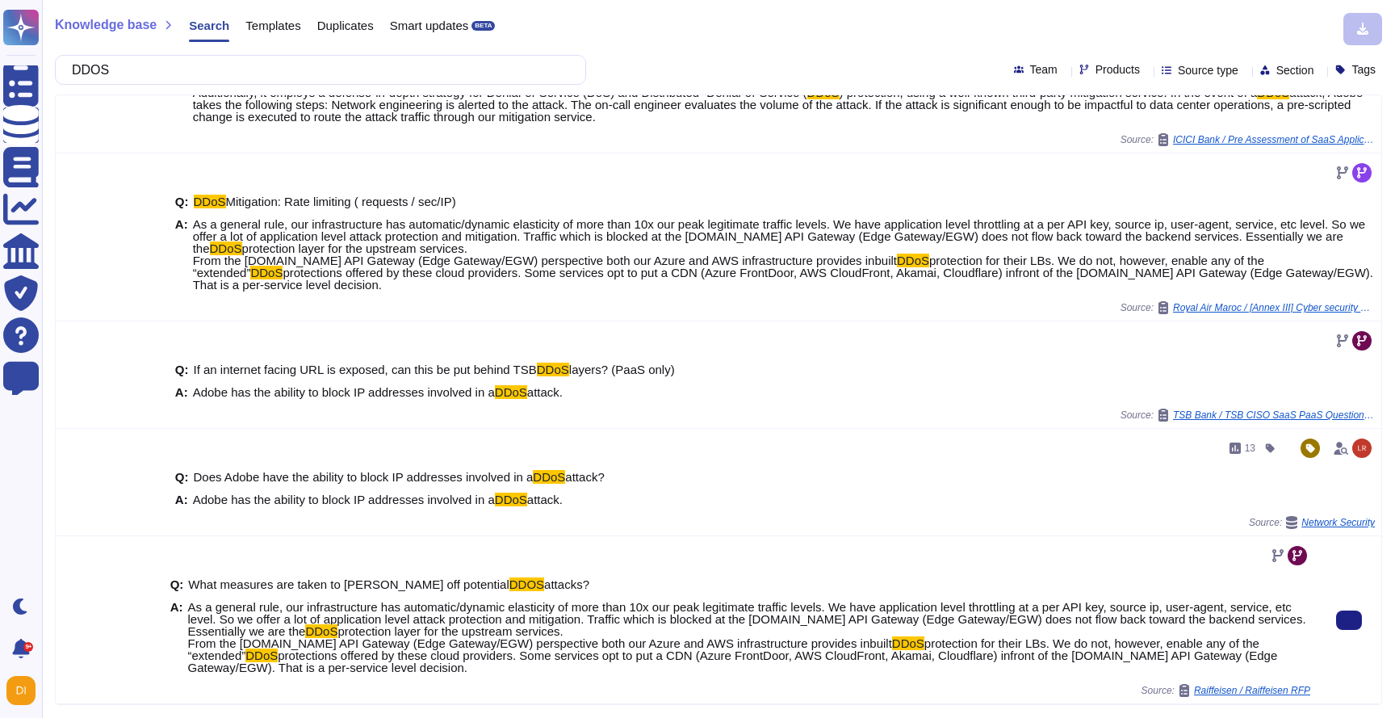
click at [483, 651] on span "protections offered by these cloud providers. Some services opt to put a CDN (A…" at bounding box center [733, 661] width 1090 height 26
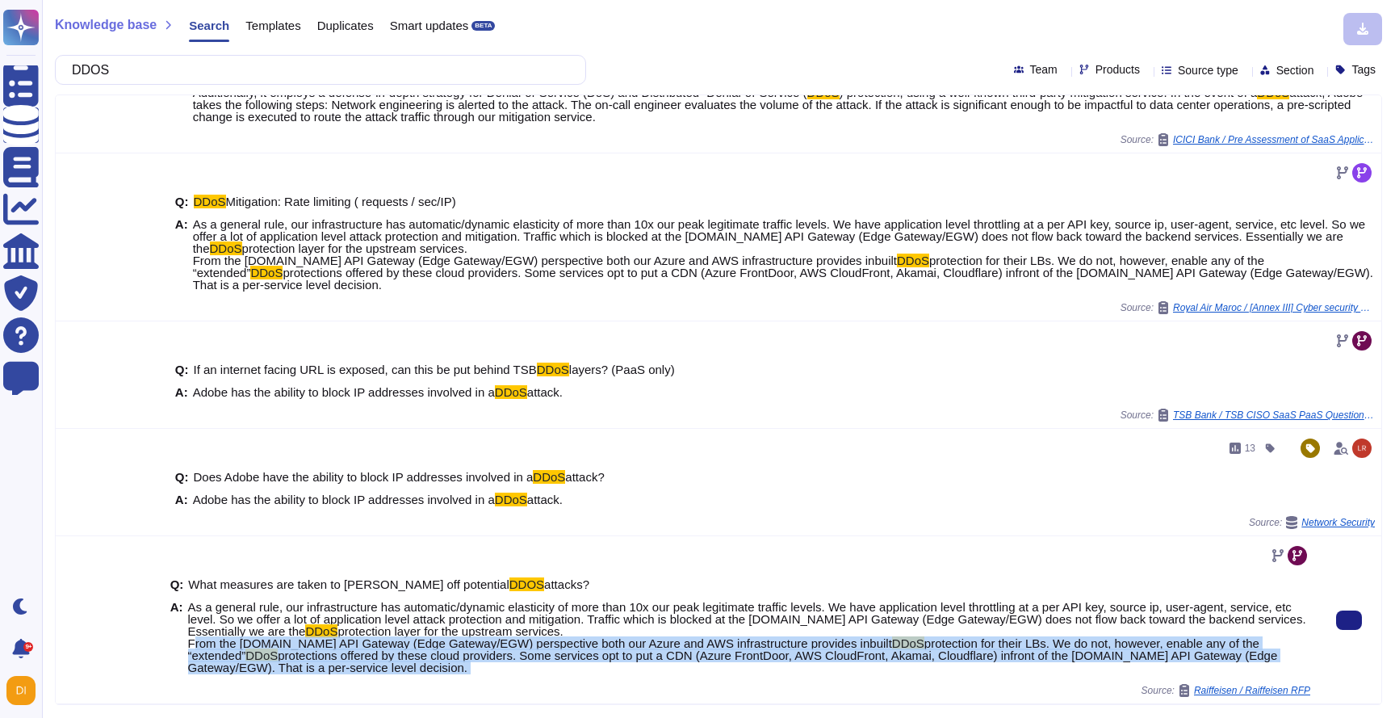
click at [483, 651] on span "protections offered by these cloud providers. Some services opt to put a CDN (A…" at bounding box center [733, 661] width 1090 height 26
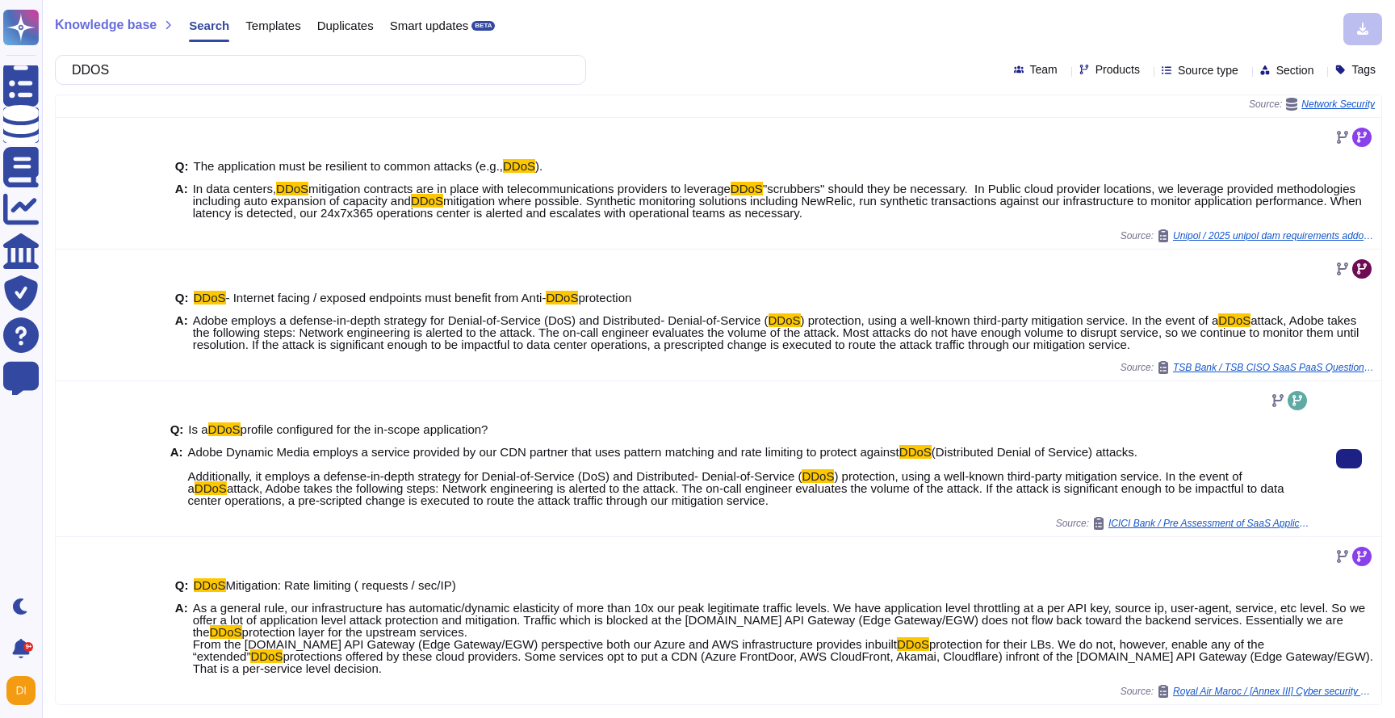
scroll to position [0, 0]
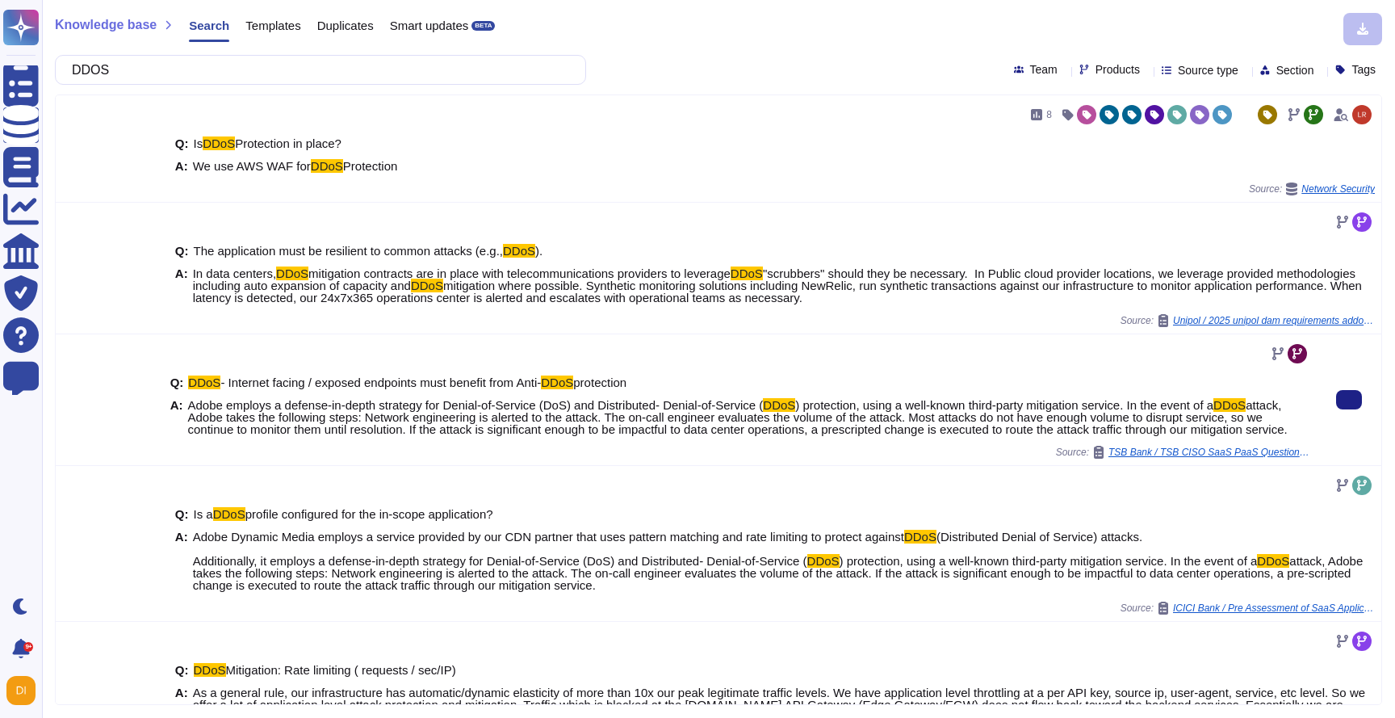
click at [665, 410] on span "attack, Adobe takes the following steps: Network engineering is alerted to the …" at bounding box center [737, 417] width 1099 height 38
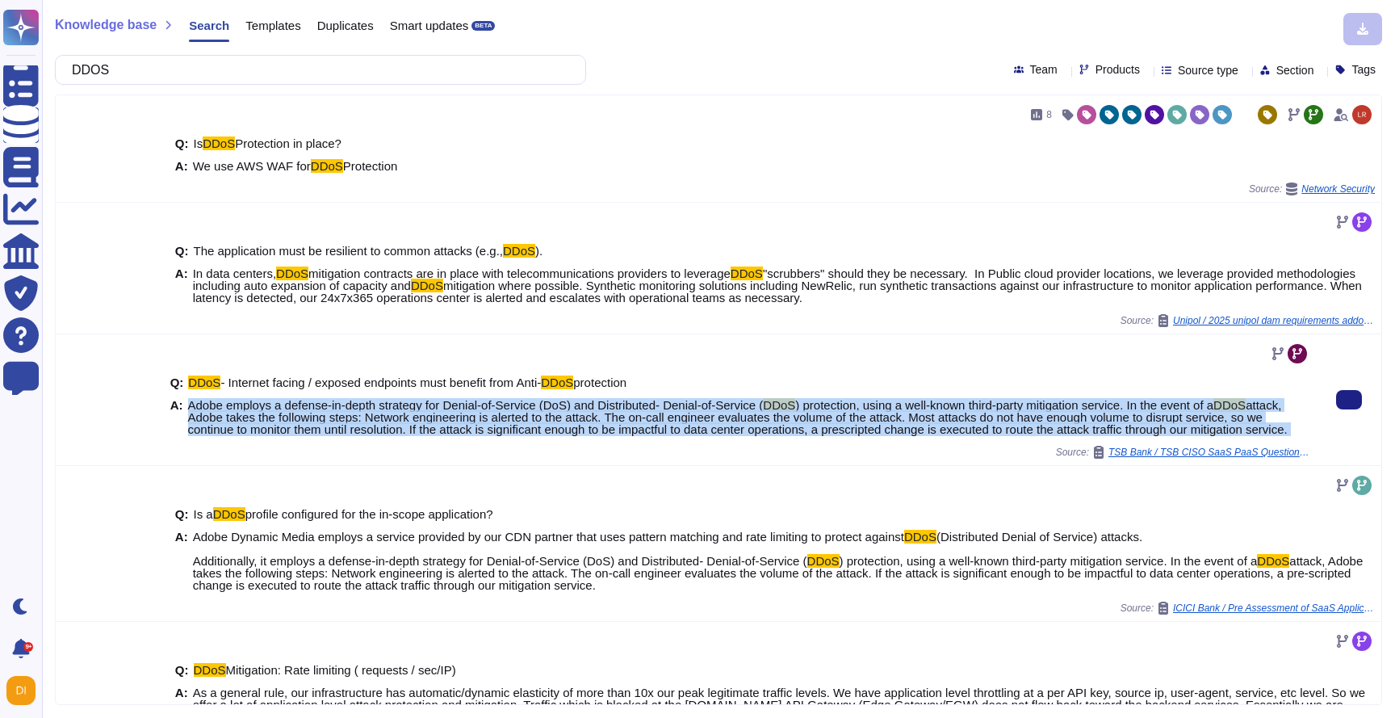
click at [665, 410] on span "attack, Adobe takes the following steps: Network engineering is alerted to the …" at bounding box center [737, 417] width 1099 height 38
click at [1362, 406] on button at bounding box center [1349, 399] width 26 height 19
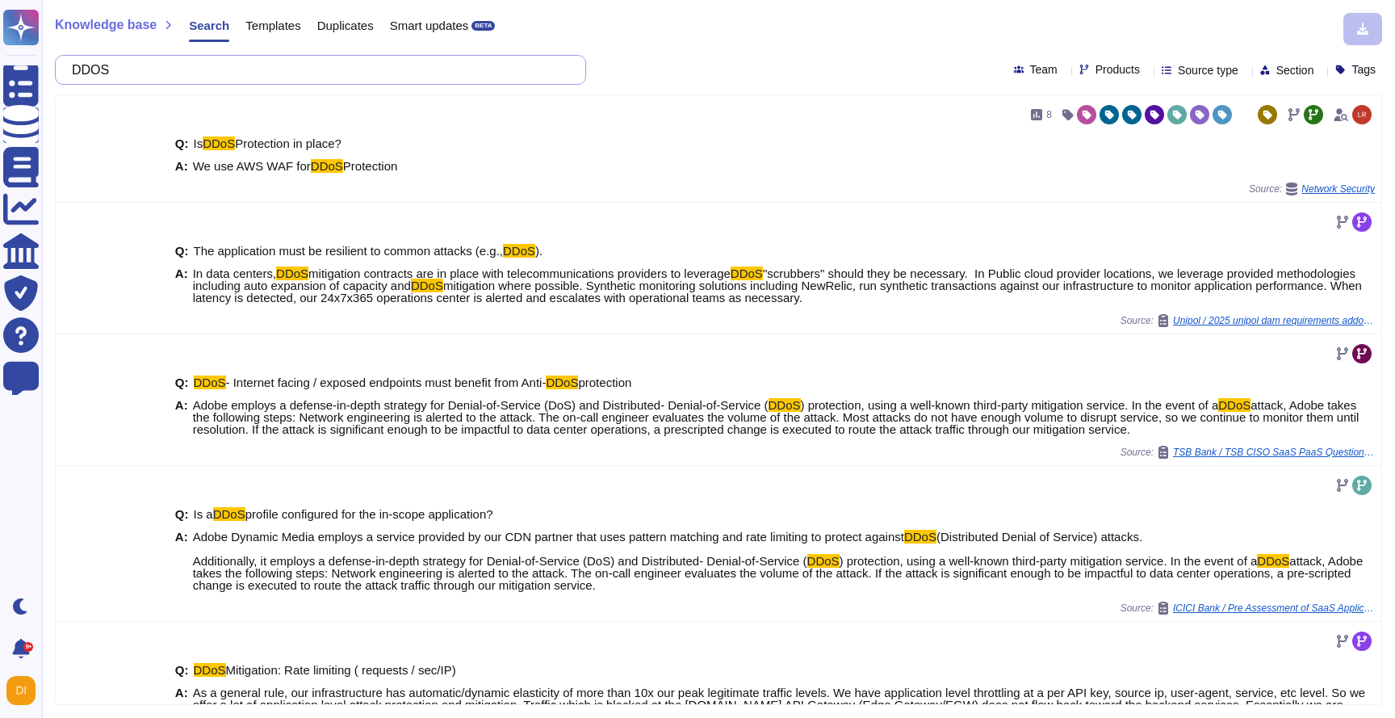
click at [179, 64] on input "DDOS" at bounding box center [316, 70] width 505 height 28
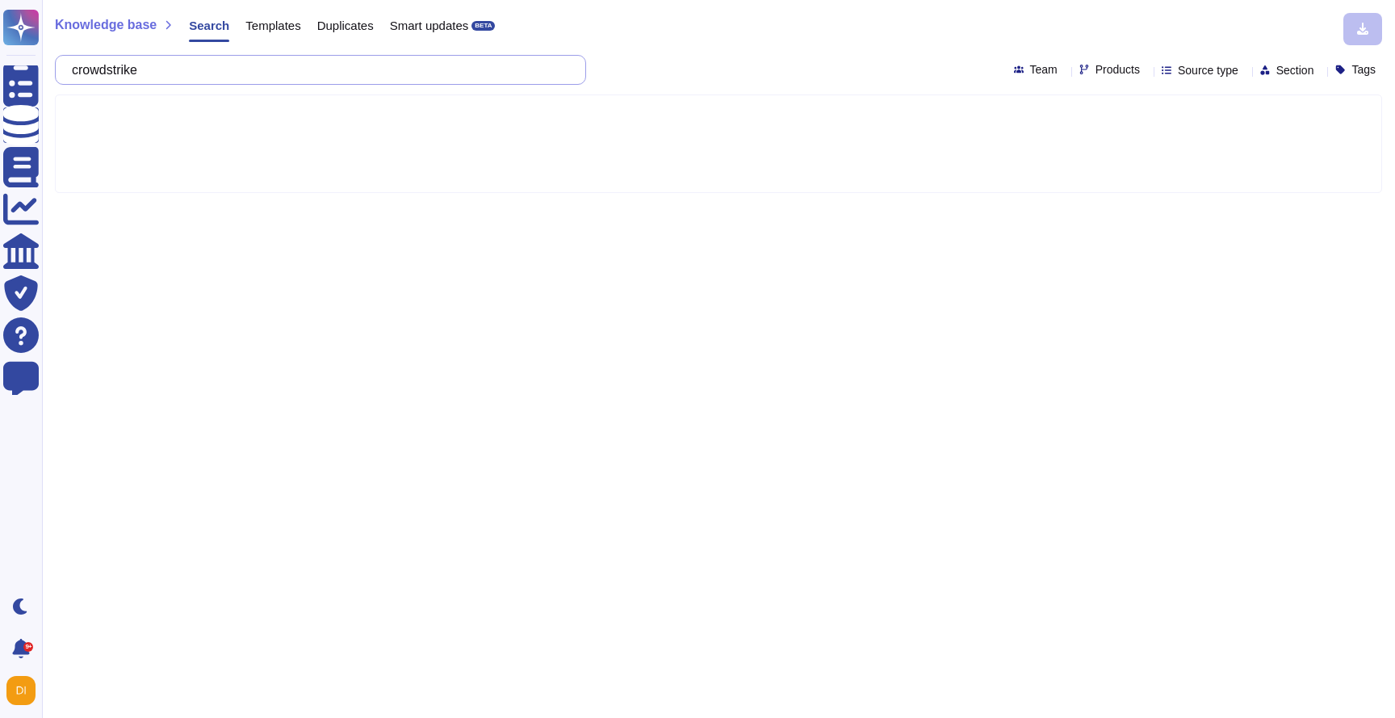
type input "crowdstrike"
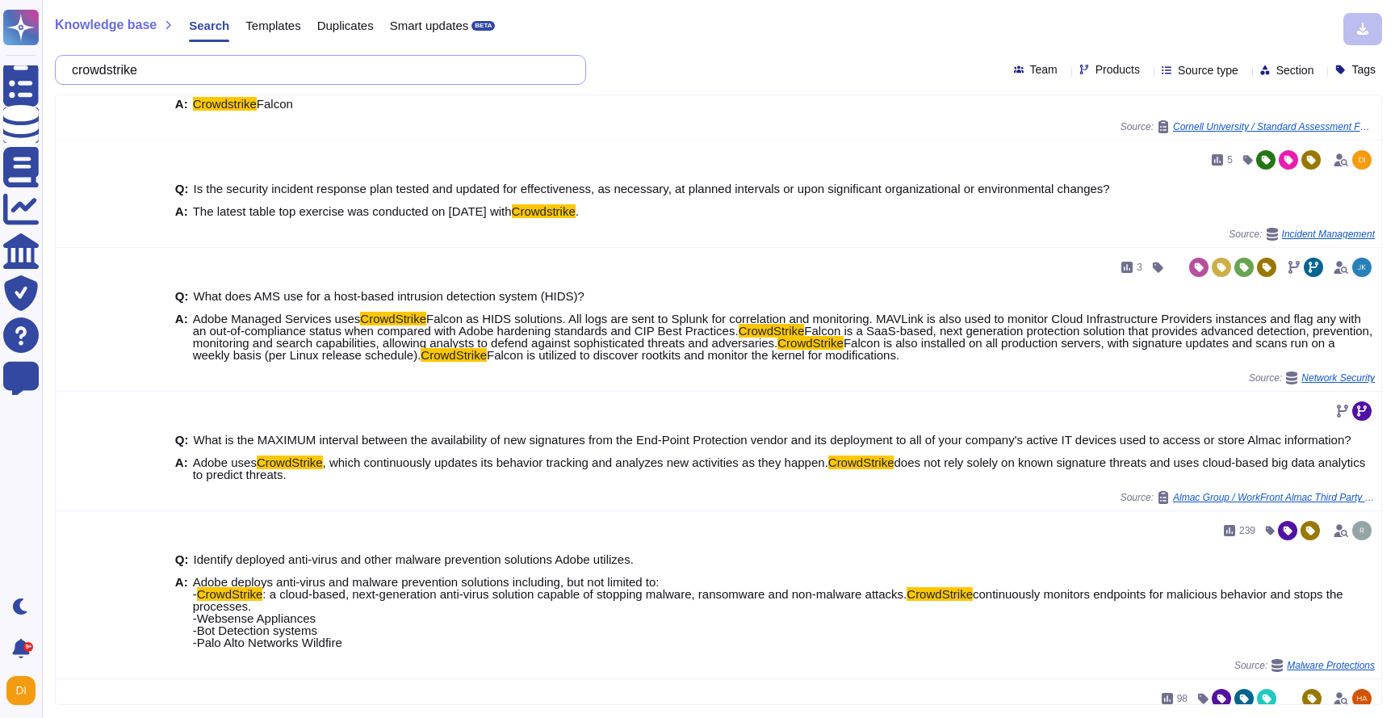
scroll to position [506, 0]
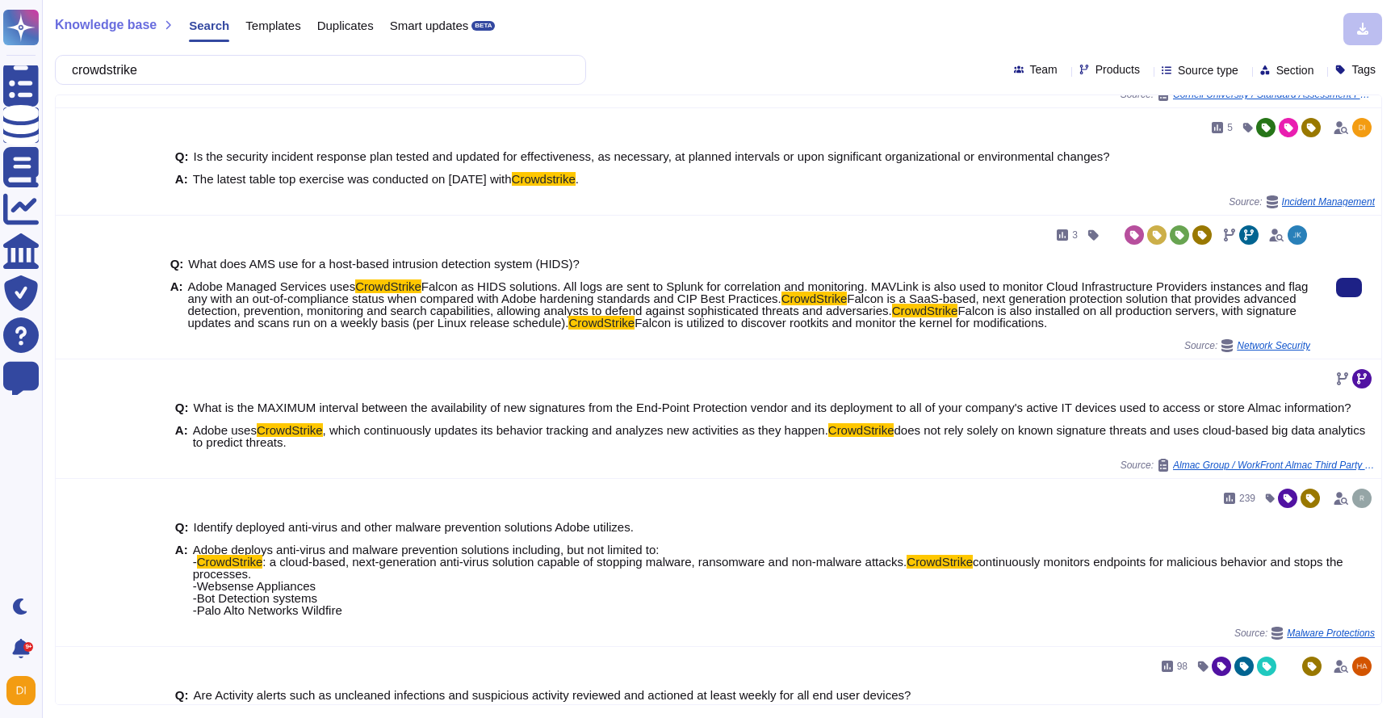
click at [281, 317] on span "Falcon is a SaaS-based, next generation protection solution that provides advan…" at bounding box center [742, 304] width 1108 height 26
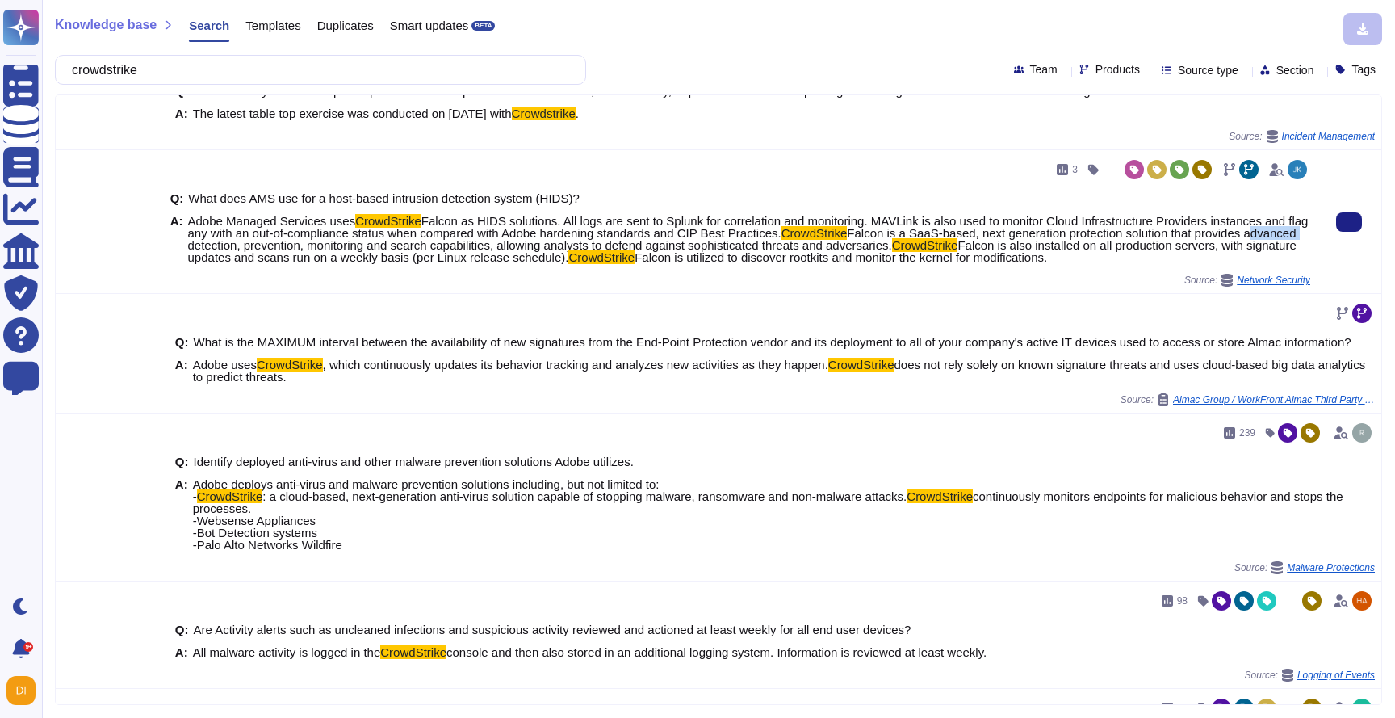
scroll to position [699, 0]
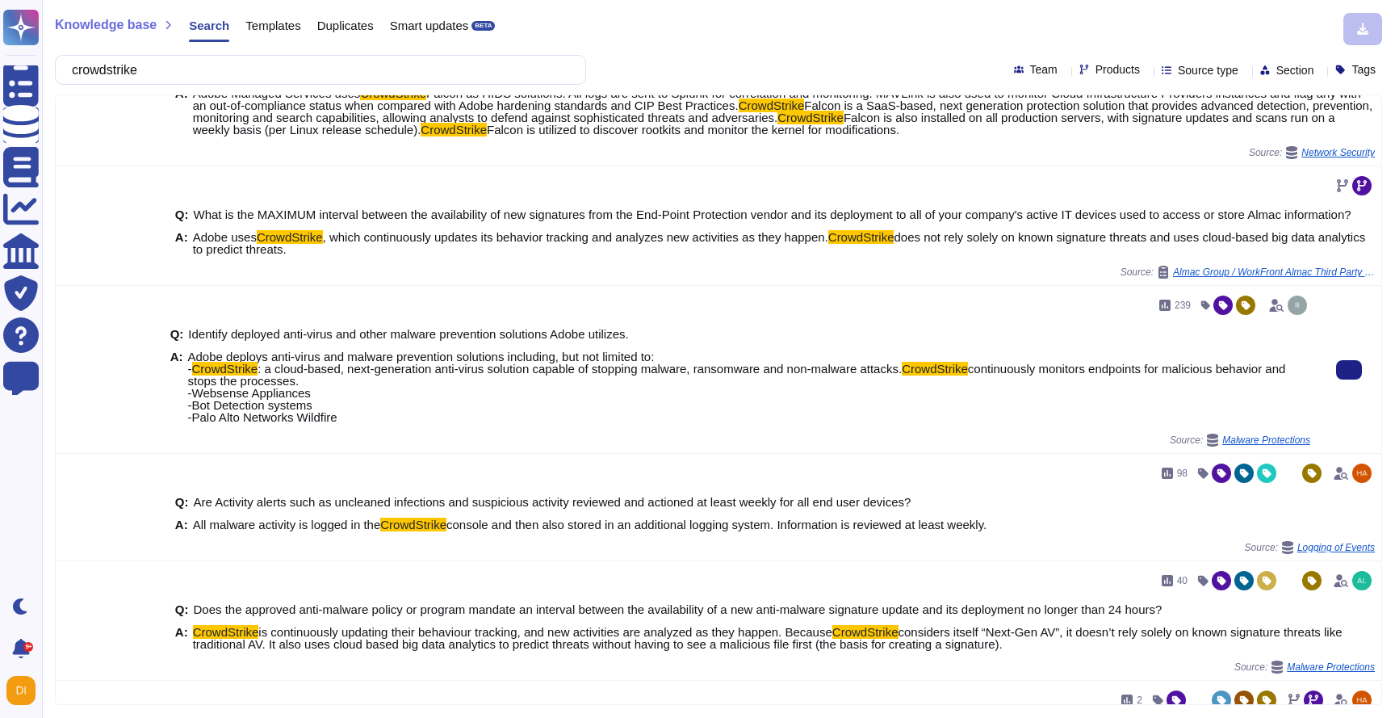
click at [274, 375] on span ": a cloud-based, next-generation anti-virus solution capable of stopping malwar…" at bounding box center [579, 369] width 644 height 14
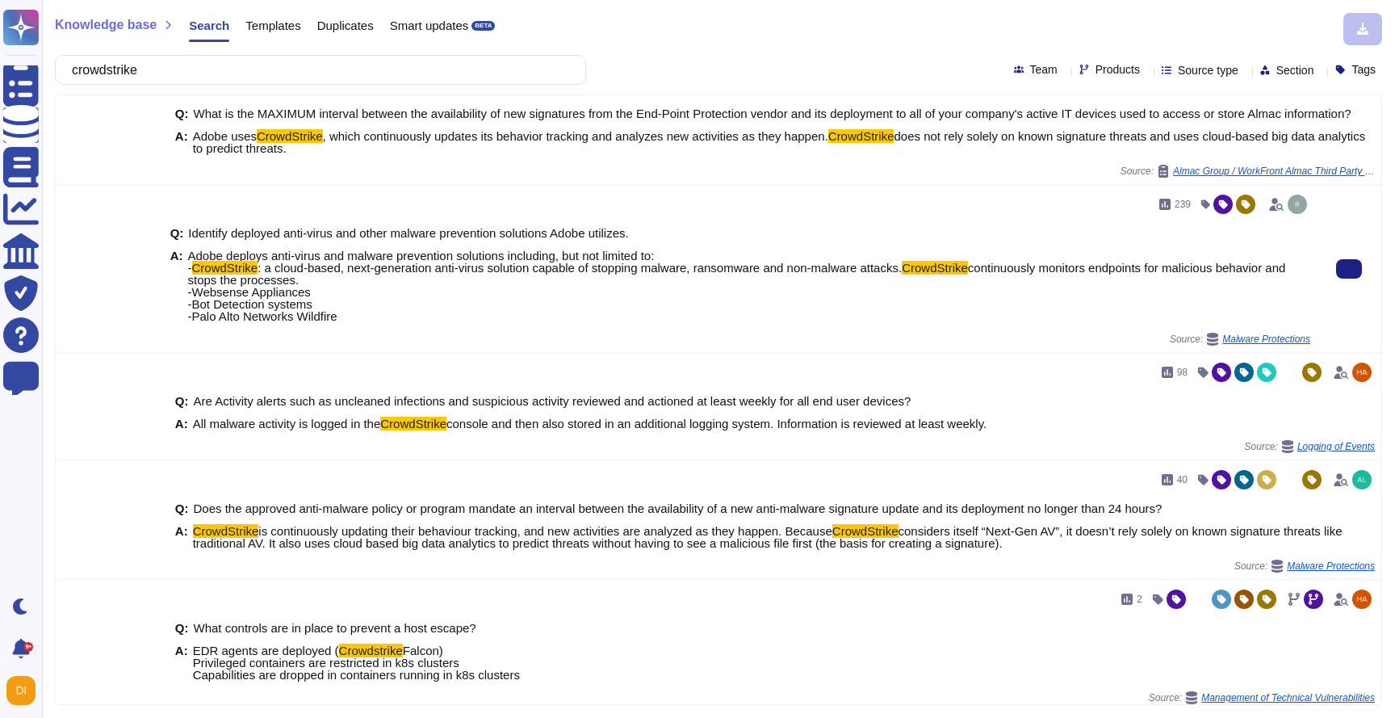
scroll to position [868, 0]
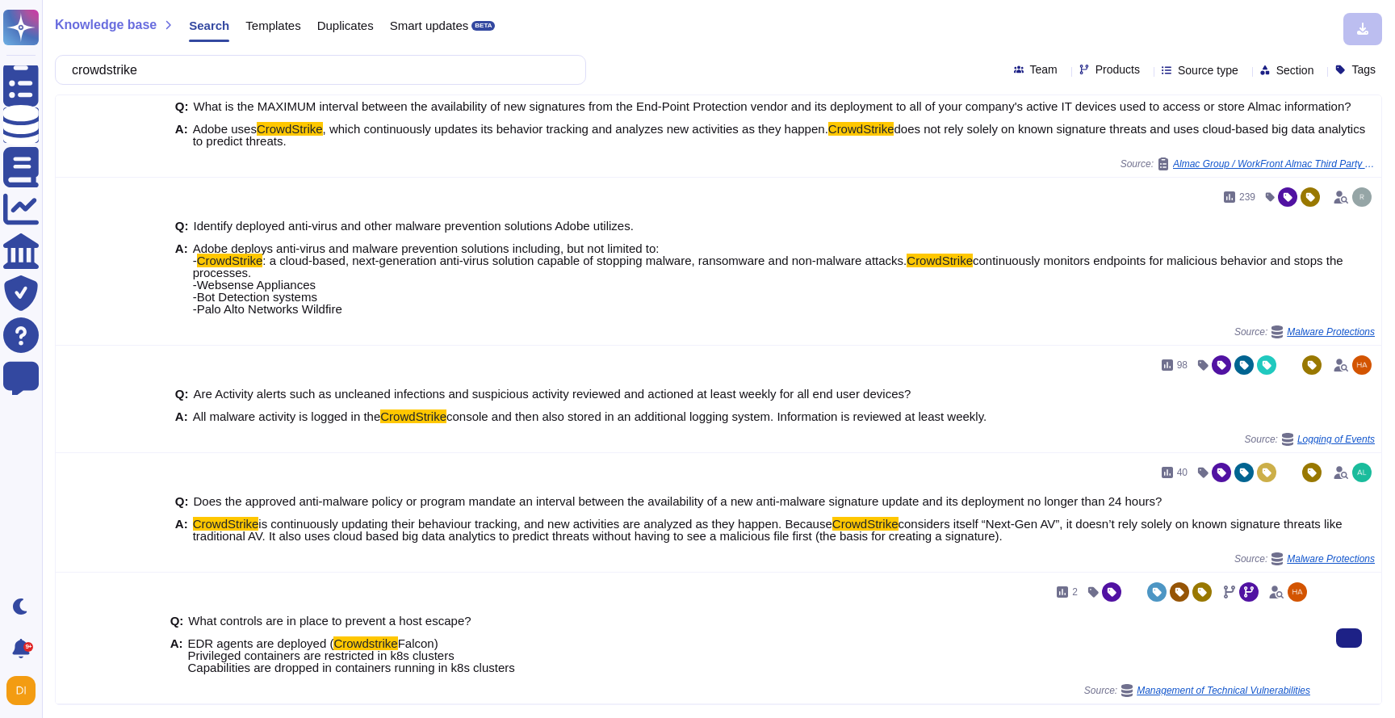
click at [263, 631] on div "Q: What controls are in place to prevent a host escape? A: EDR agents are deplo…" at bounding box center [740, 644] width 1140 height 79
click at [262, 646] on span "EDR agents are deployed (" at bounding box center [261, 643] width 146 height 14
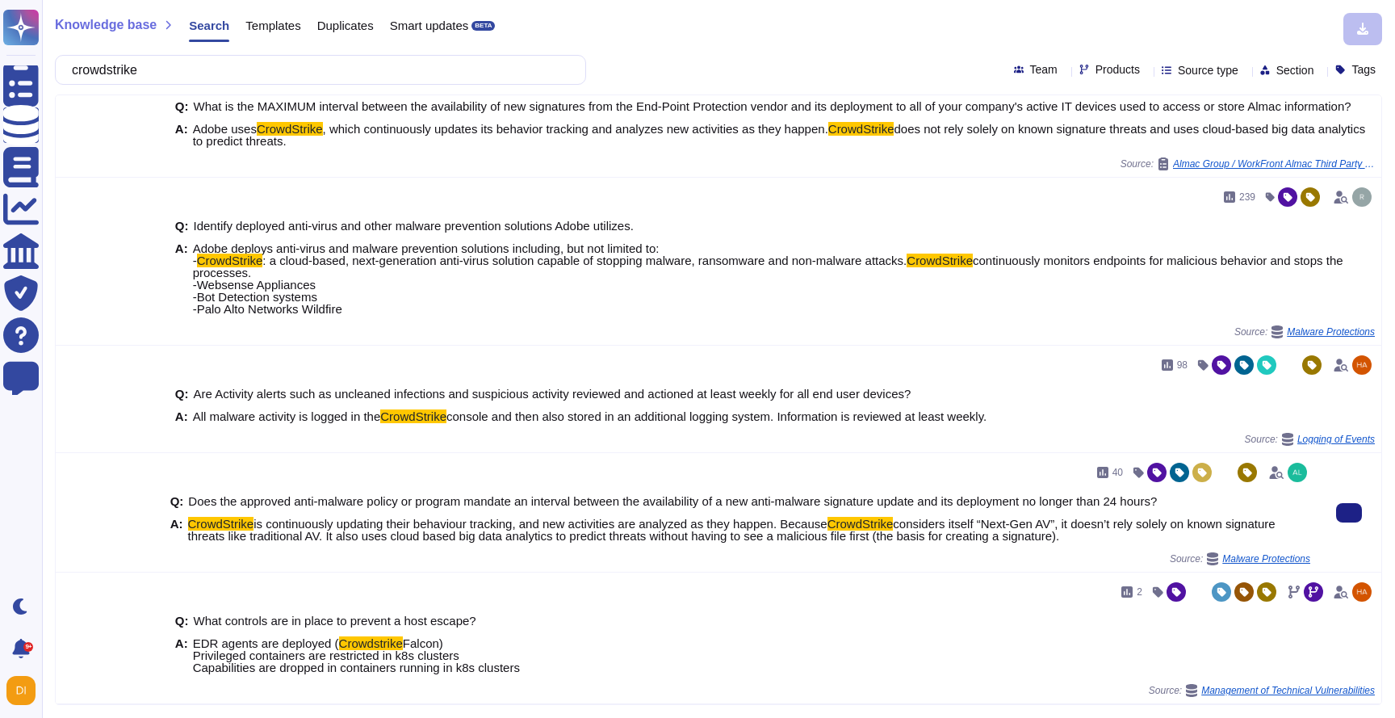
click at [429, 526] on span "is continuously updating their behaviour tracking, and new activities are analy…" at bounding box center [539, 524] width 573 height 14
click at [429, 523] on span "is continuously updating their behaviour tracking, and new activities are analy…" at bounding box center [539, 524] width 573 height 14
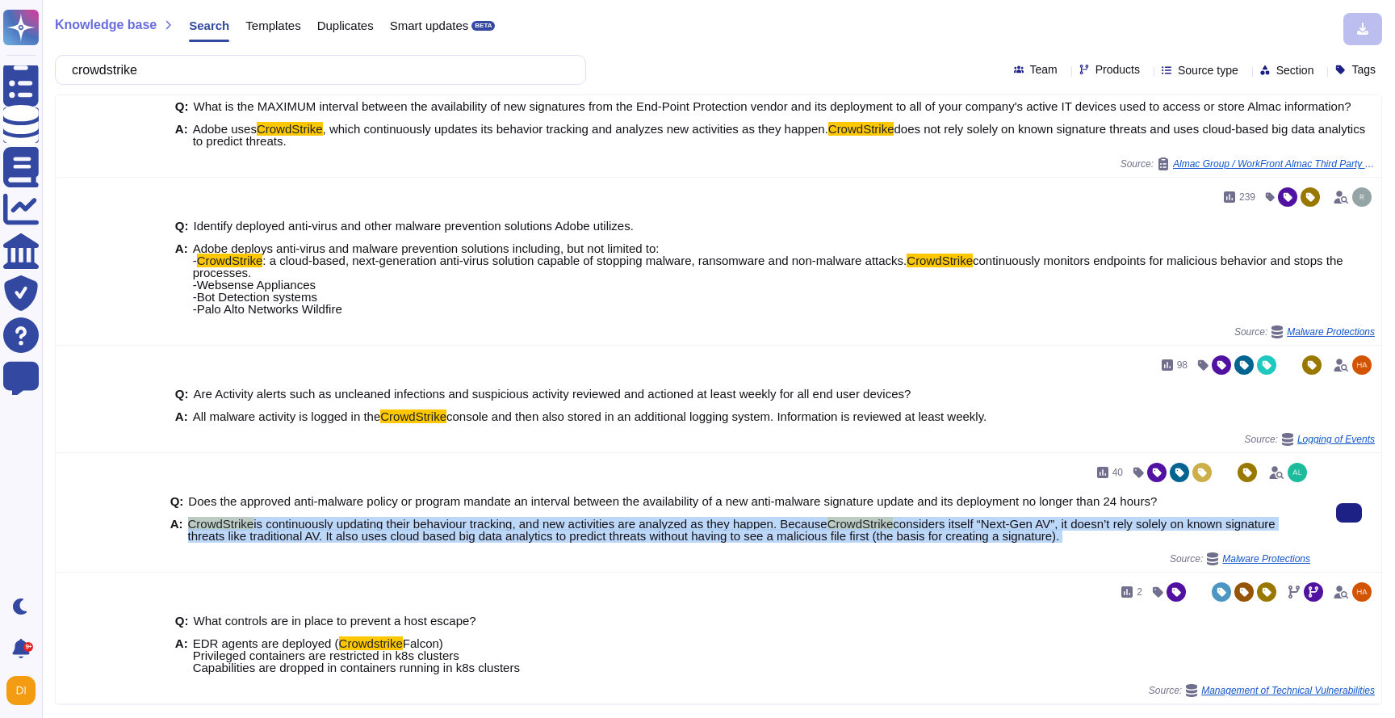
click at [429, 523] on span "is continuously updating their behaviour tracking, and new activities are analy…" at bounding box center [539, 524] width 573 height 14
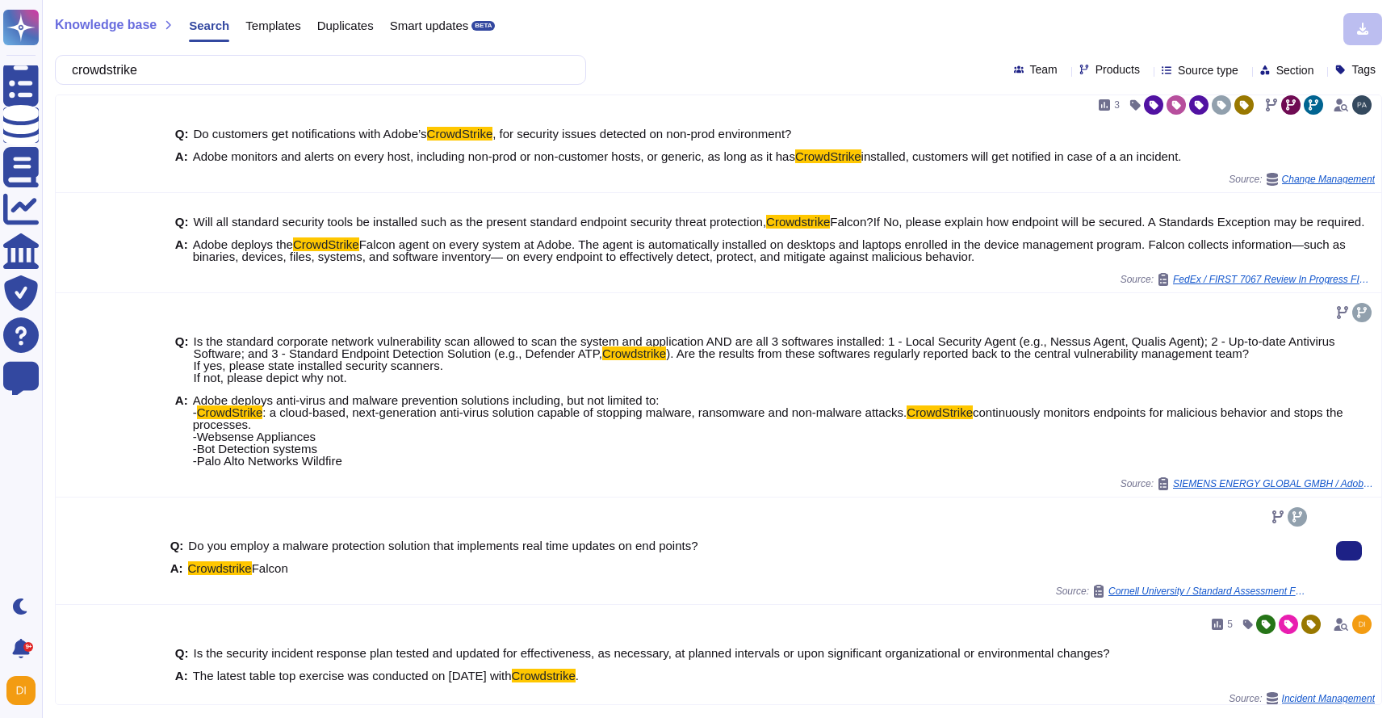
scroll to position [0, 0]
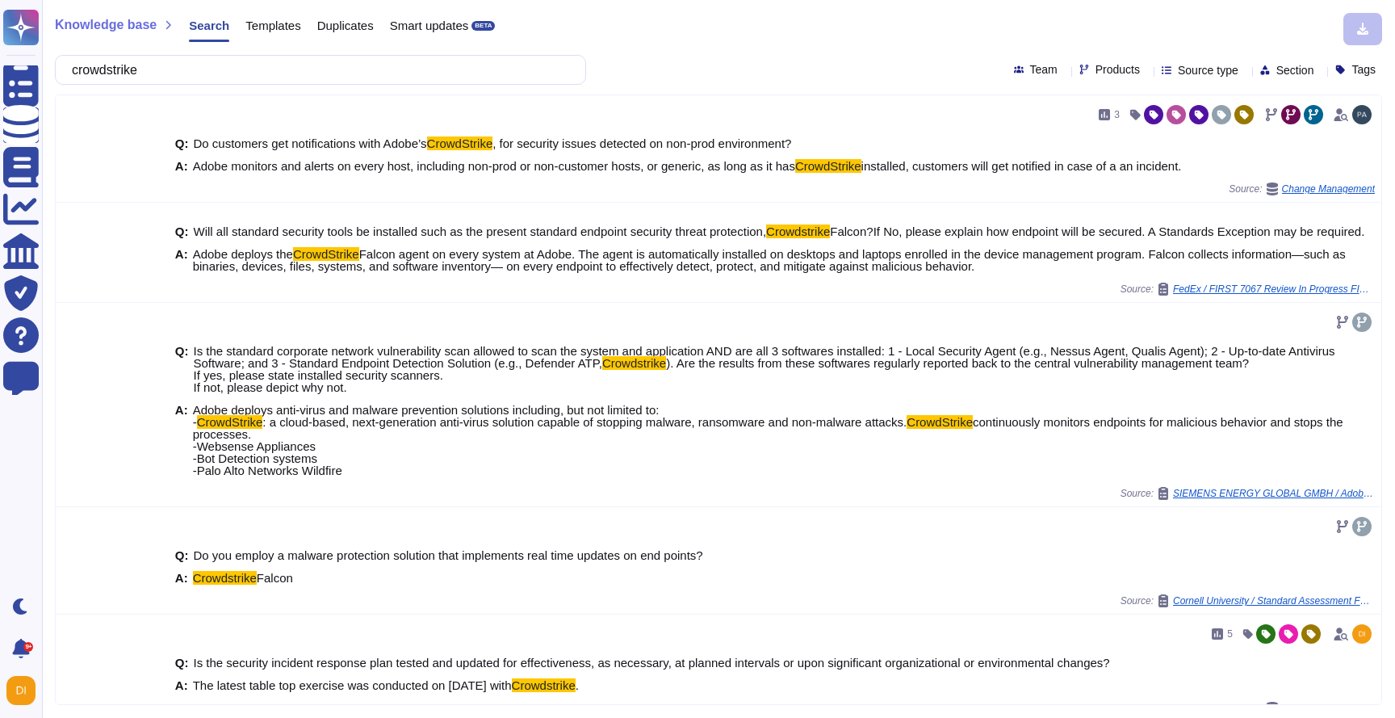
click at [275, 23] on span "Templates" at bounding box center [272, 25] width 55 height 12
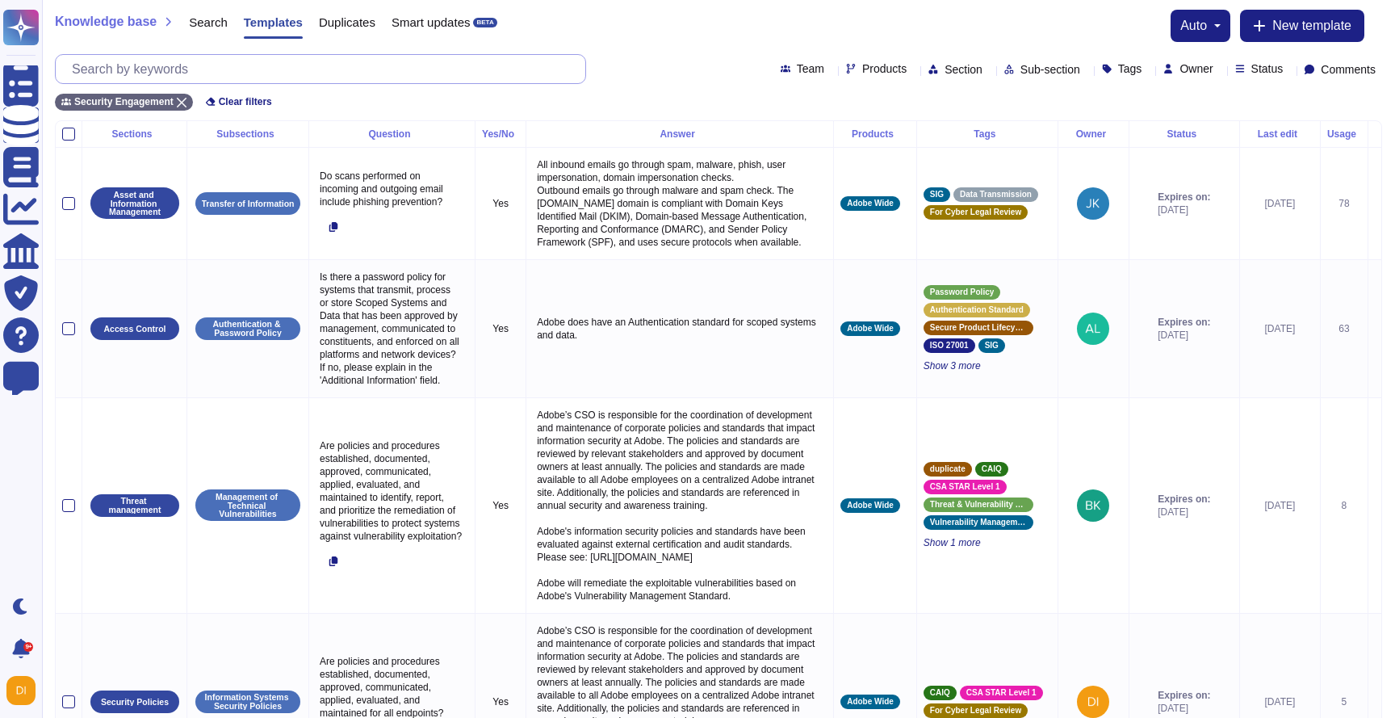
click at [274, 73] on input "text" at bounding box center [324, 69] width 521 height 28
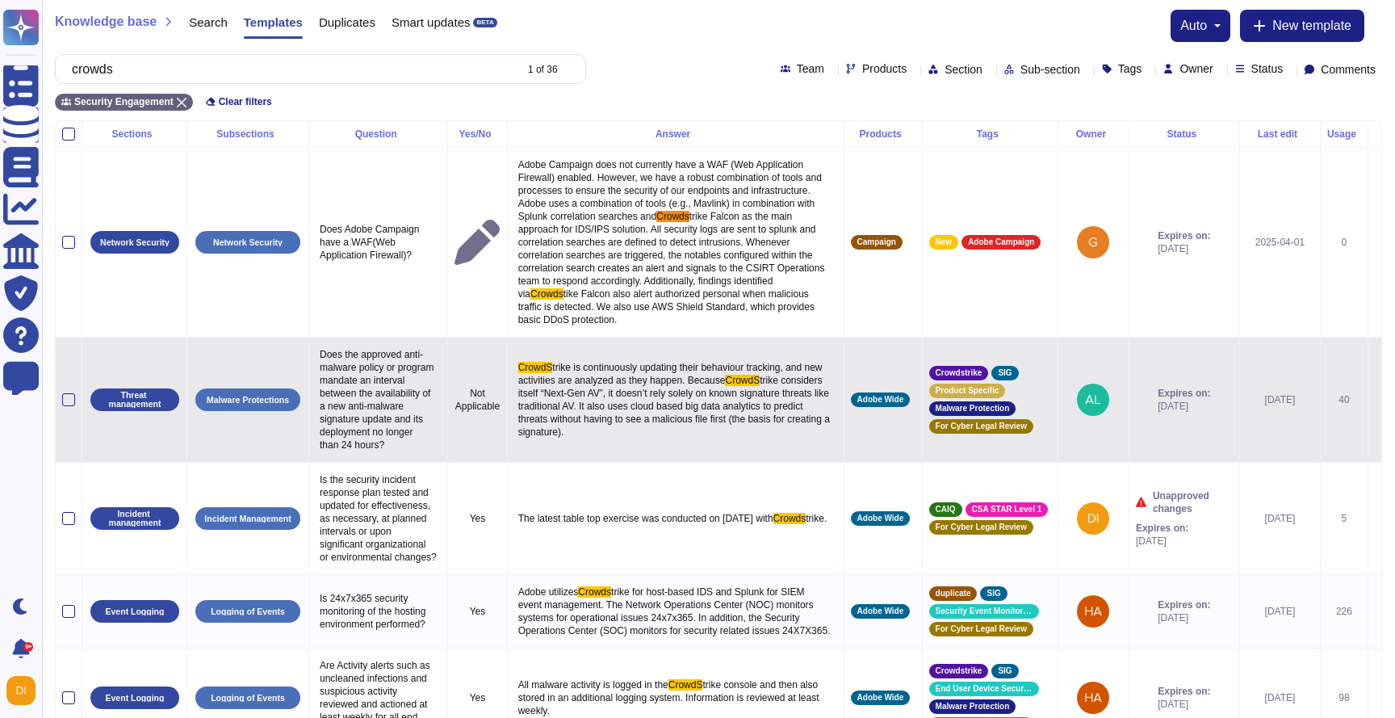
type input "crowds"
click at [617, 386] on span "trike is continuously updating their behaviour tracking, and new activities are…" at bounding box center [671, 374] width 307 height 24
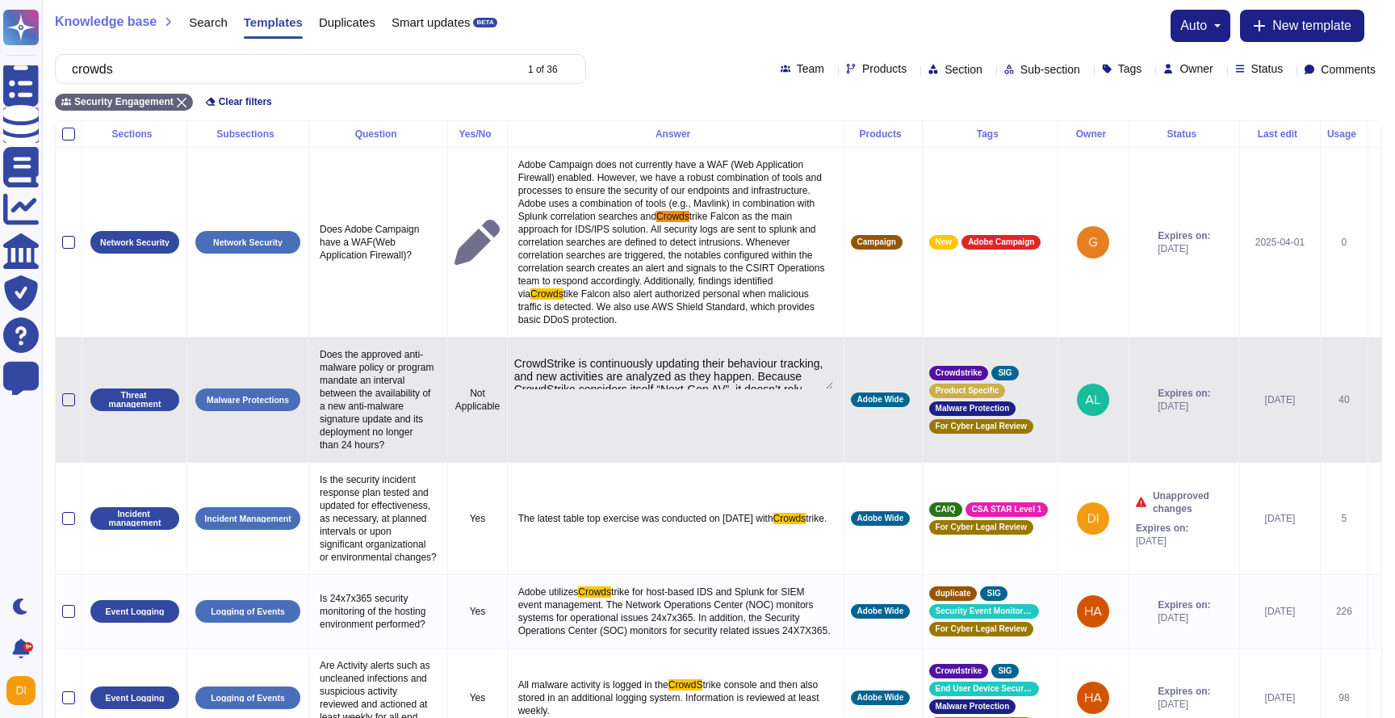
type textarea "CrowdStrike is continuously updating their behaviour tracking, and new activiti…"
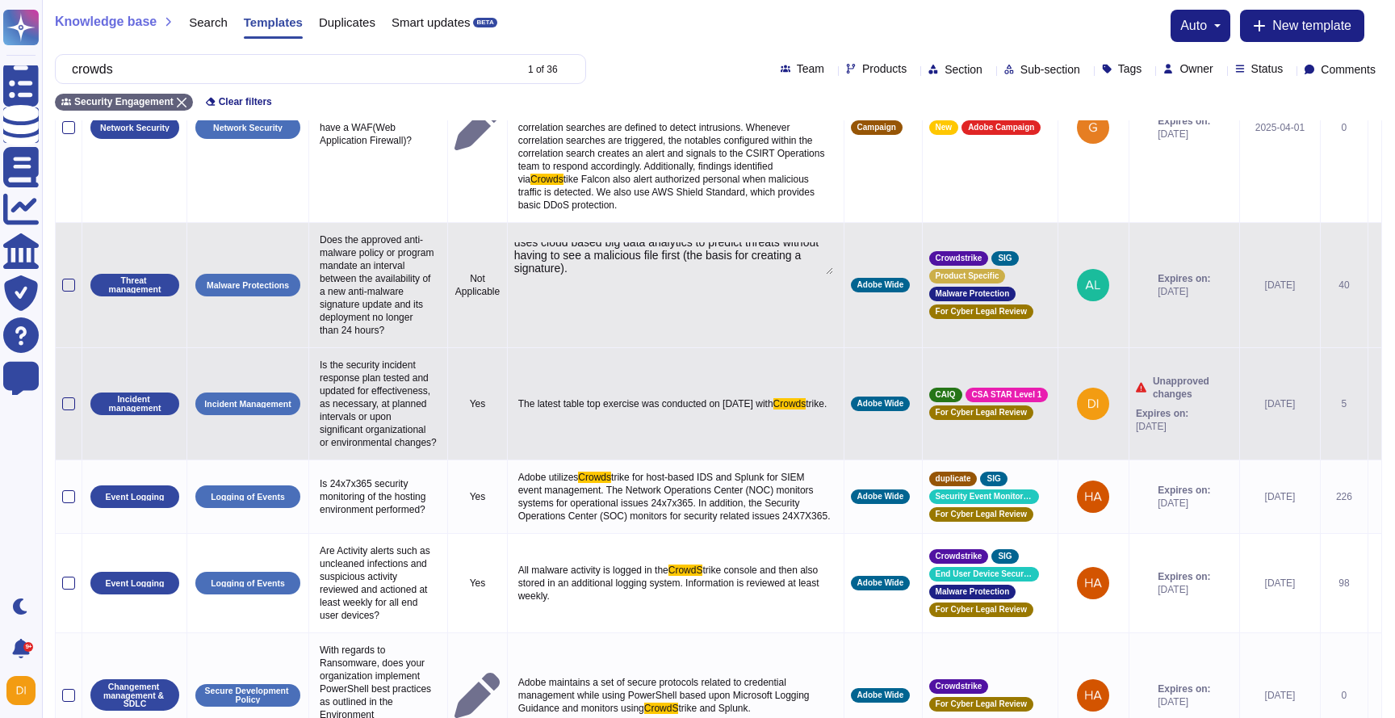
scroll to position [191, 0]
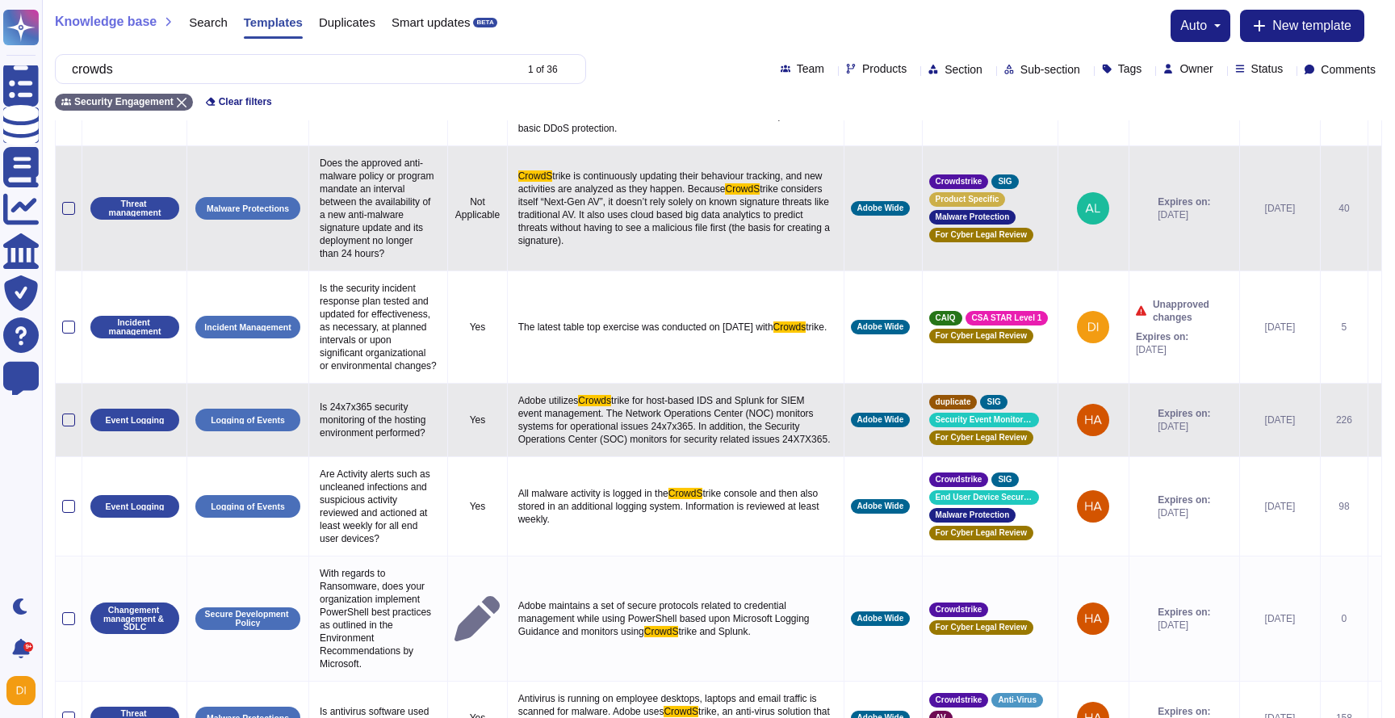
click at [588, 445] on span "trike for host-based IDS and Splunk for SIEM event management. The Network Oper…" at bounding box center [674, 420] width 312 height 50
type textarea "Adobe utilizes Crowdstrike for host-based IDS and Splunk for SIEM event managem…"
click at [588, 461] on textarea "Adobe utilizes Crowdstrike for host-based IDS and Splunk for SIEM event managem…" at bounding box center [673, 425] width 319 height 71
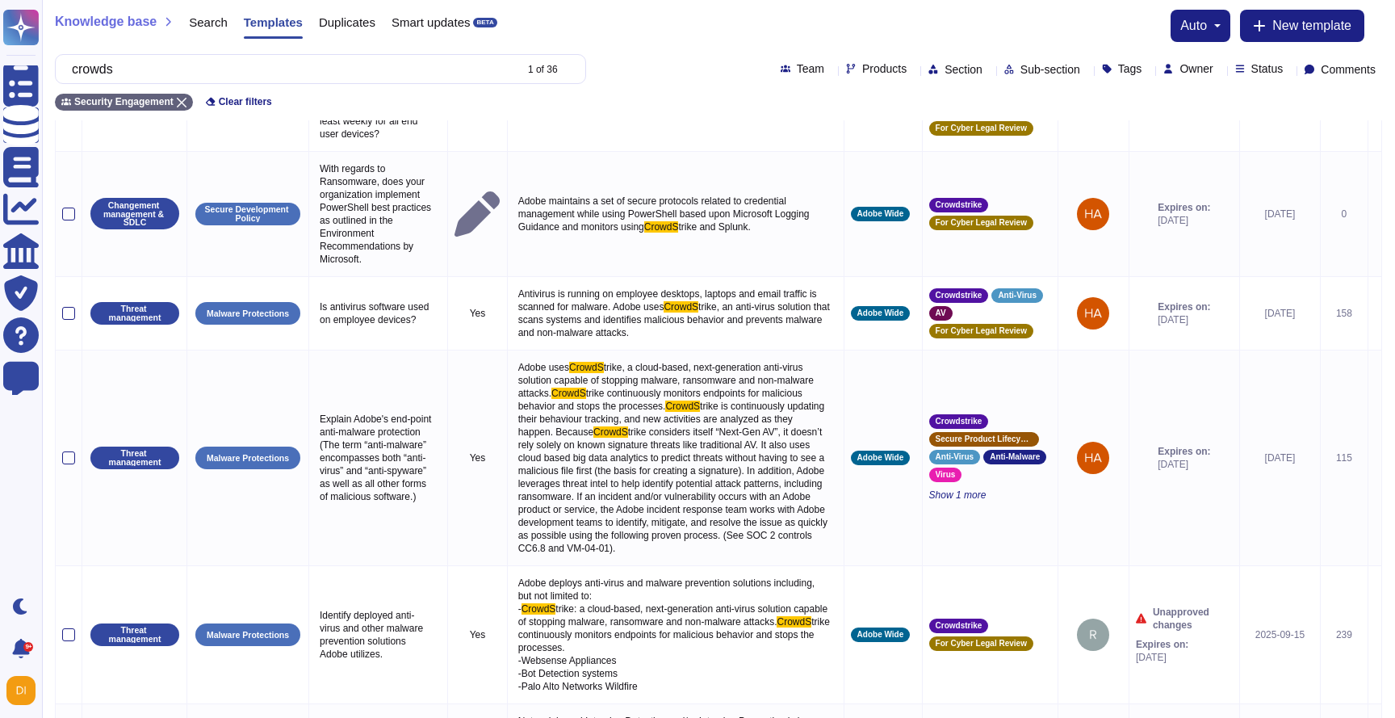
scroll to position [617, 0]
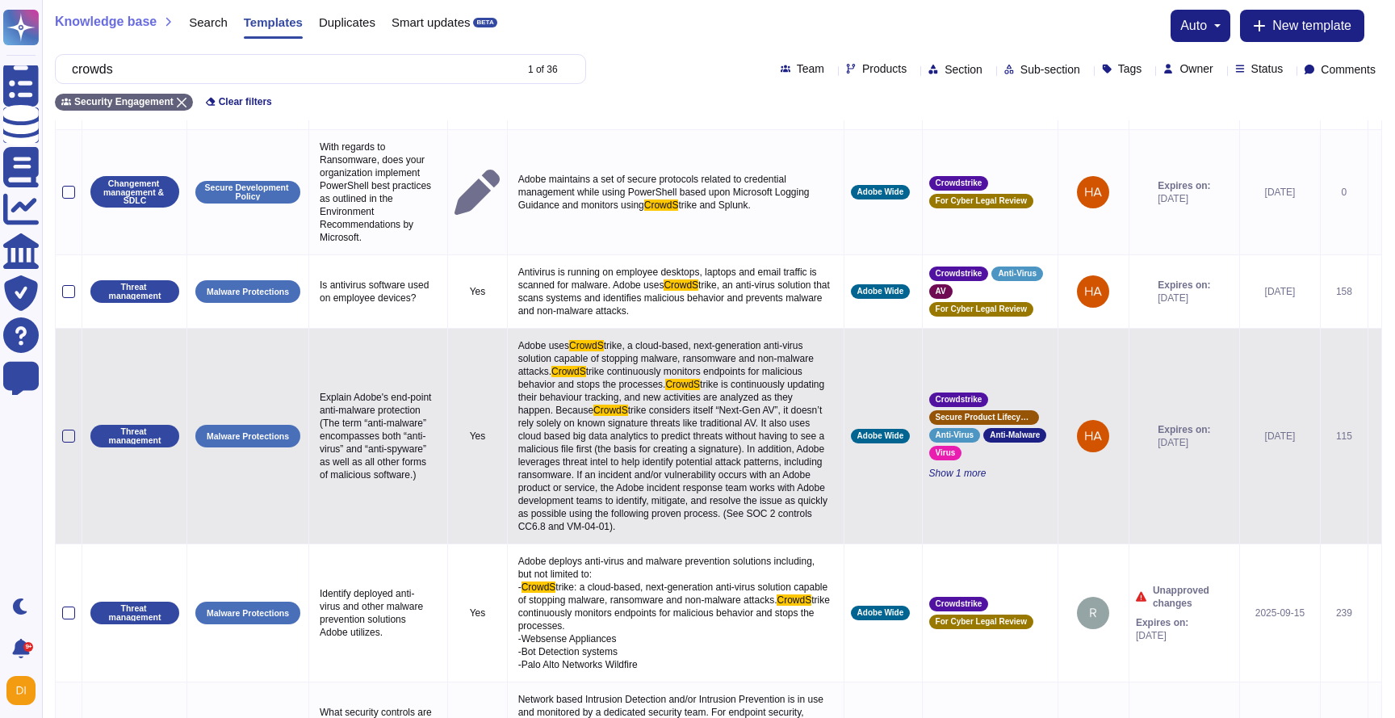
click at [598, 416] on span "trike is continuously updating their behaviour tracking, and new activities are…" at bounding box center [672, 397] width 309 height 37
click at [598, 479] on div "Adobe uses CrowdS trike, a cloud-based, next-generation anti-virus solution cap…" at bounding box center [675, 436] width 323 height 202
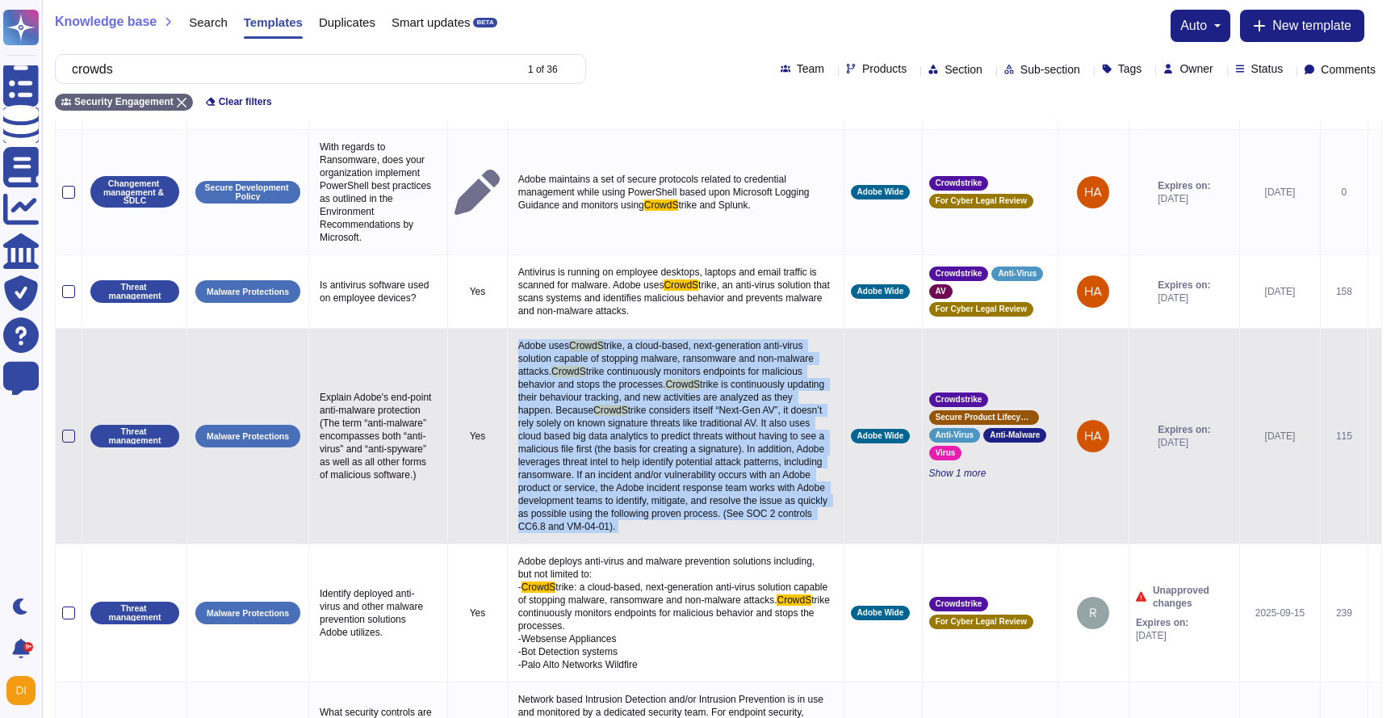
click at [598, 416] on span "trike is continuously updating their behaviour tracking, and new activities are…" at bounding box center [672, 397] width 309 height 37
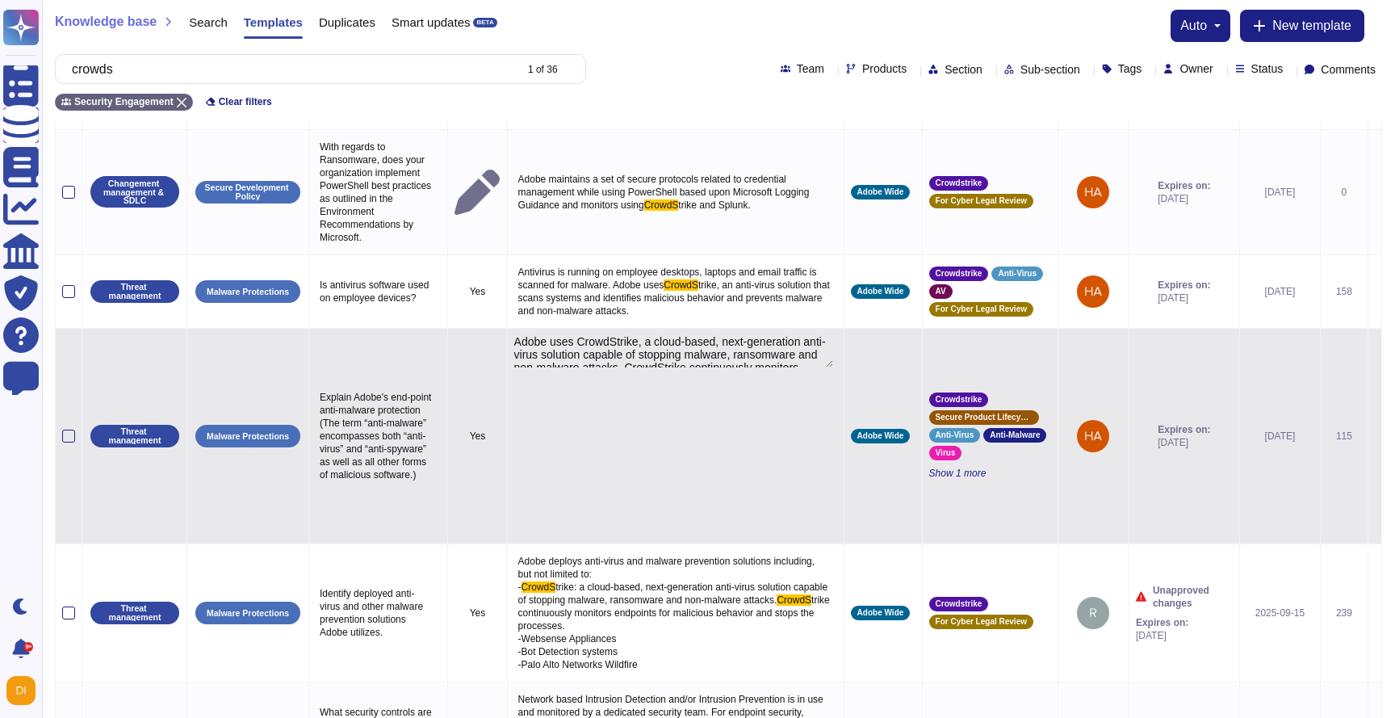
type textarea "Adobe uses CrowdStrike, a cloud-based, next-generation anti-virus solution capa…"
click at [614, 367] on textarea "Adobe uses CrowdStrike, a cloud-based, next-generation anti-virus solution capa…" at bounding box center [673, 351] width 319 height 32
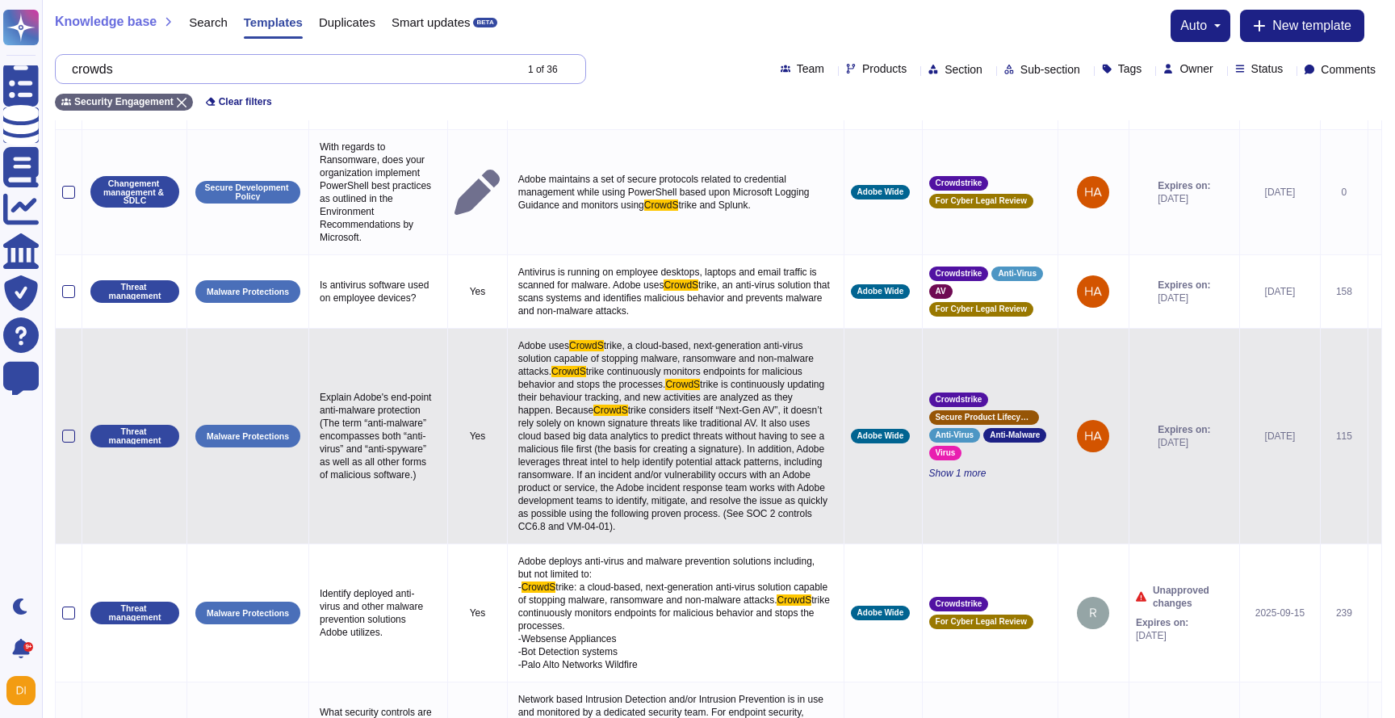
click at [374, 68] on input "crowds" at bounding box center [289, 69] width 450 height 28
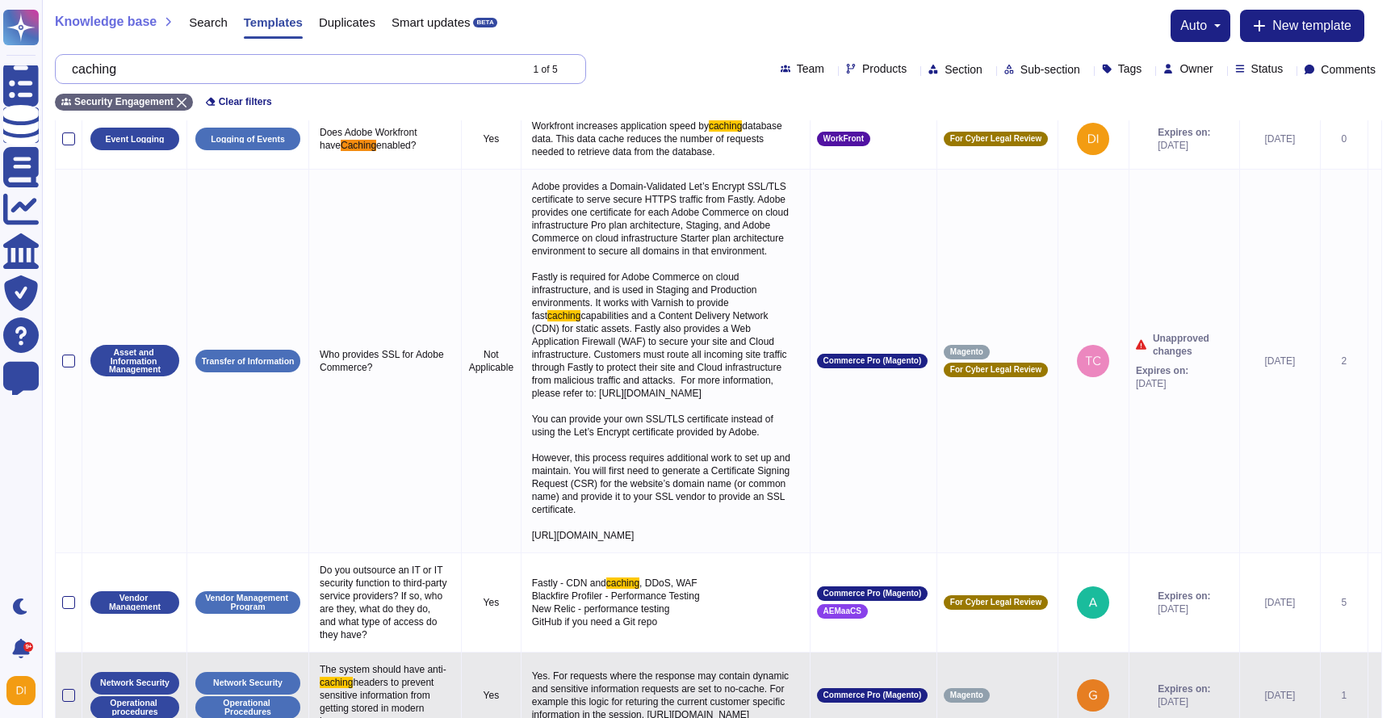
scroll to position [0, 0]
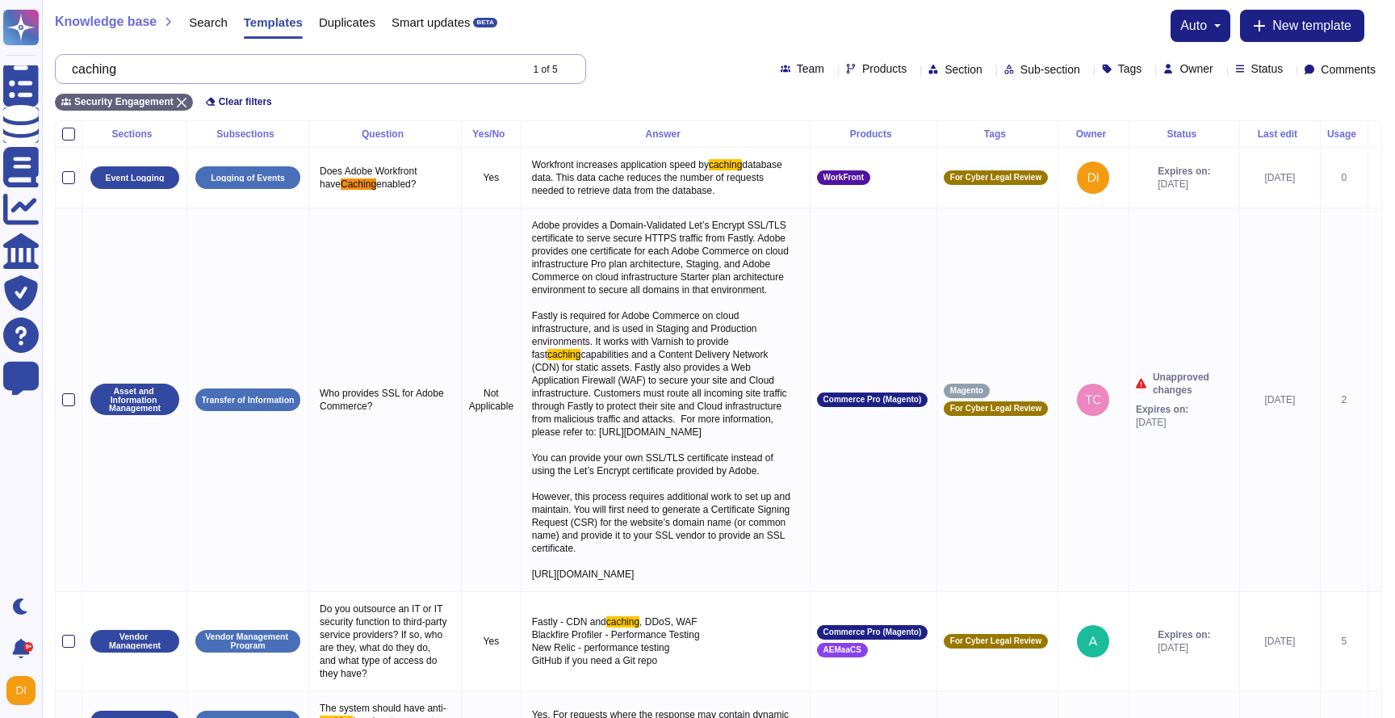
click at [155, 65] on input "caching" at bounding box center [291, 69] width 455 height 28
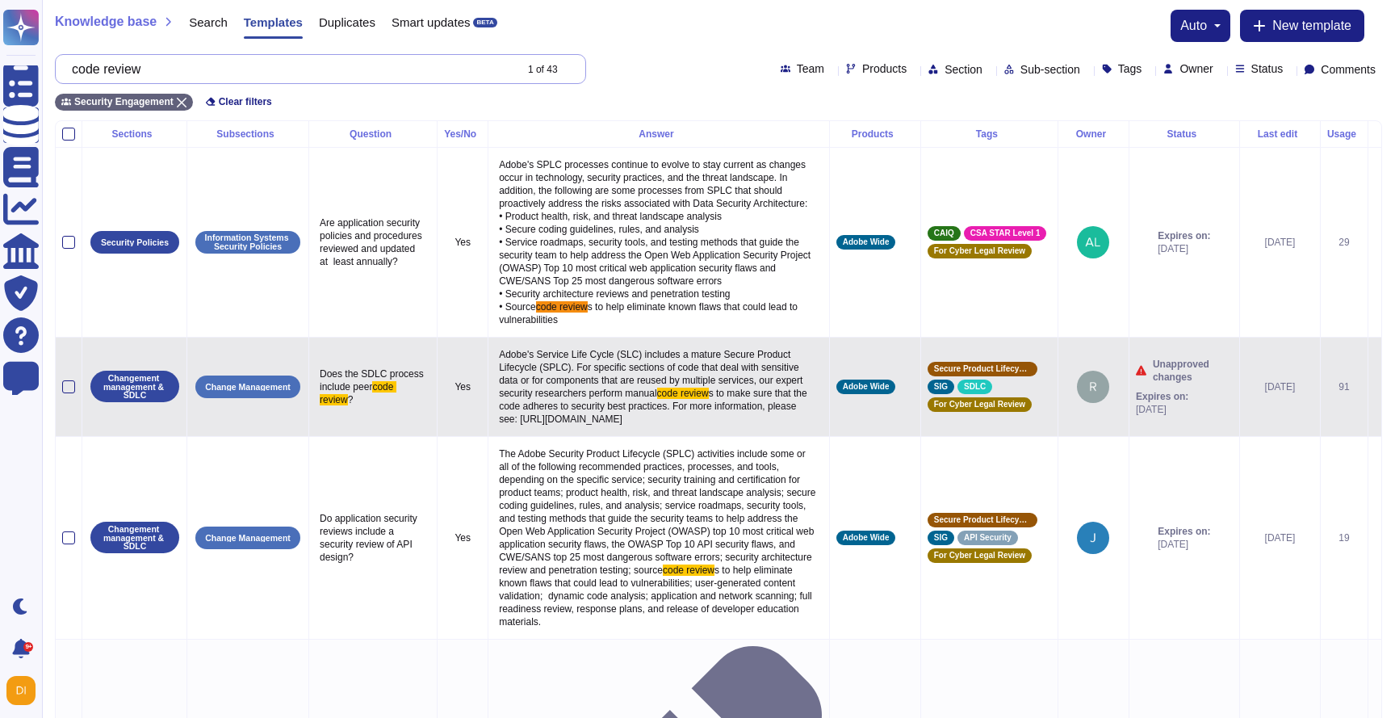
scroll to position [17, 0]
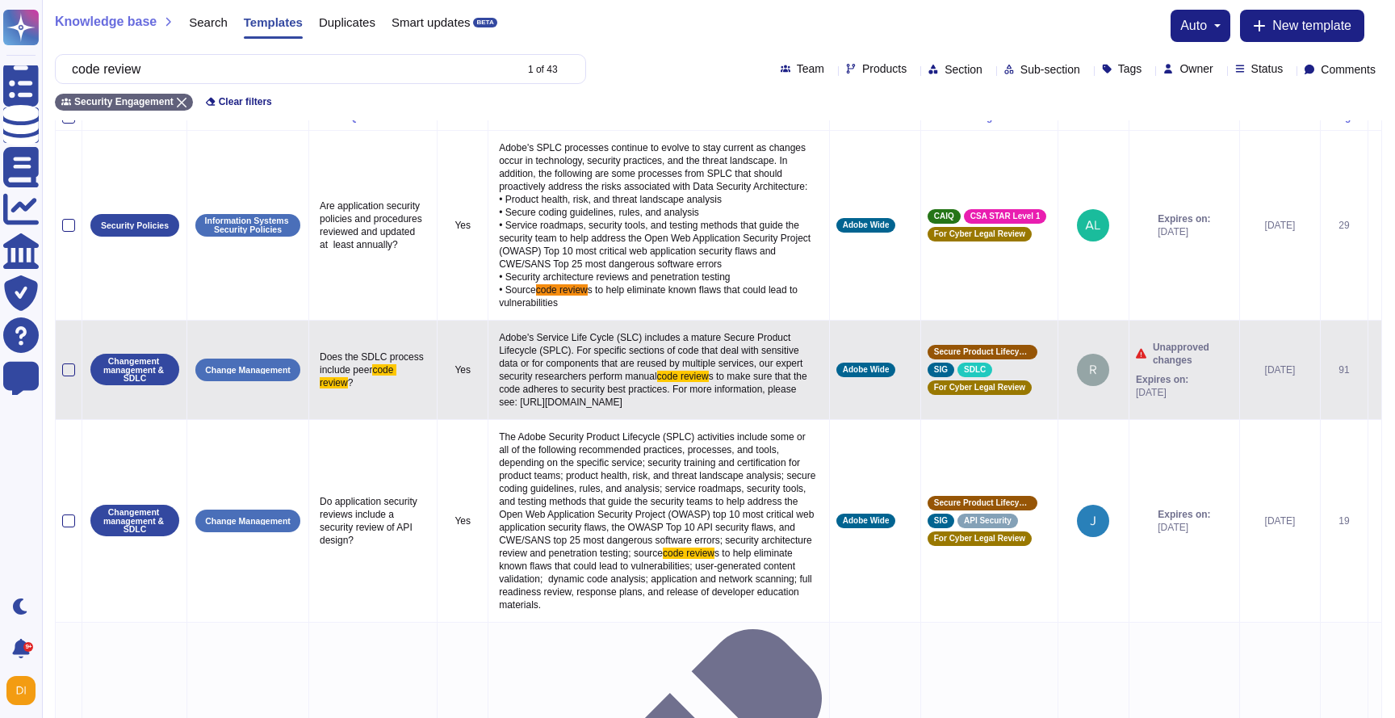
type input "code review"
drag, startPoint x: 505, startPoint y: 359, endPoint x: 646, endPoint y: 461, distance: 173.4
click at [646, 412] on p "Adobe's Service Life Cycle (SLC) includes a mature Secure Product Lifecycle (SP…" at bounding box center [659, 370] width 328 height 86
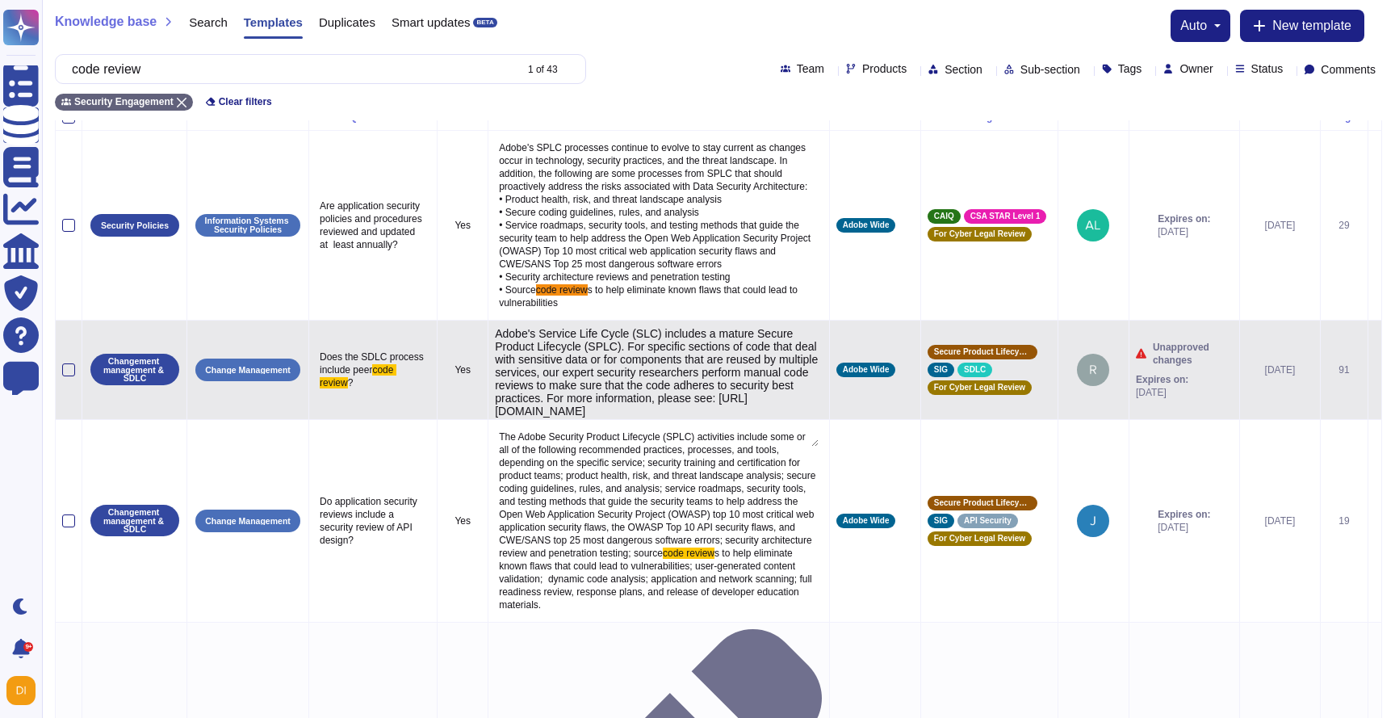
type textarea "Adobe's Service Life Cycle (SLC) includes a mature Secure Product Lifecycle (SP…"
click at [639, 421] on textarea "Adobe's Service Life Cycle (SLC) includes a mature Secure Product Lifecycle (SP…" at bounding box center [657, 386] width 324 height 119
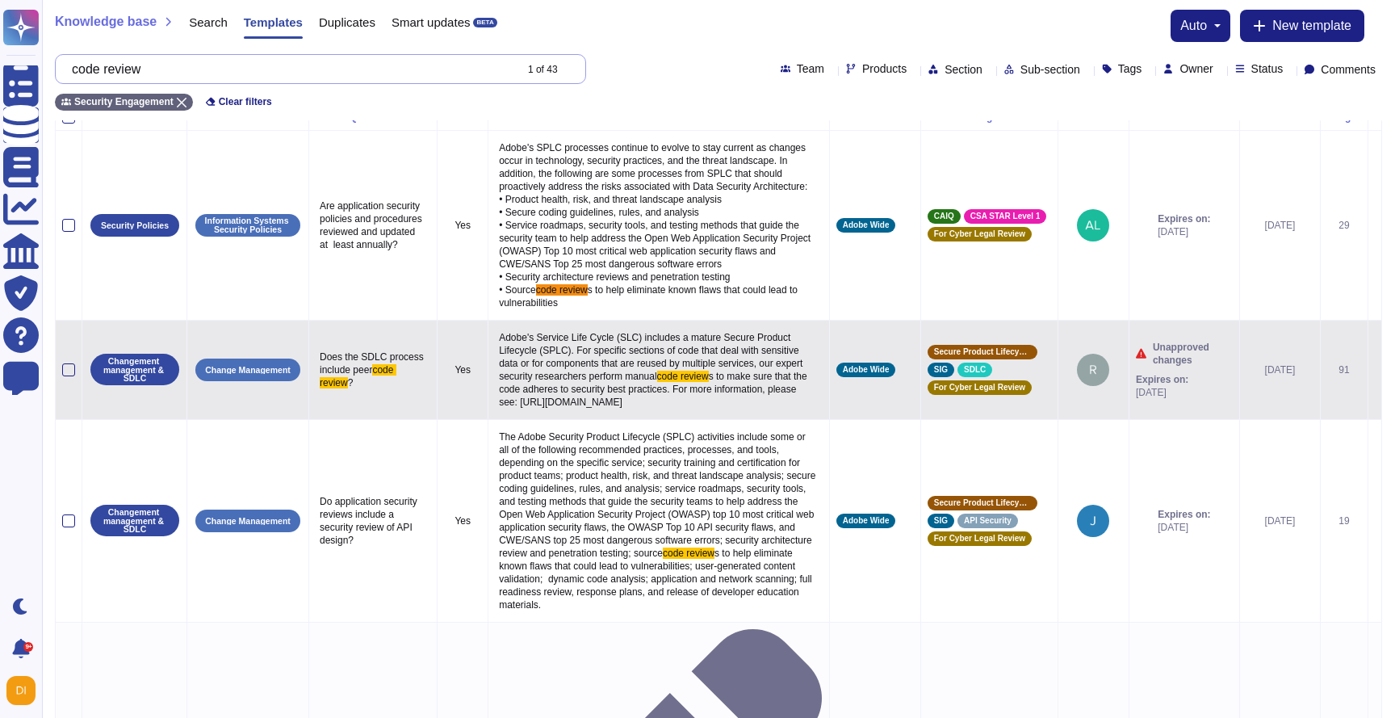
click at [187, 56] on input "code review" at bounding box center [289, 69] width 450 height 28
click at [187, 68] on input "code review" at bounding box center [289, 69] width 450 height 28
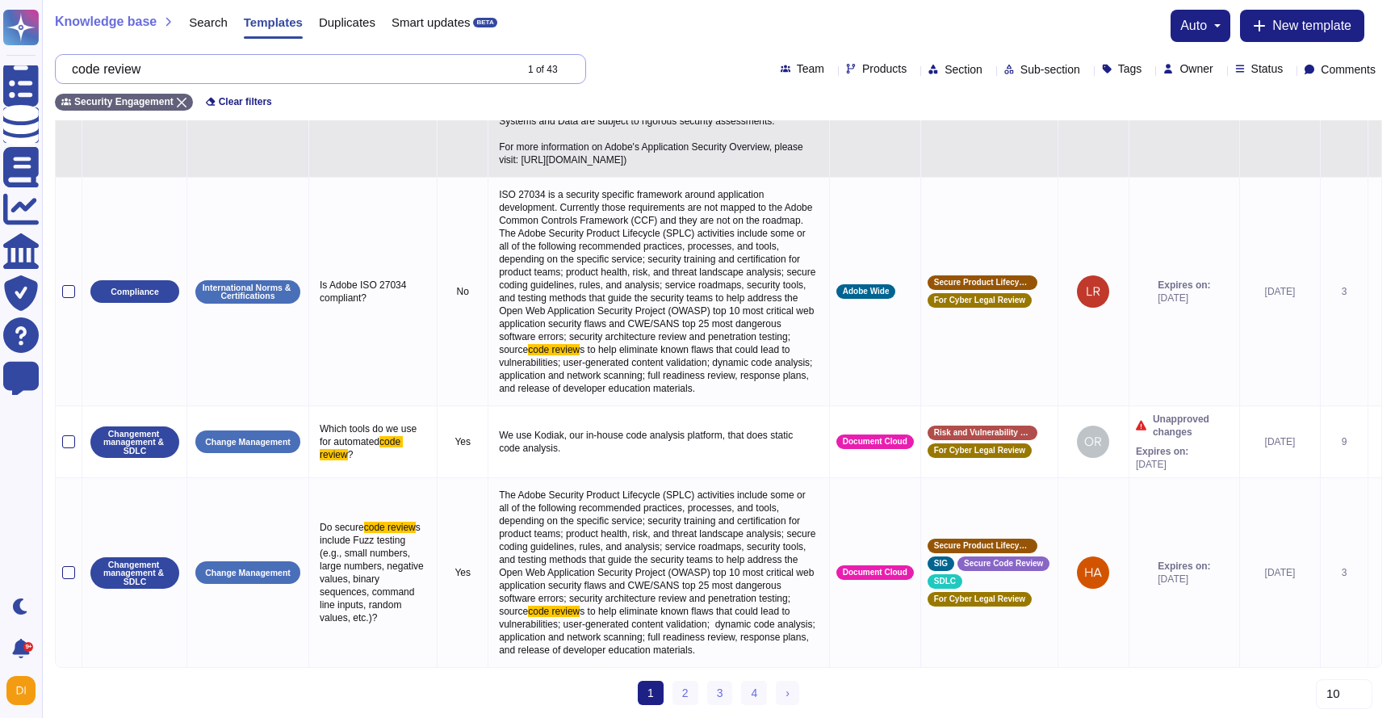
scroll to position [1555, 0]
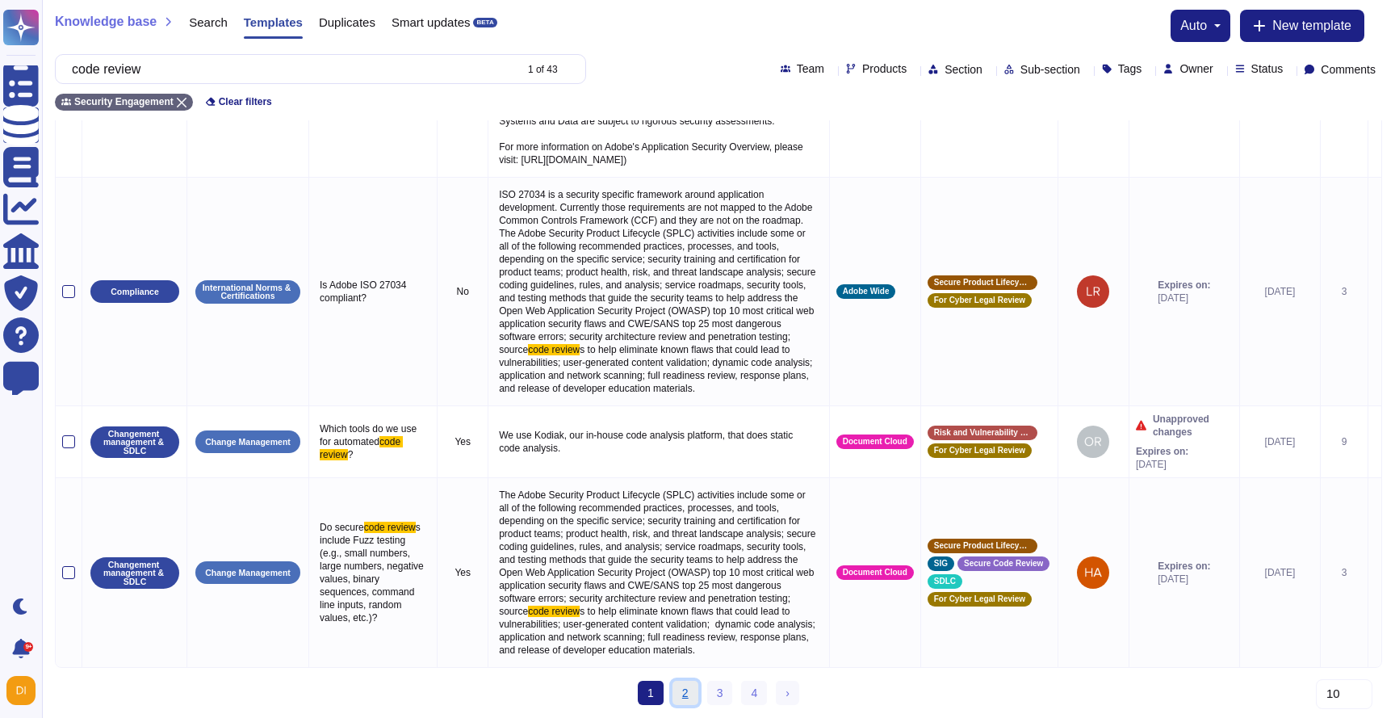
click at [683, 692] on link "2" at bounding box center [685, 692] width 26 height 24
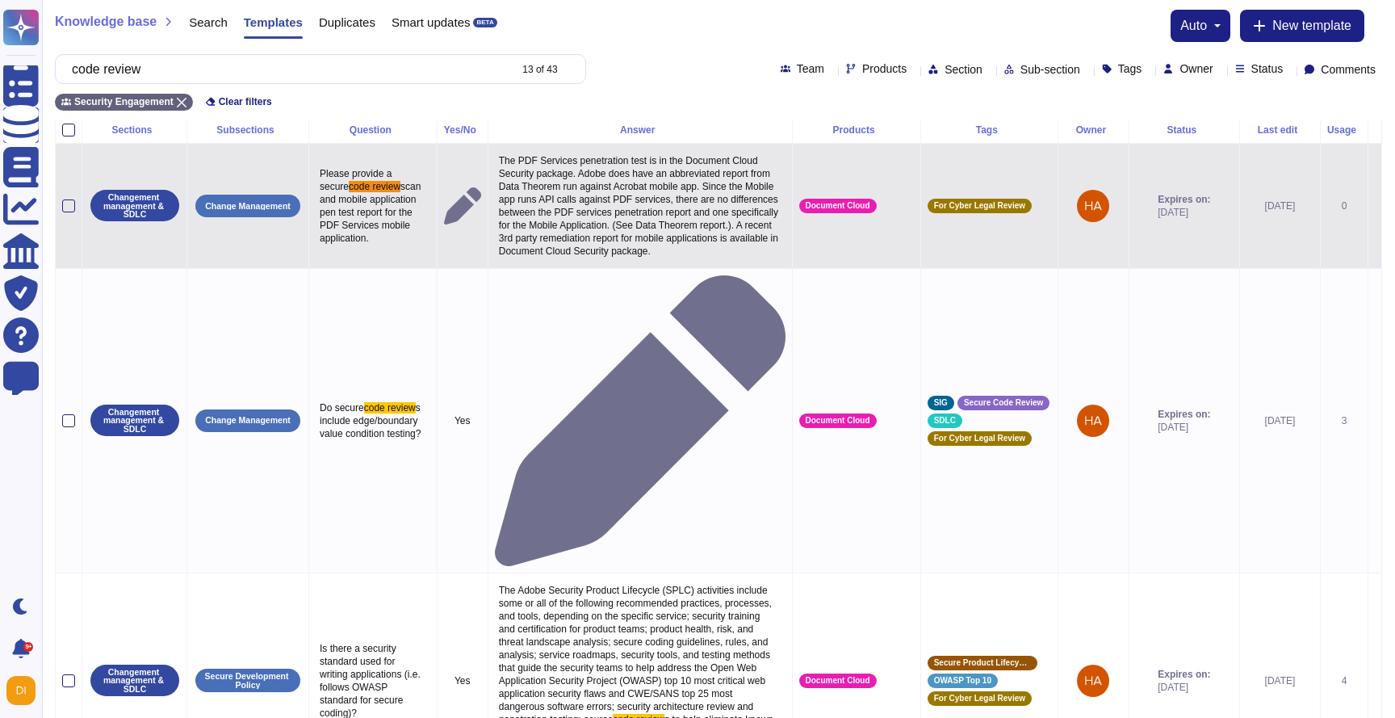
scroll to position [0, 0]
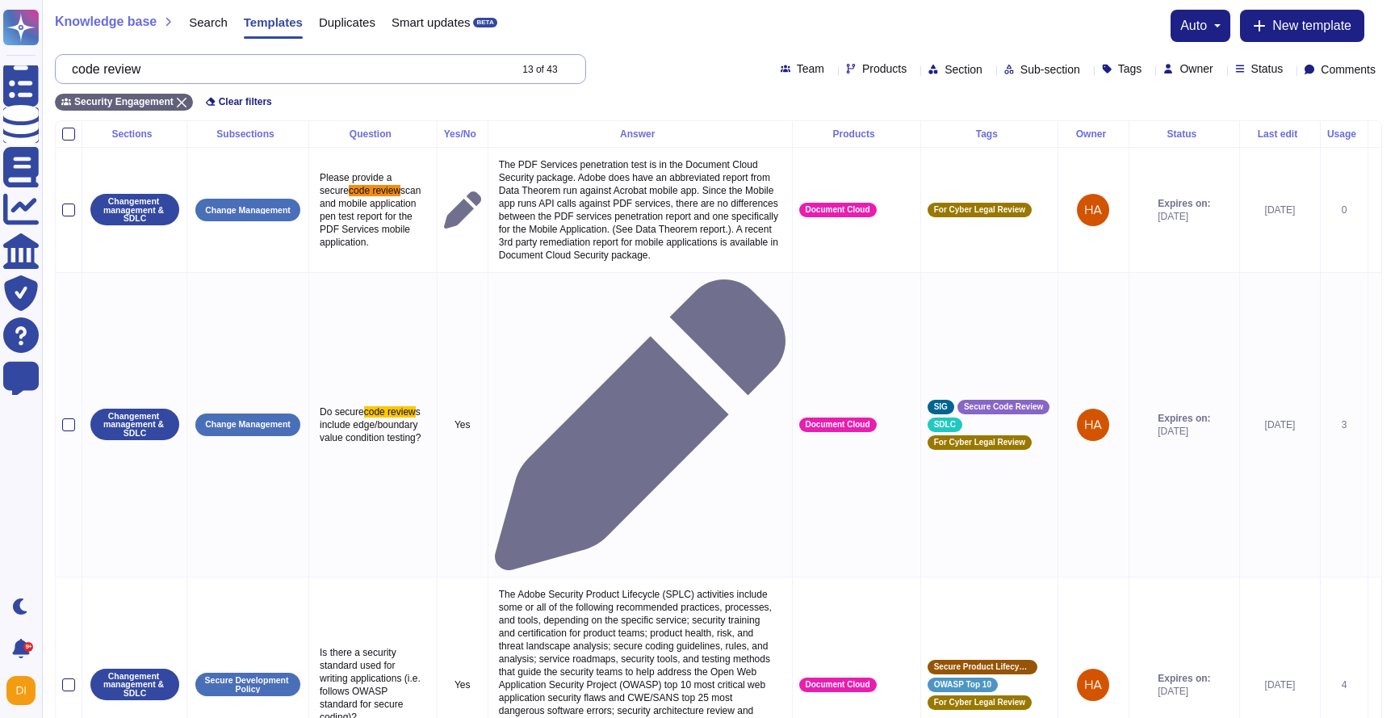
click at [192, 61] on input "code review" at bounding box center [286, 69] width 444 height 28
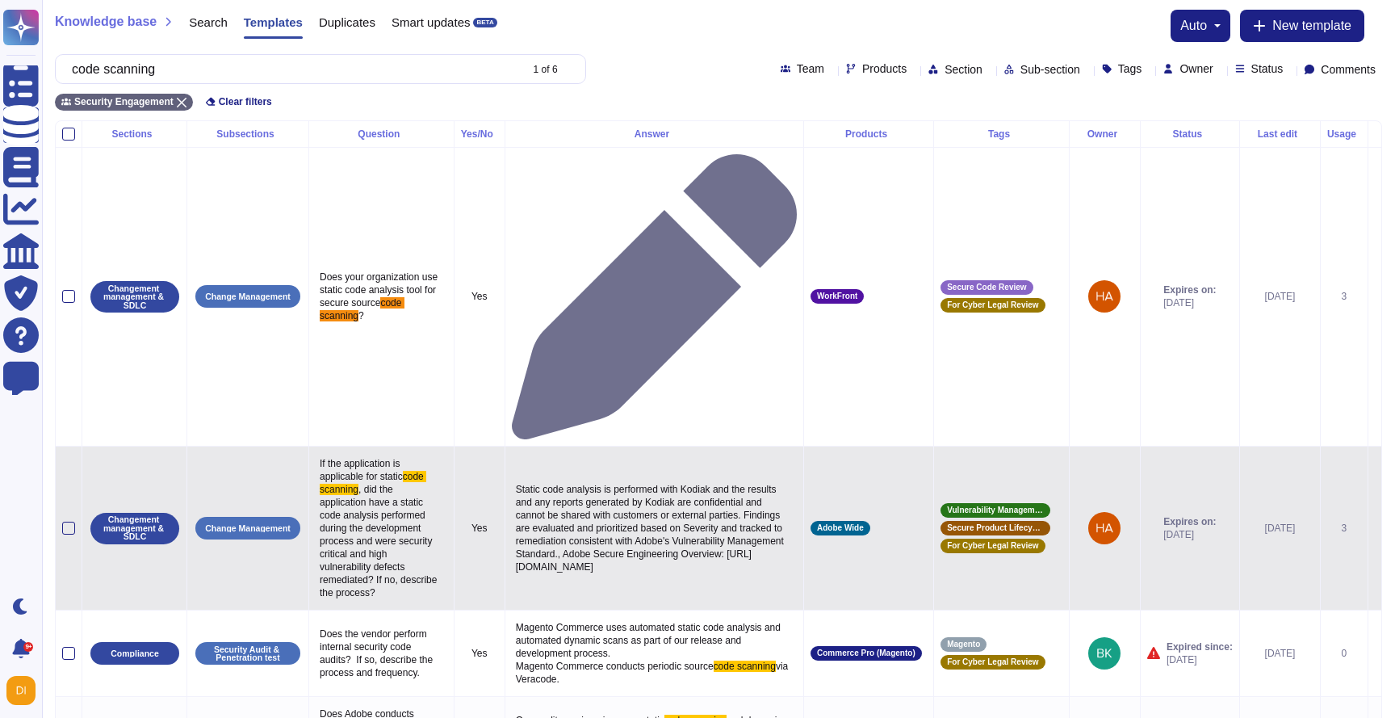
type input "code scanning"
click at [573, 479] on p "Static code analysis is performed with Kodiak and the results and any reports g…" at bounding box center [654, 528] width 285 height 98
type textarea "Static code analysis is performed with Kodiak and the results and any reports g…"
click at [573, 479] on textarea "Static code analysis is performed with Kodiak and the results and any reports g…" at bounding box center [652, 538] width 281 height 119
click at [675, 479] on p "Static code analysis is performed with Kodiak and the results and any reports g…" at bounding box center [654, 528] width 285 height 98
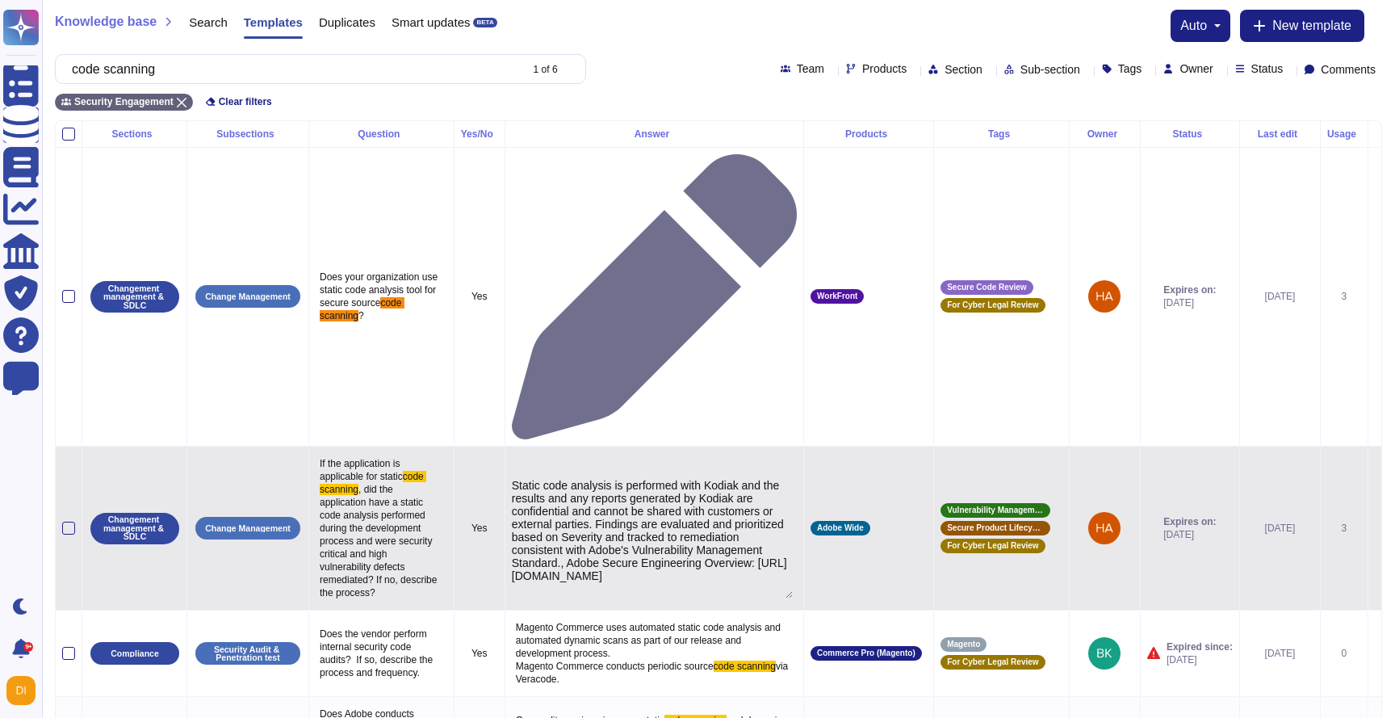
type textarea "Static code analysis is performed with Kodiak and the results and any reports g…"
click at [675, 479] on textarea "Static code analysis is performed with Kodiak and the results and any reports g…" at bounding box center [652, 538] width 281 height 119
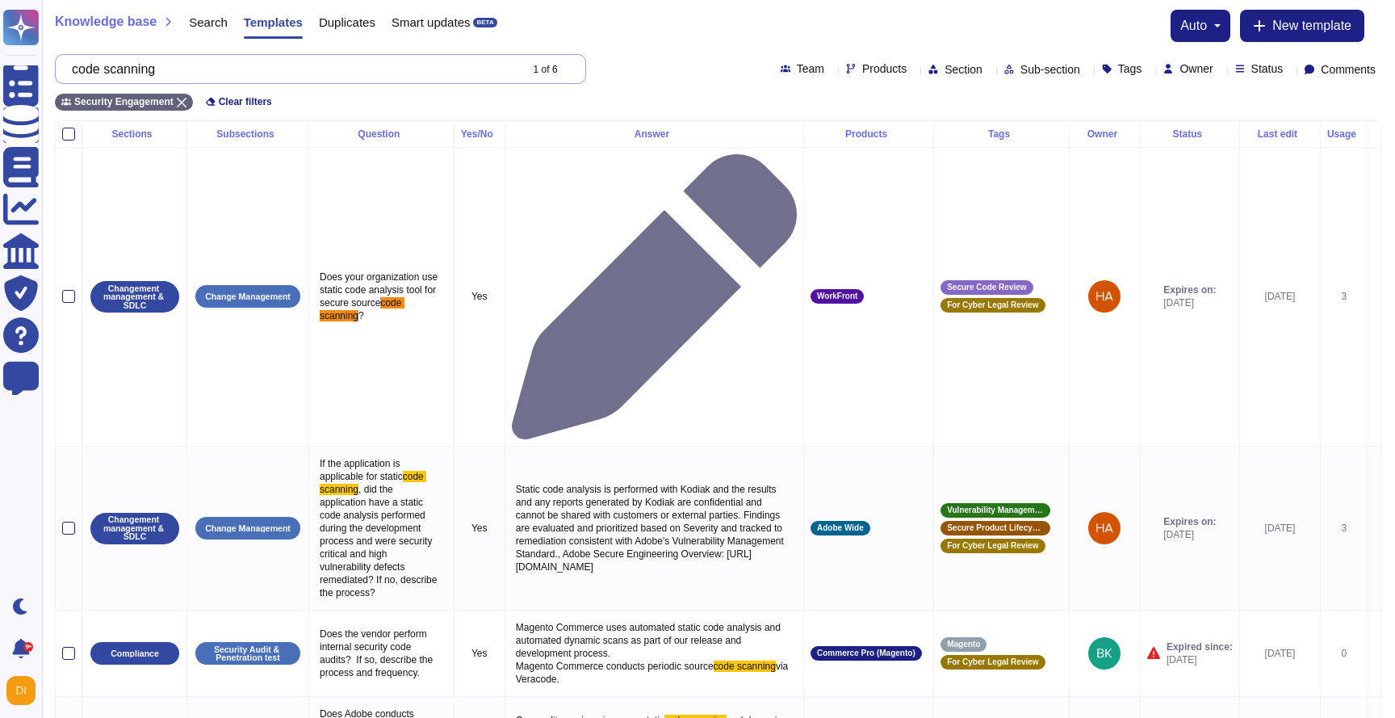
click at [268, 80] on input "code scanning" at bounding box center [291, 69] width 455 height 28
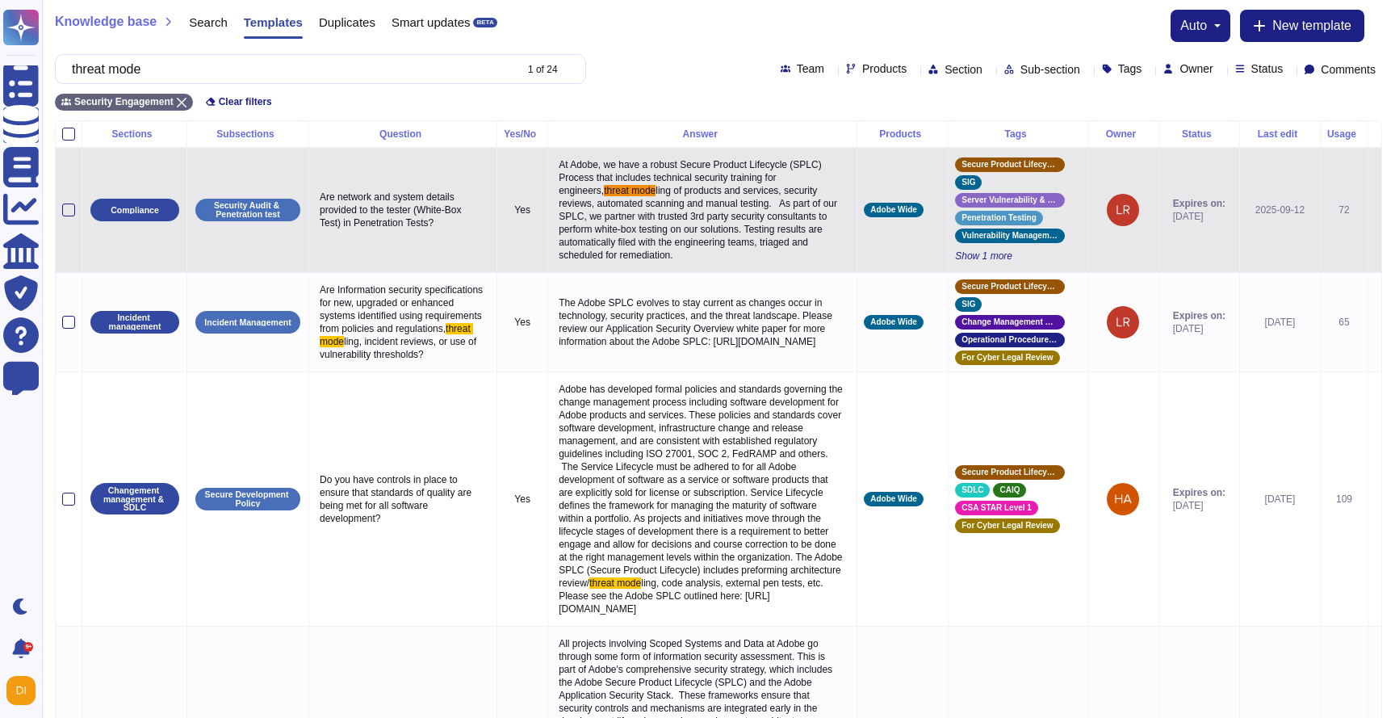
type input "threat mode"
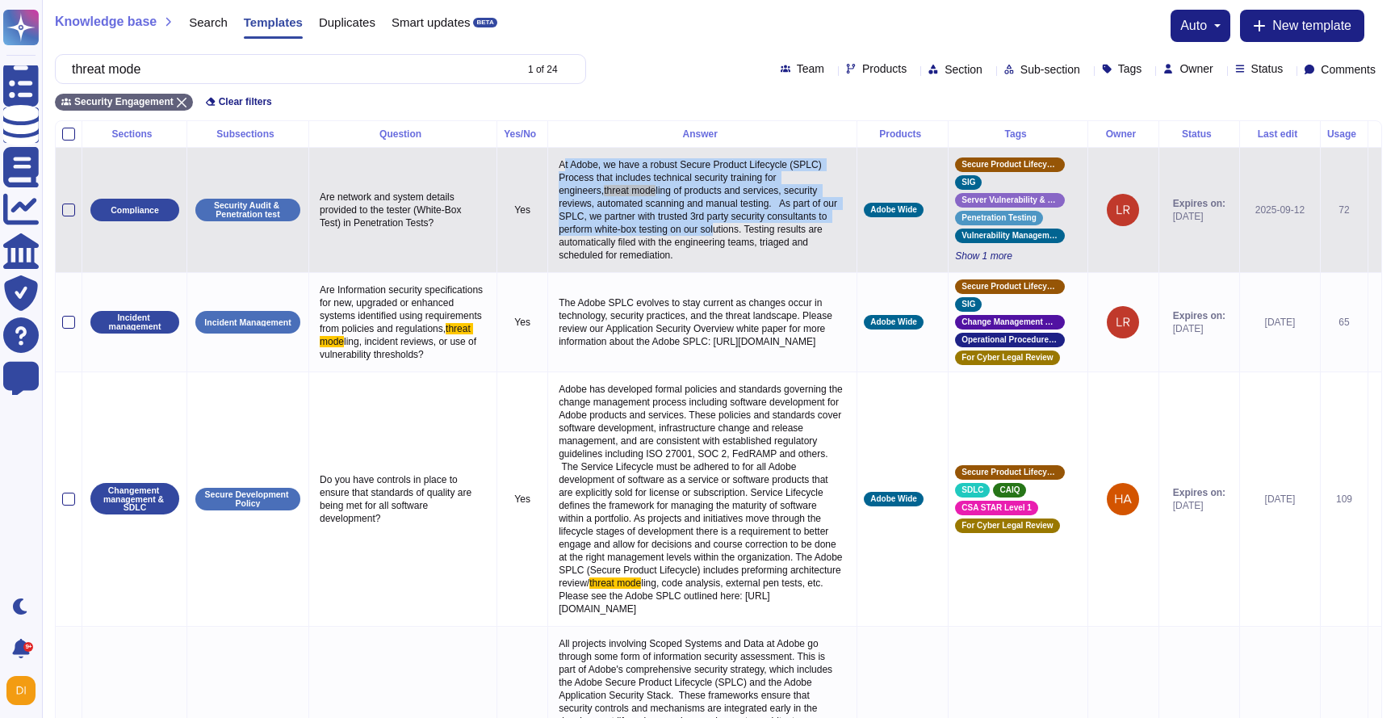
drag, startPoint x: 574, startPoint y: 164, endPoint x: 700, endPoint y: 241, distance: 147.4
click at [700, 241] on p "At Adobe, we have a robust Secure Product Lifecycle (SPLC) Process that include…" at bounding box center [701, 209] width 295 height 111
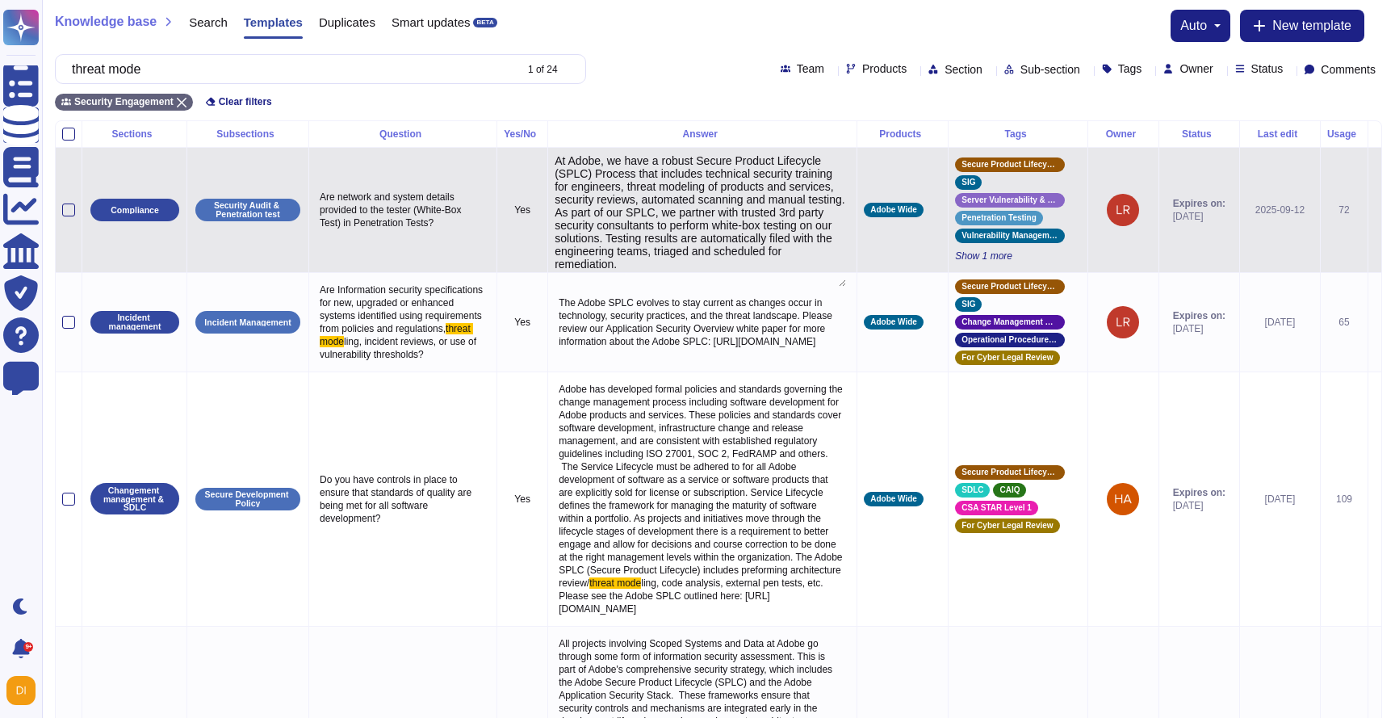
type textarea "At Adobe, we have a robust Secure Product Lifecycle (SPLC) Process that include…"
click at [722, 266] on textarea "At Adobe, we have a robust Secure Product Lifecycle (SPLC) Process that include…" at bounding box center [699, 220] width 291 height 132
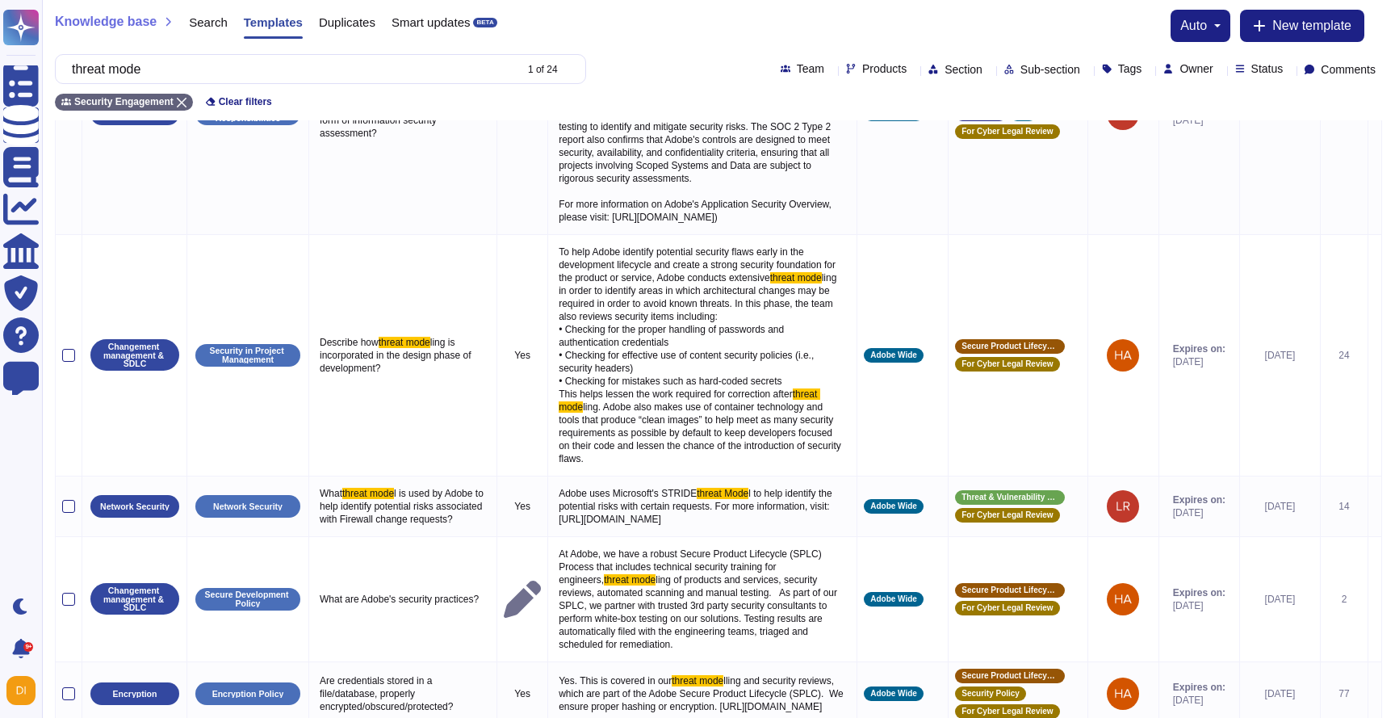
scroll to position [634, 0]
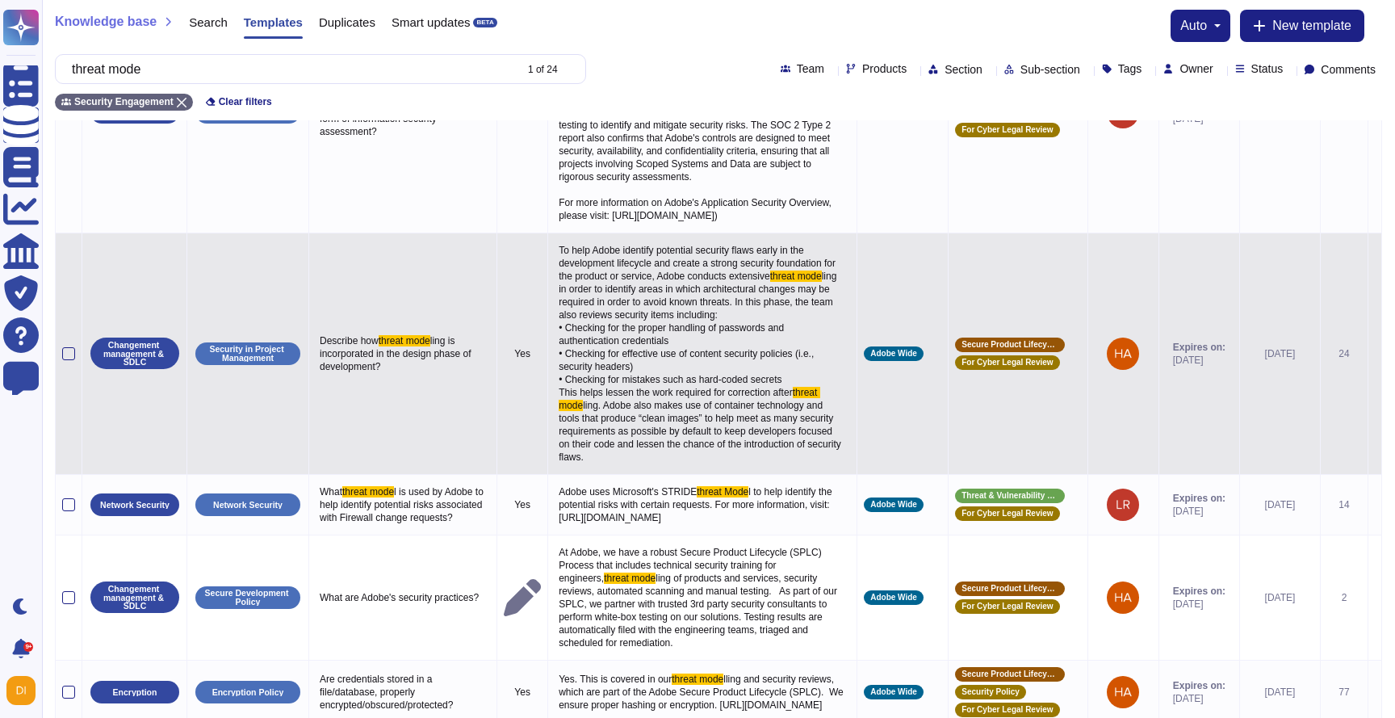
click at [655, 398] on span "ling in order to identify areas in which architectural changes may be required …" at bounding box center [699, 334] width 281 height 128
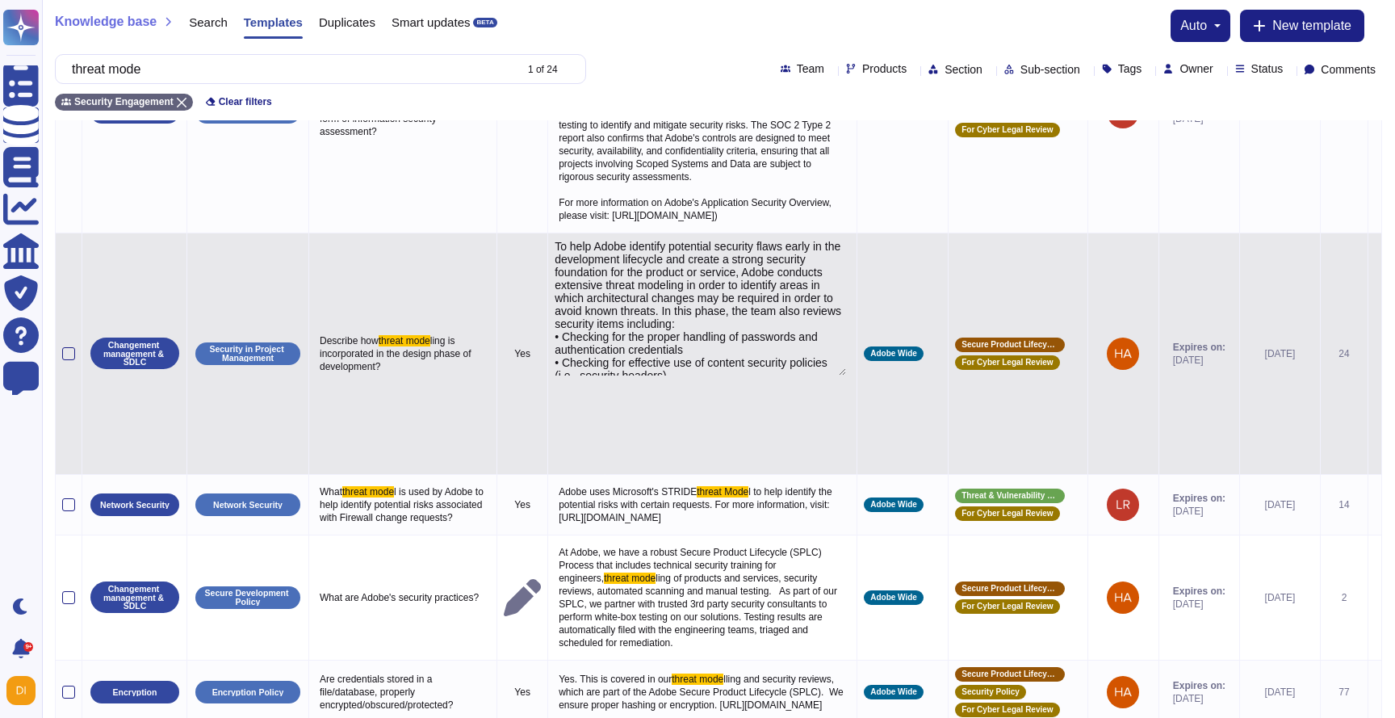
type textarea "To help Adobe identify potential security flaws early in the development lifecy…"
click at [655, 375] on textarea "To help Adobe identify potential security flaws early in the development lifecy…" at bounding box center [699, 308] width 291 height 136
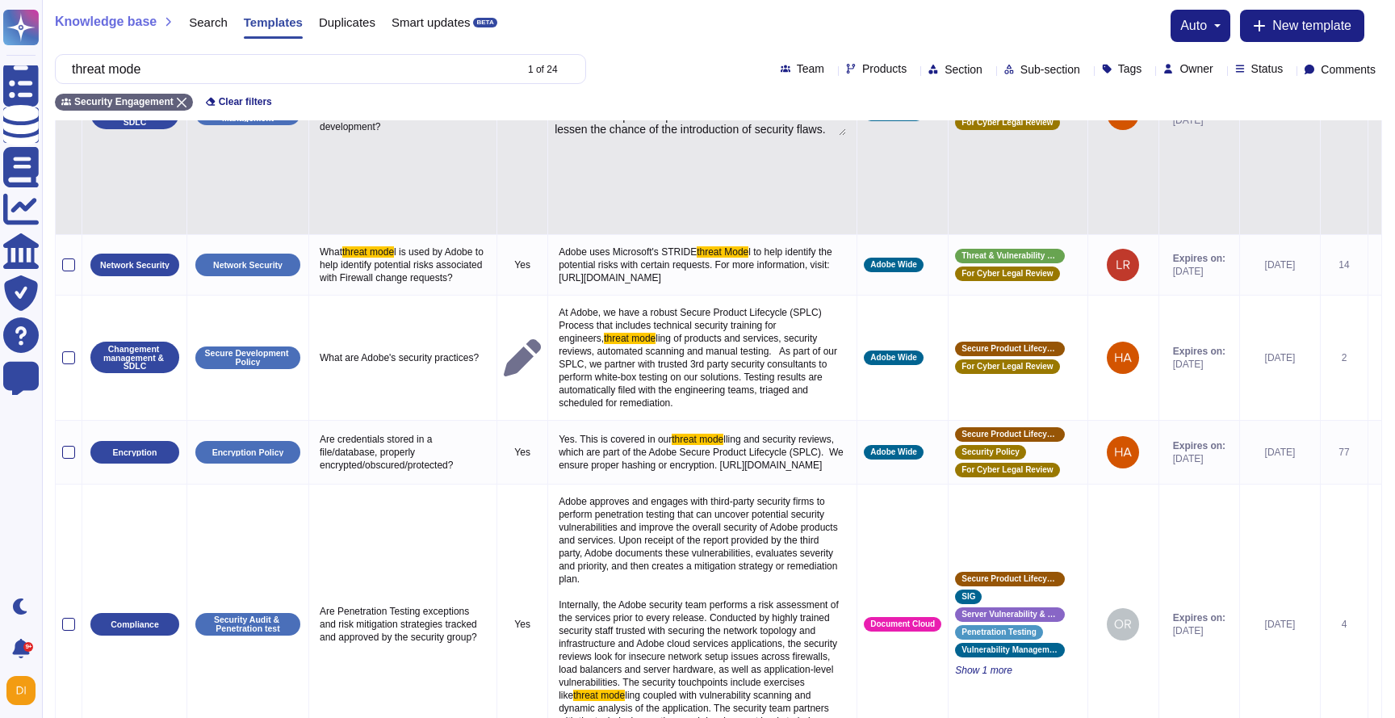
scroll to position [872, 0]
